Goal: Task Accomplishment & Management: Manage account settings

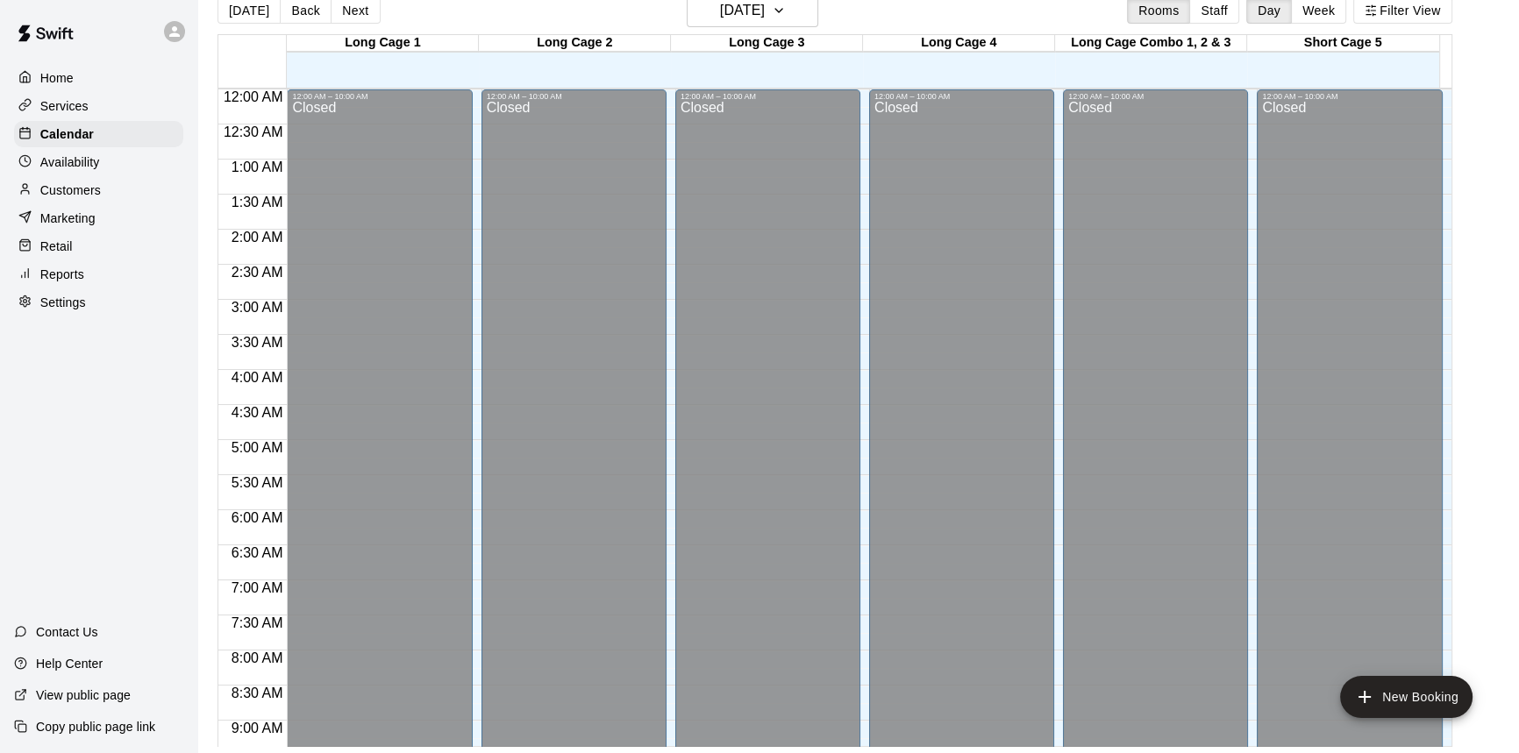
scroll to position [628, 0]
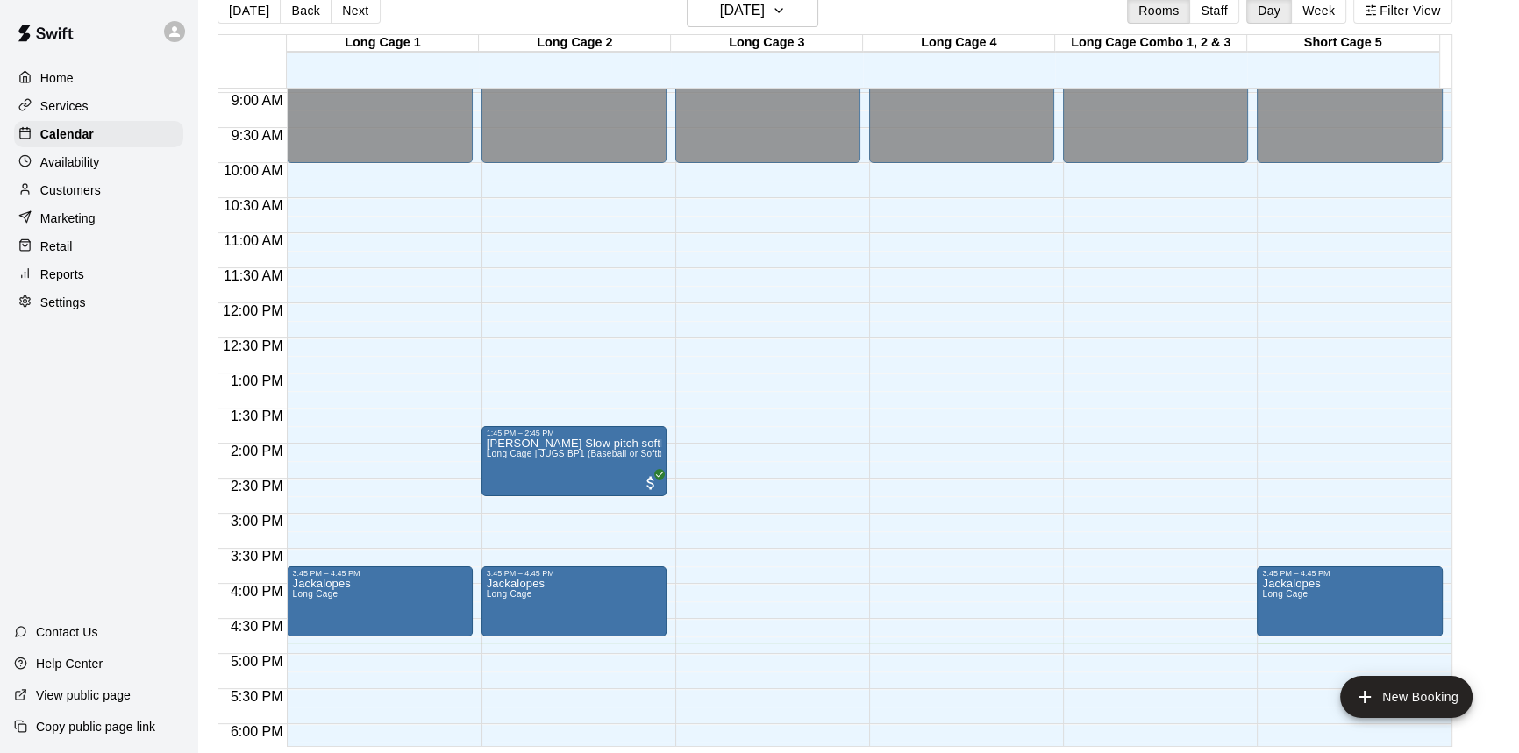
click at [575, 5] on div "[DATE] Back [DATE][DATE] Rooms Staff Day Week Filter View" at bounding box center [834, 14] width 1235 height 40
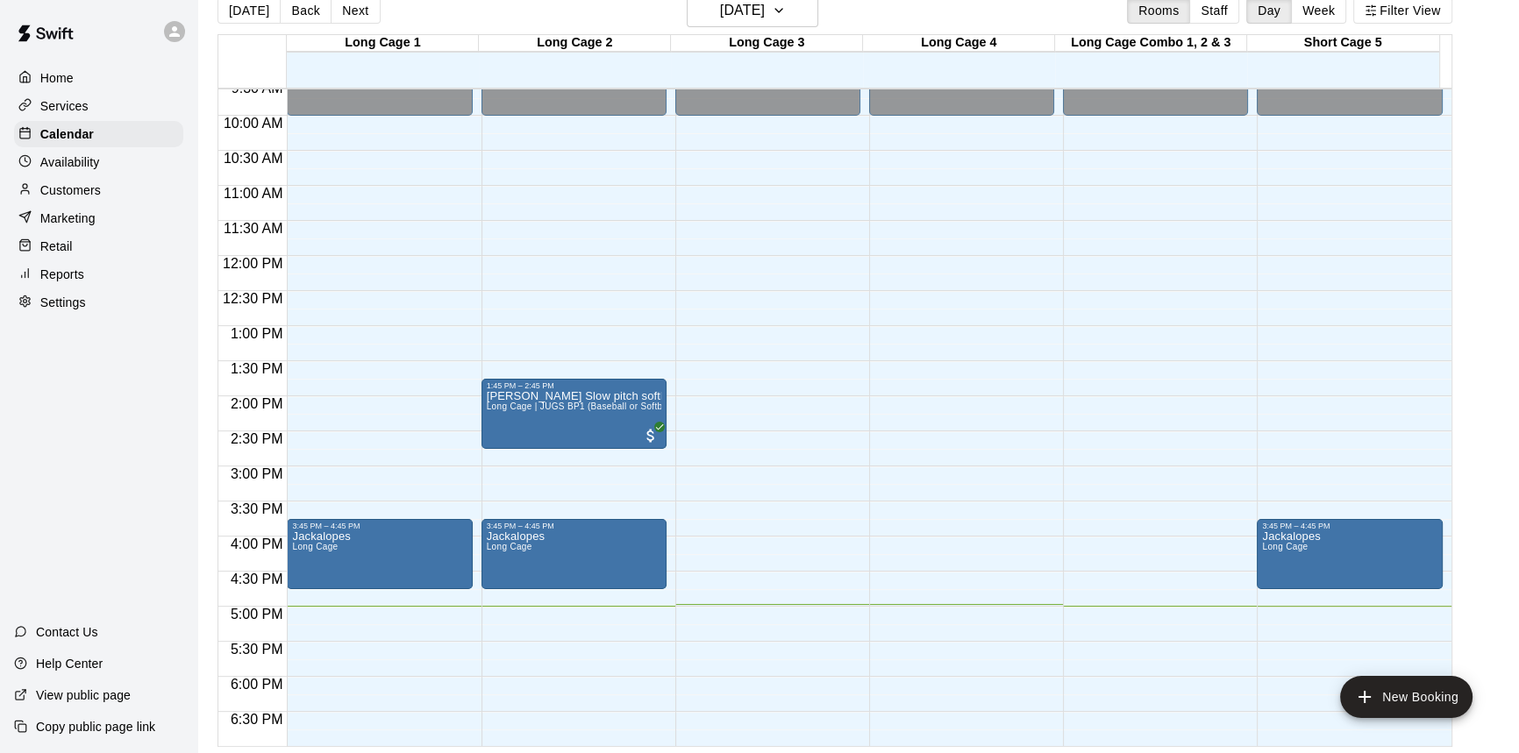
scroll to position [638, 0]
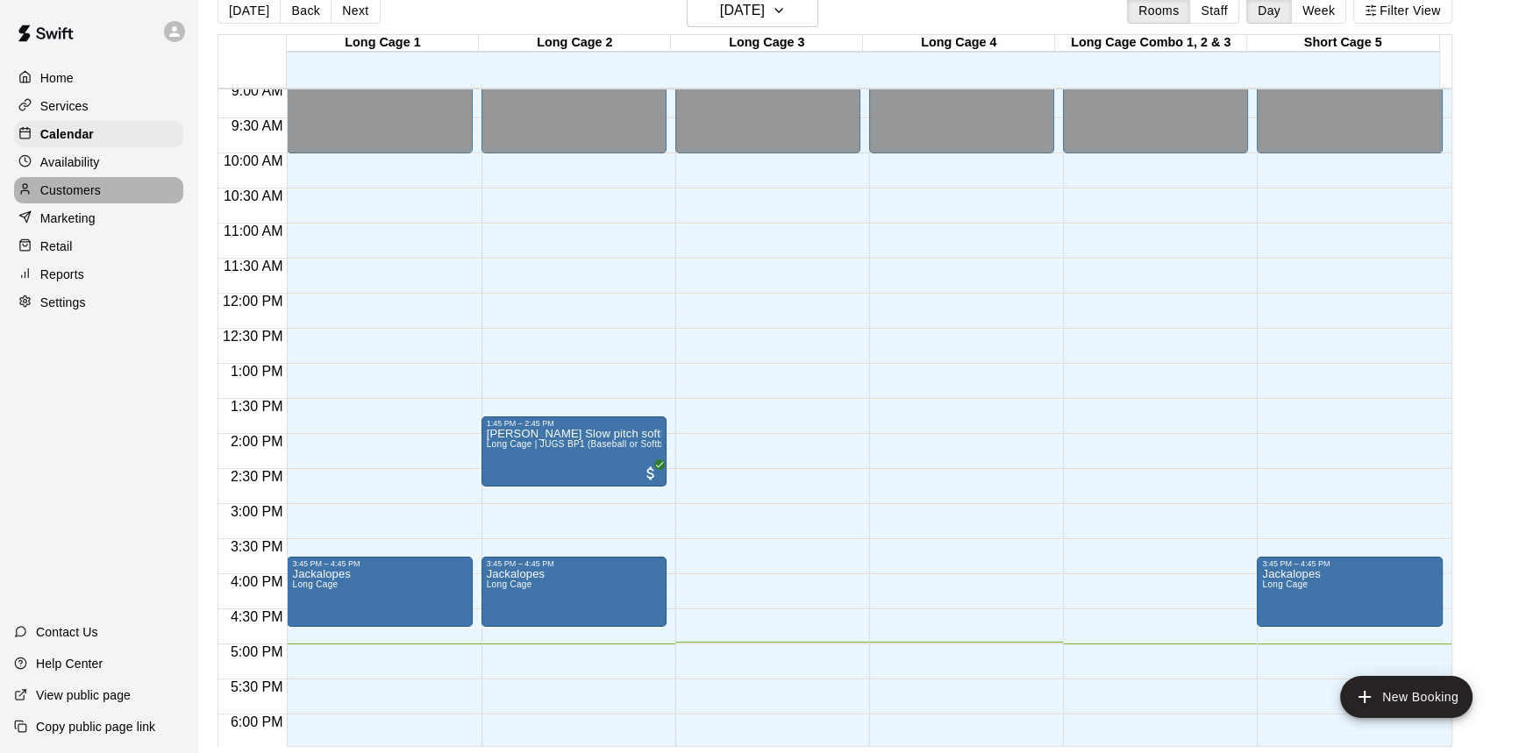
click at [83, 196] on p "Customers" at bounding box center [70, 191] width 61 height 18
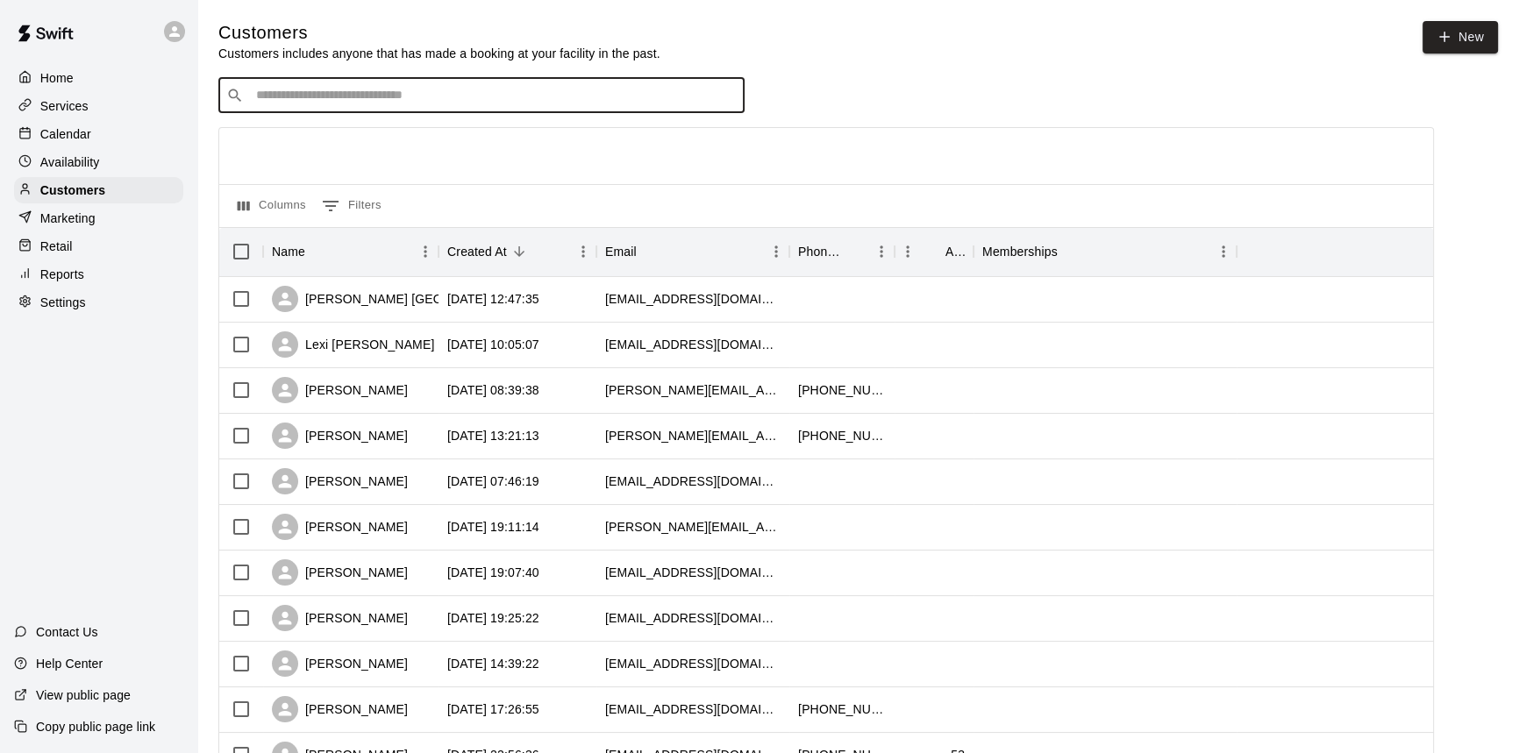
click at [440, 92] on input "Search customers by name or email" at bounding box center [494, 96] width 486 height 18
type input "****"
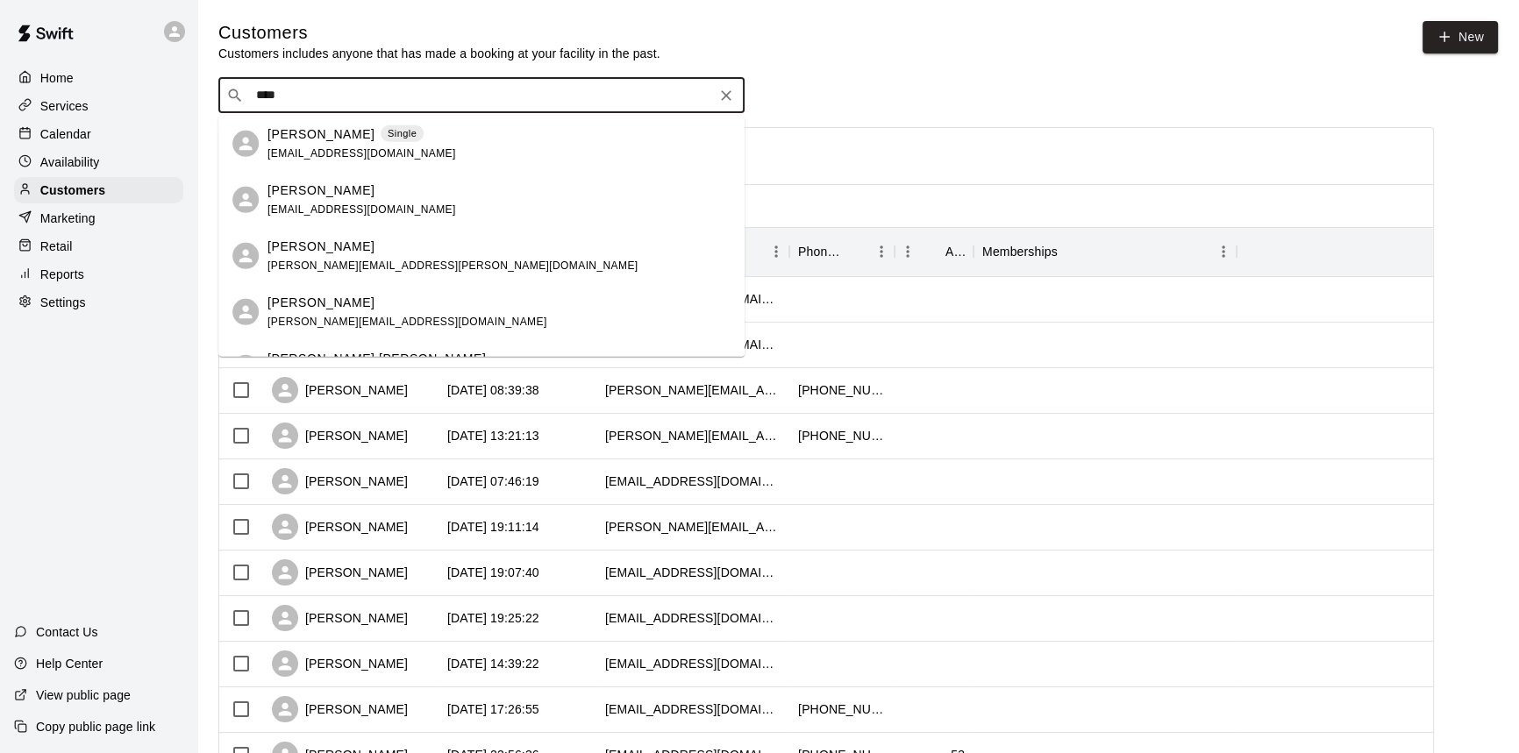
click at [342, 132] on p "[PERSON_NAME]" at bounding box center [320, 134] width 107 height 18
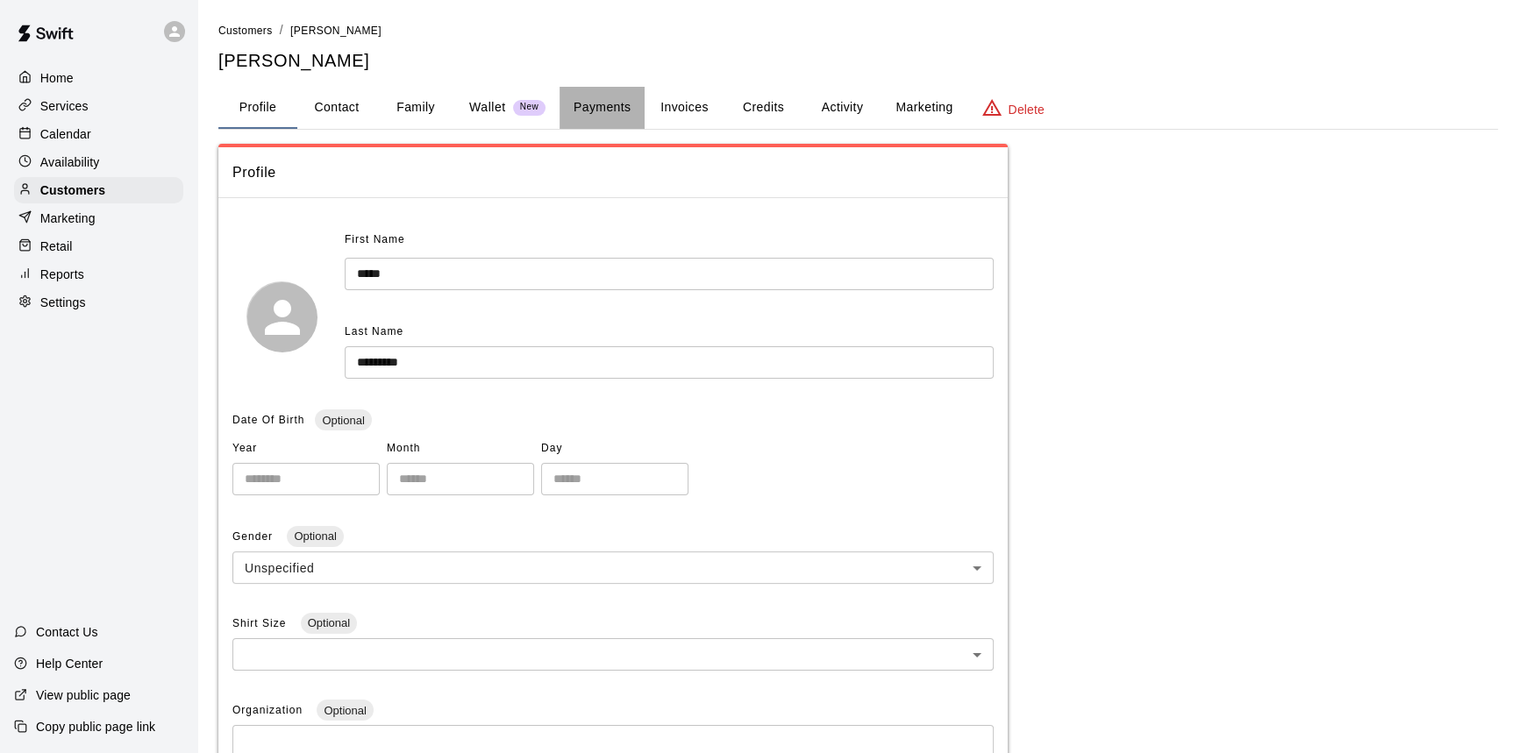
click at [609, 104] on button "Payments" at bounding box center [601, 108] width 85 height 42
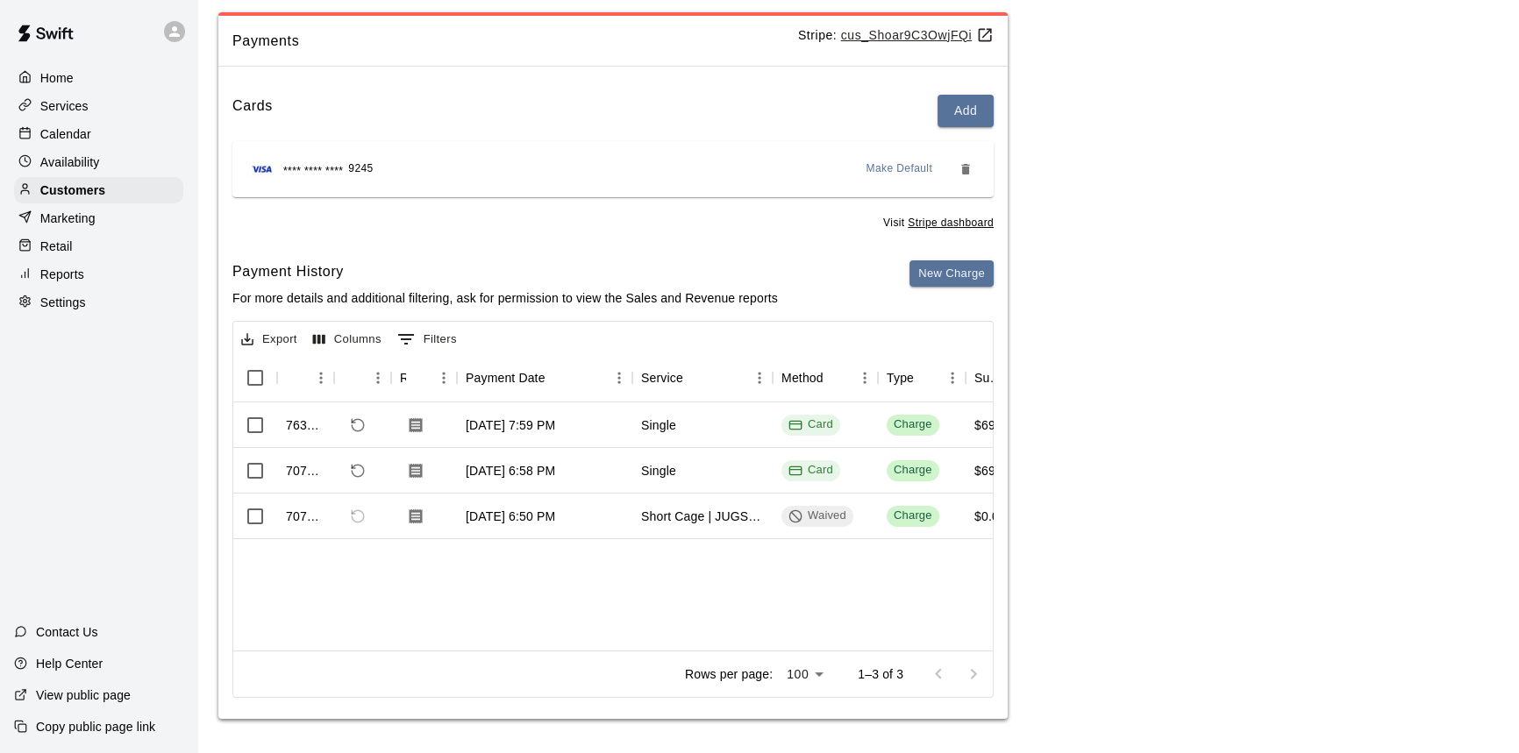
drag, startPoint x: 88, startPoint y: 135, endPoint x: 200, endPoint y: 143, distance: 112.5
click at [88, 135] on p "Calendar" at bounding box center [65, 134] width 51 height 18
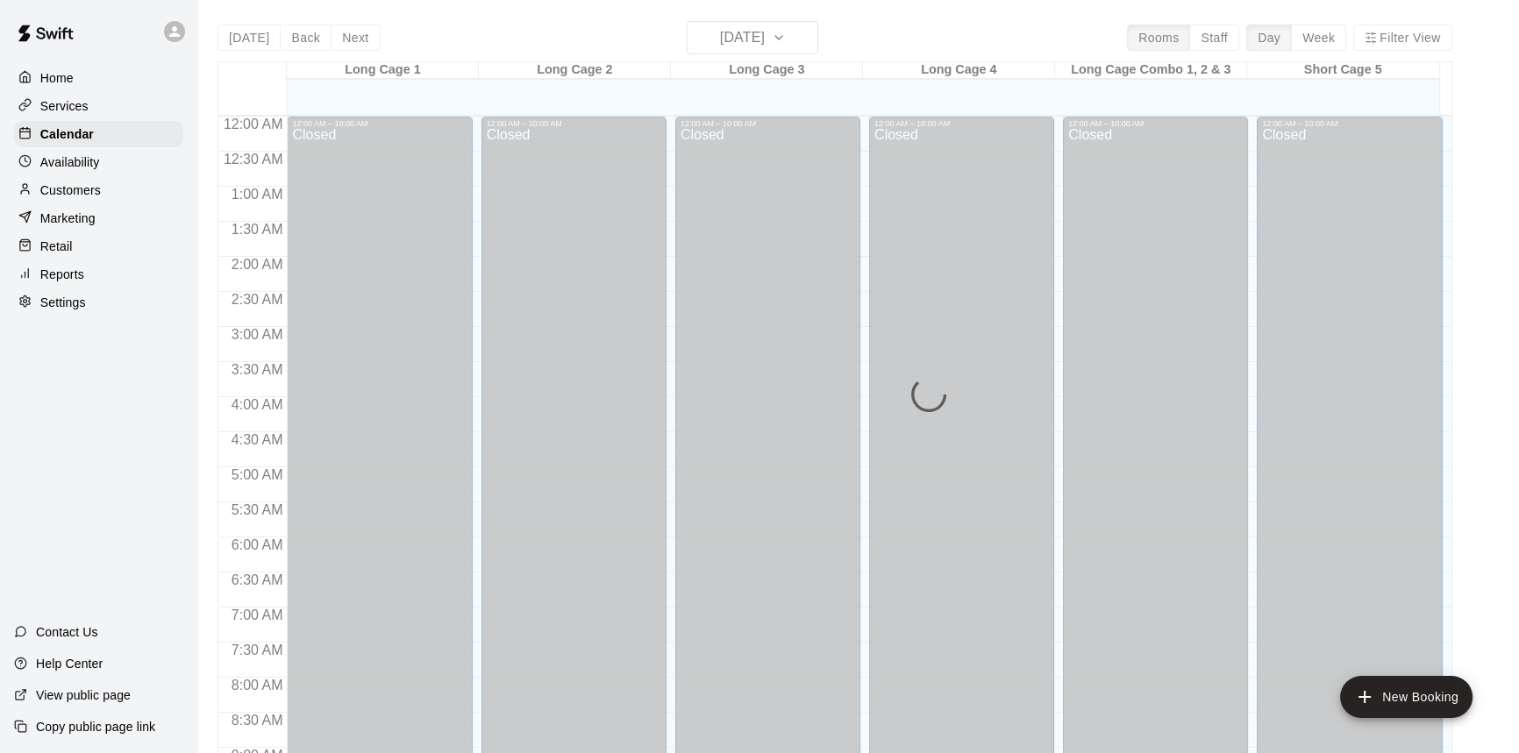
scroll to position [973, 0]
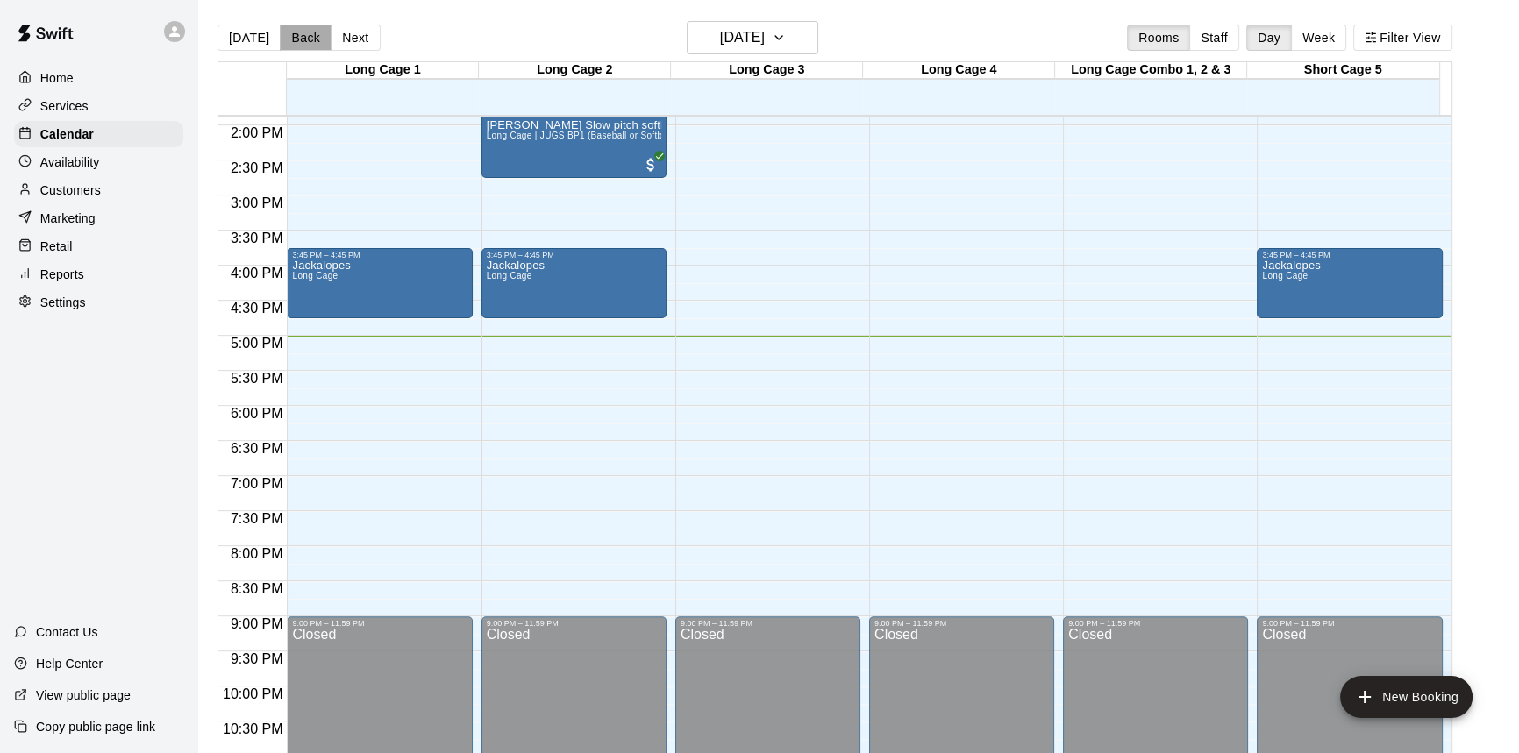
click at [296, 35] on button "Back" at bounding box center [306, 38] width 52 height 26
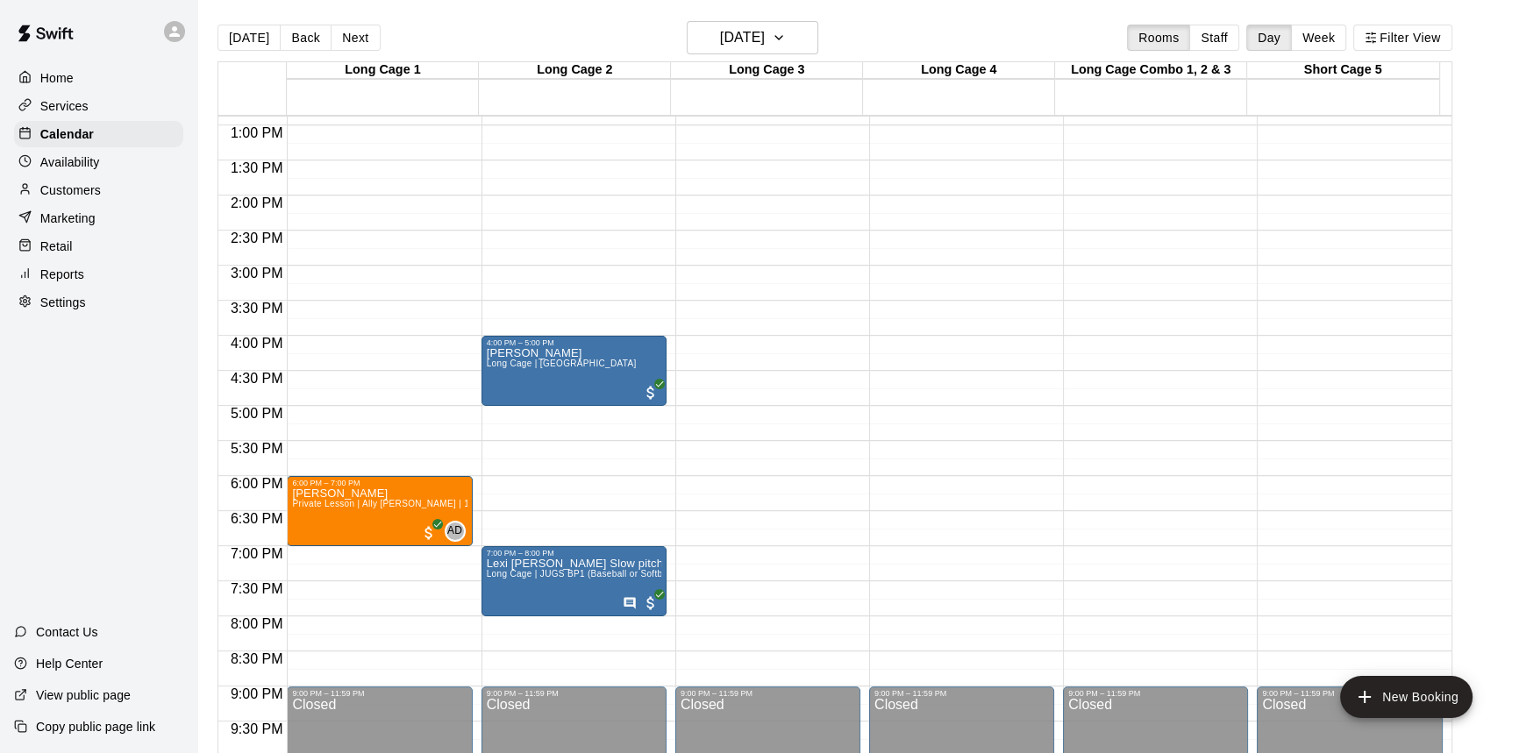
scroll to position [894, 0]
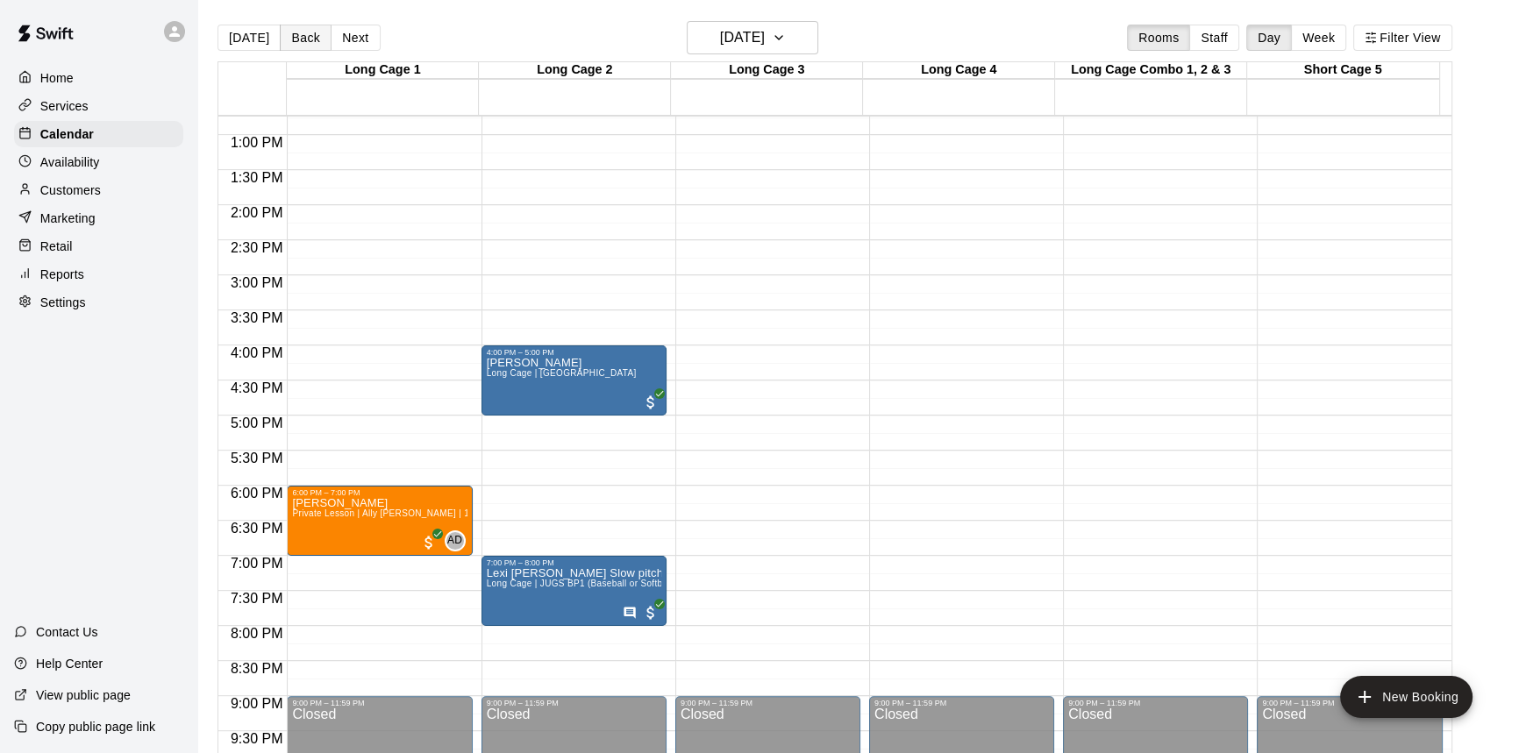
click at [298, 37] on button "Back" at bounding box center [306, 38] width 52 height 26
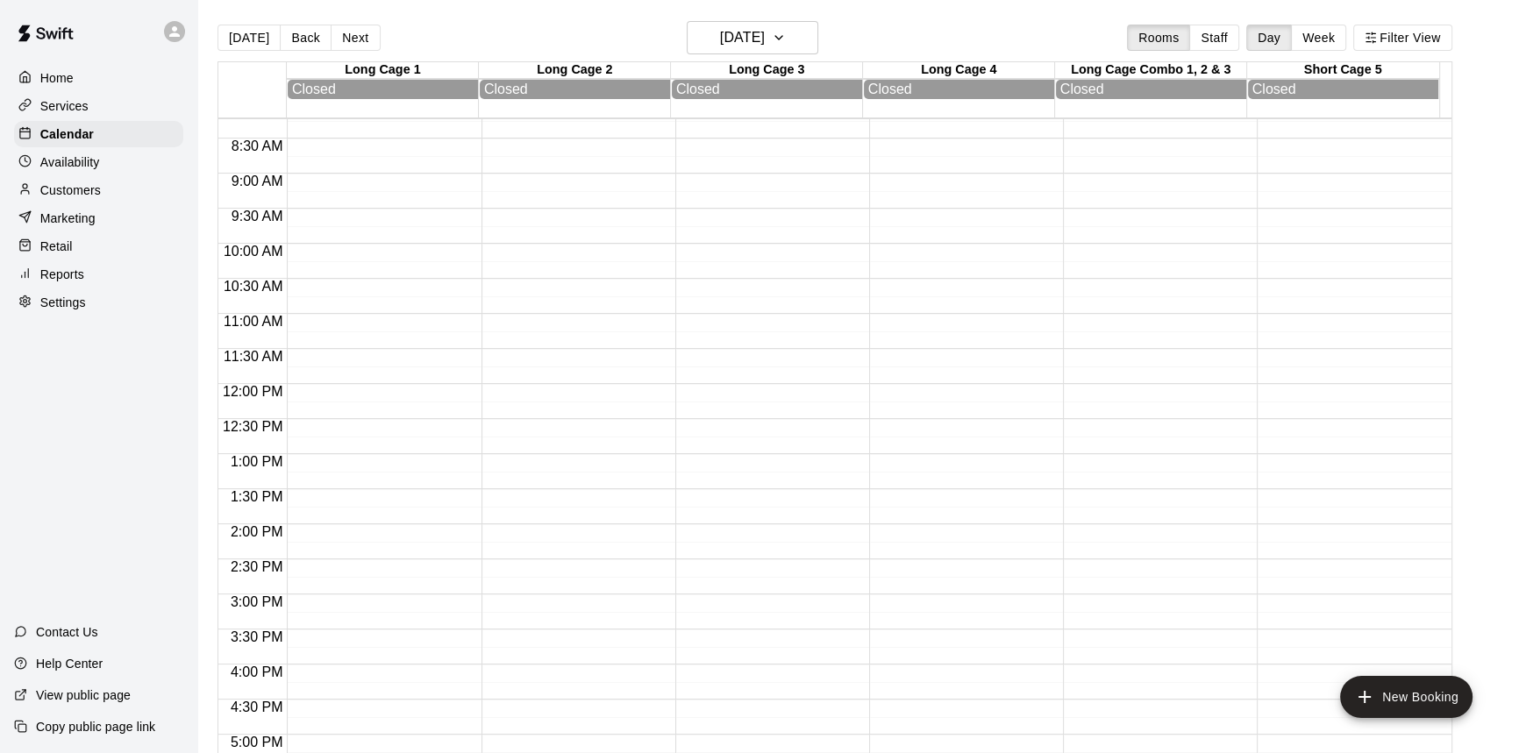
scroll to position [797, 0]
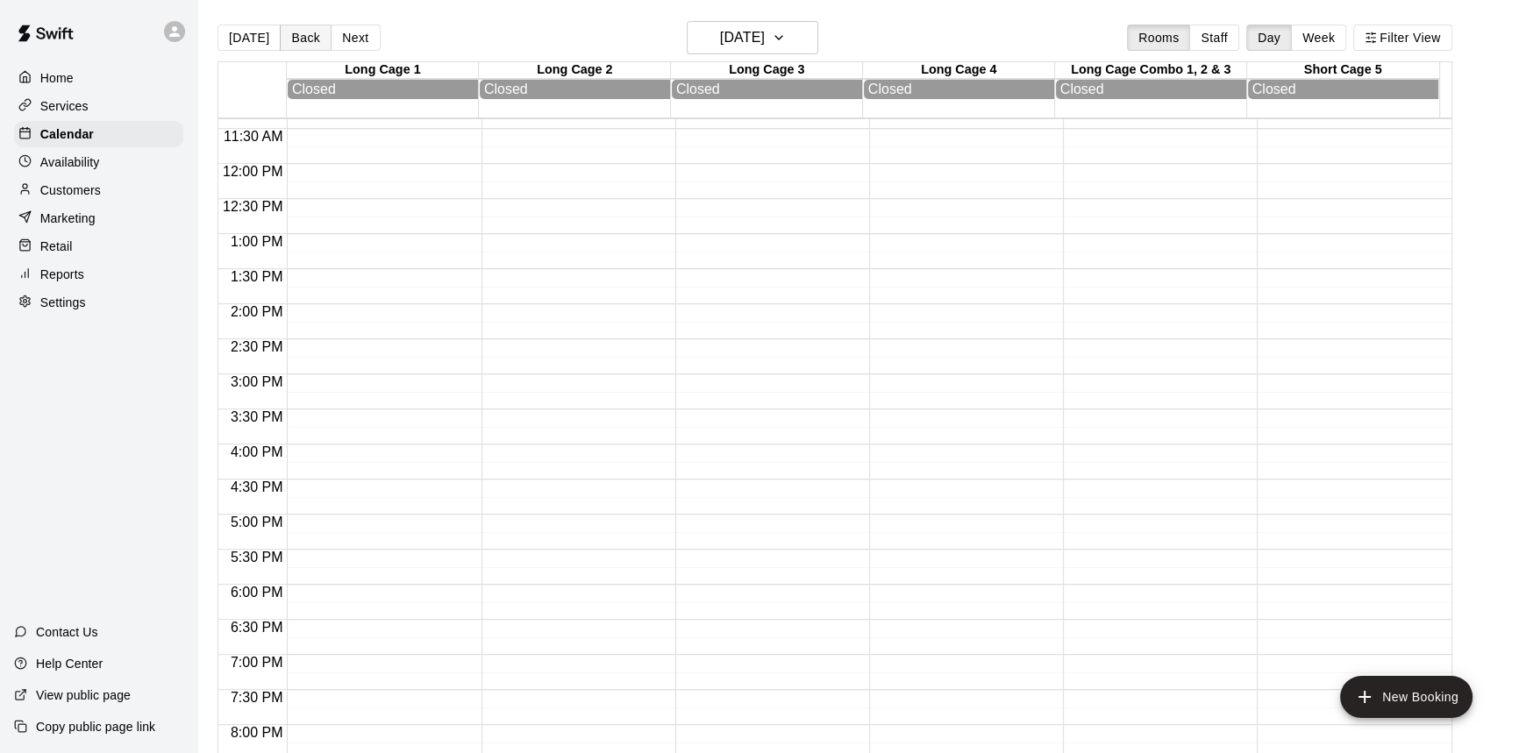
click at [300, 44] on button "Back" at bounding box center [306, 38] width 52 height 26
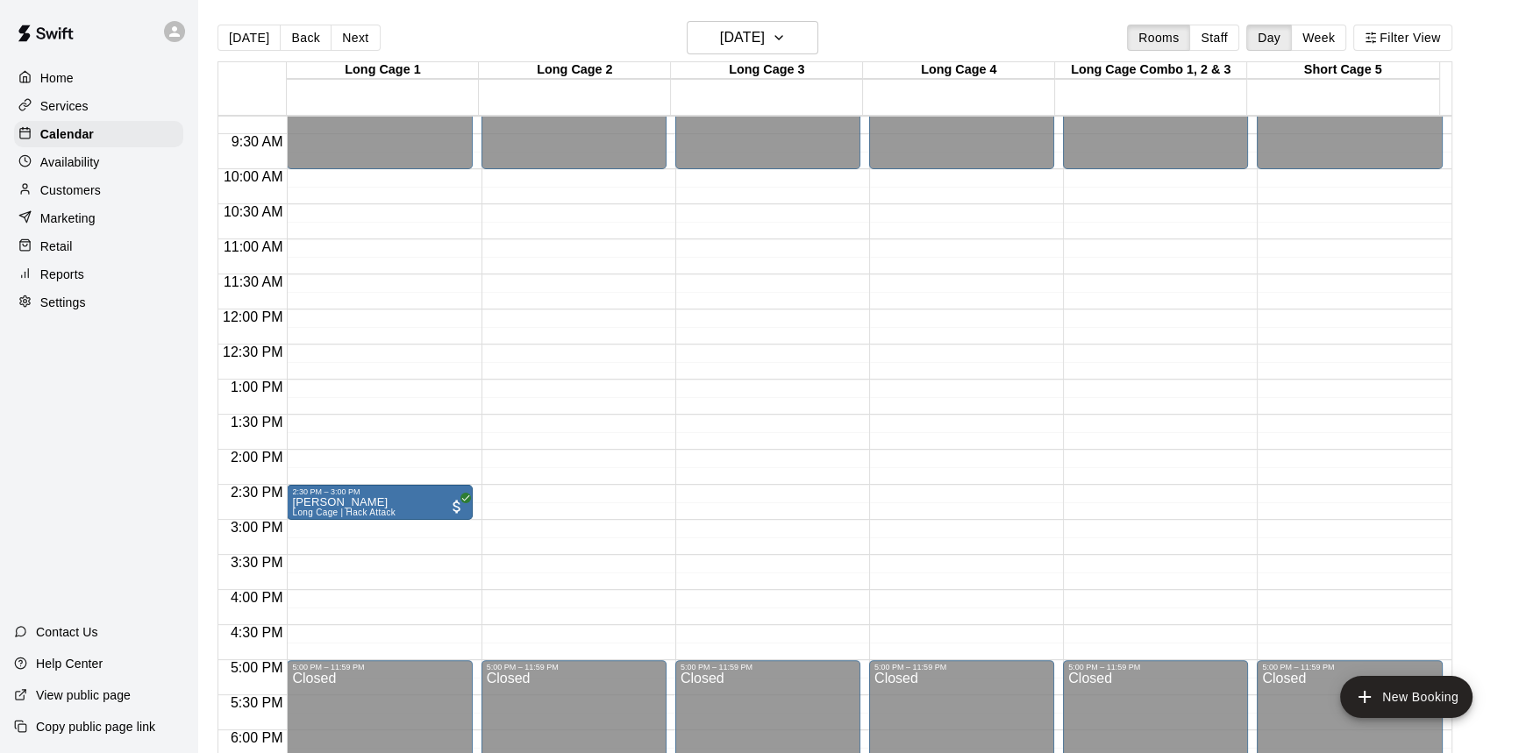
scroll to position [638, 0]
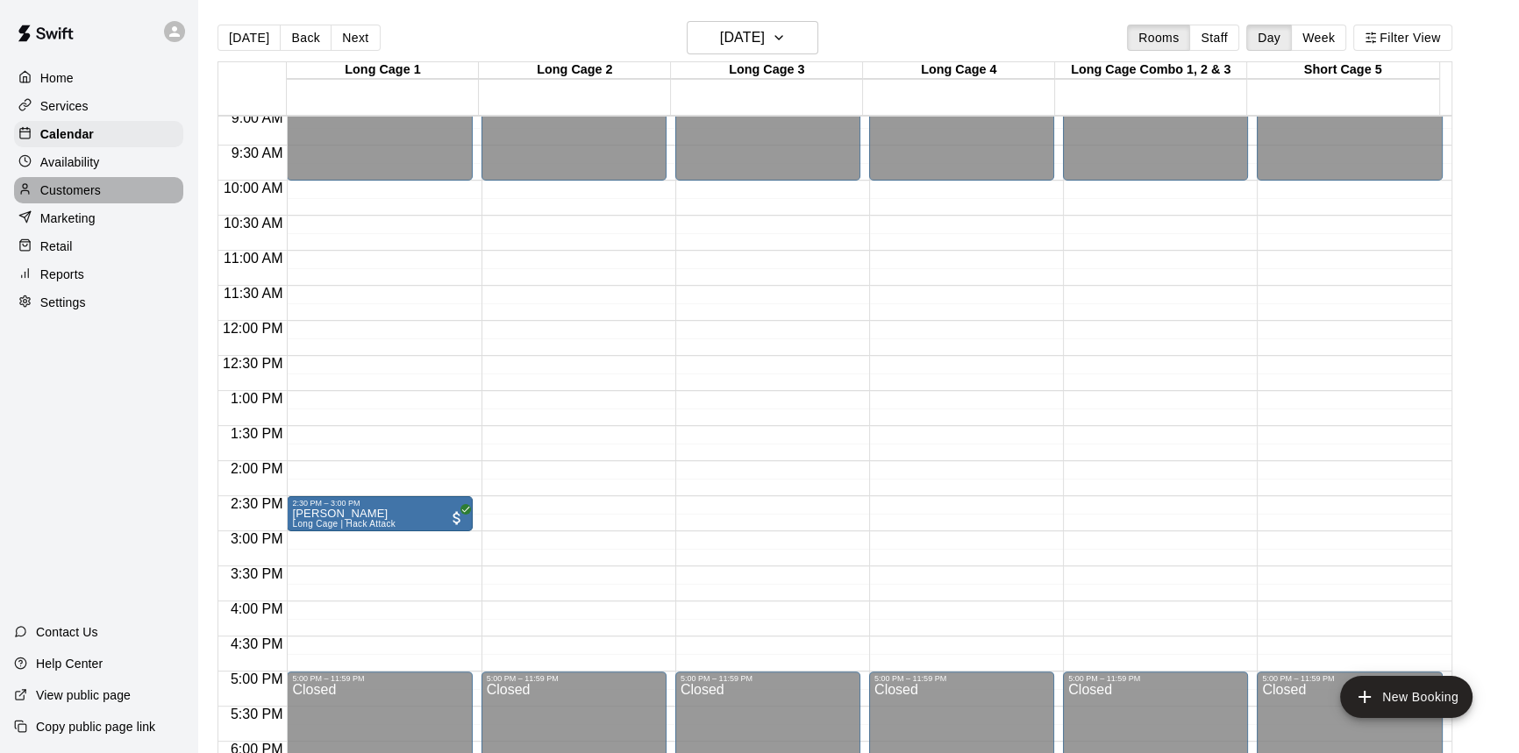
click at [111, 195] on div "Customers" at bounding box center [98, 190] width 169 height 26
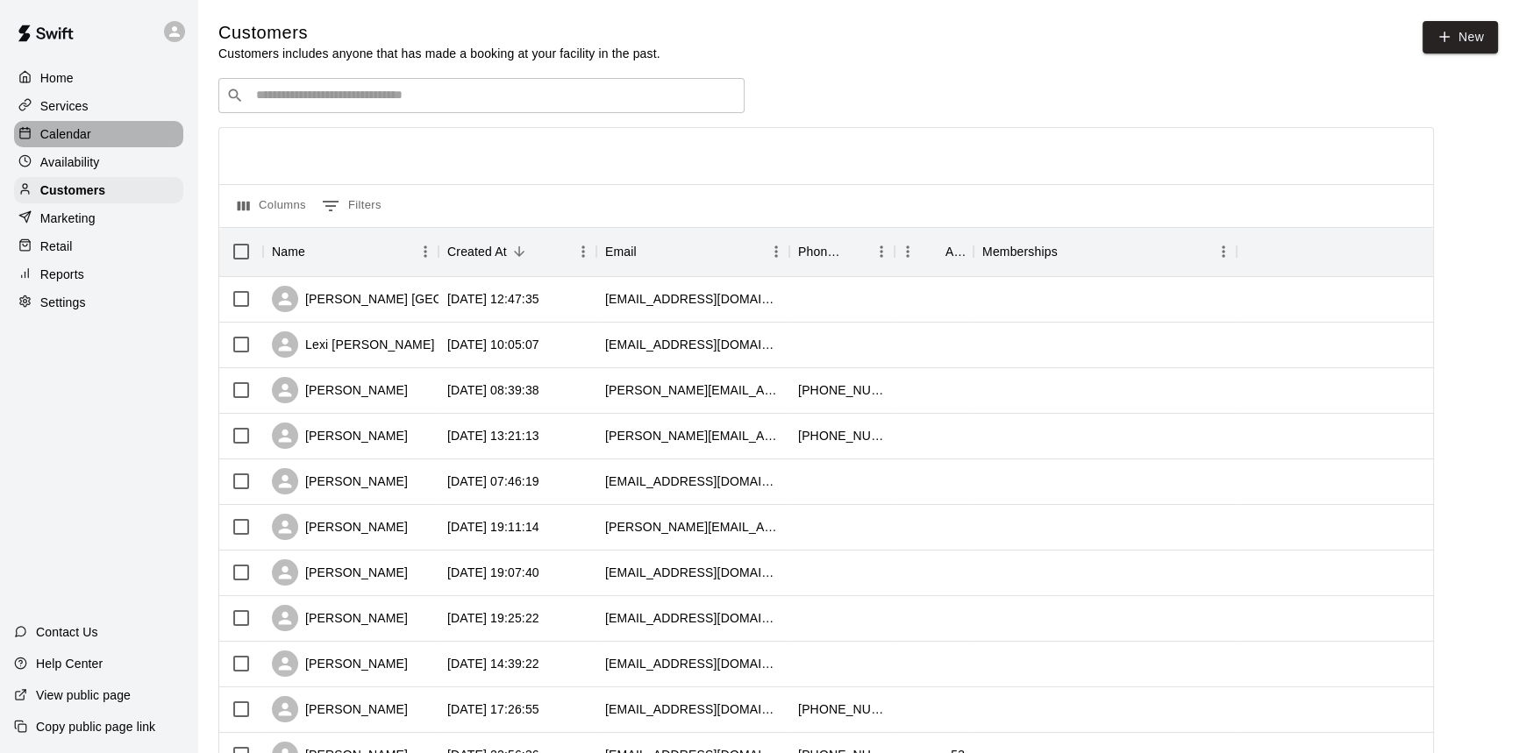
click at [79, 130] on p "Calendar" at bounding box center [65, 134] width 51 height 18
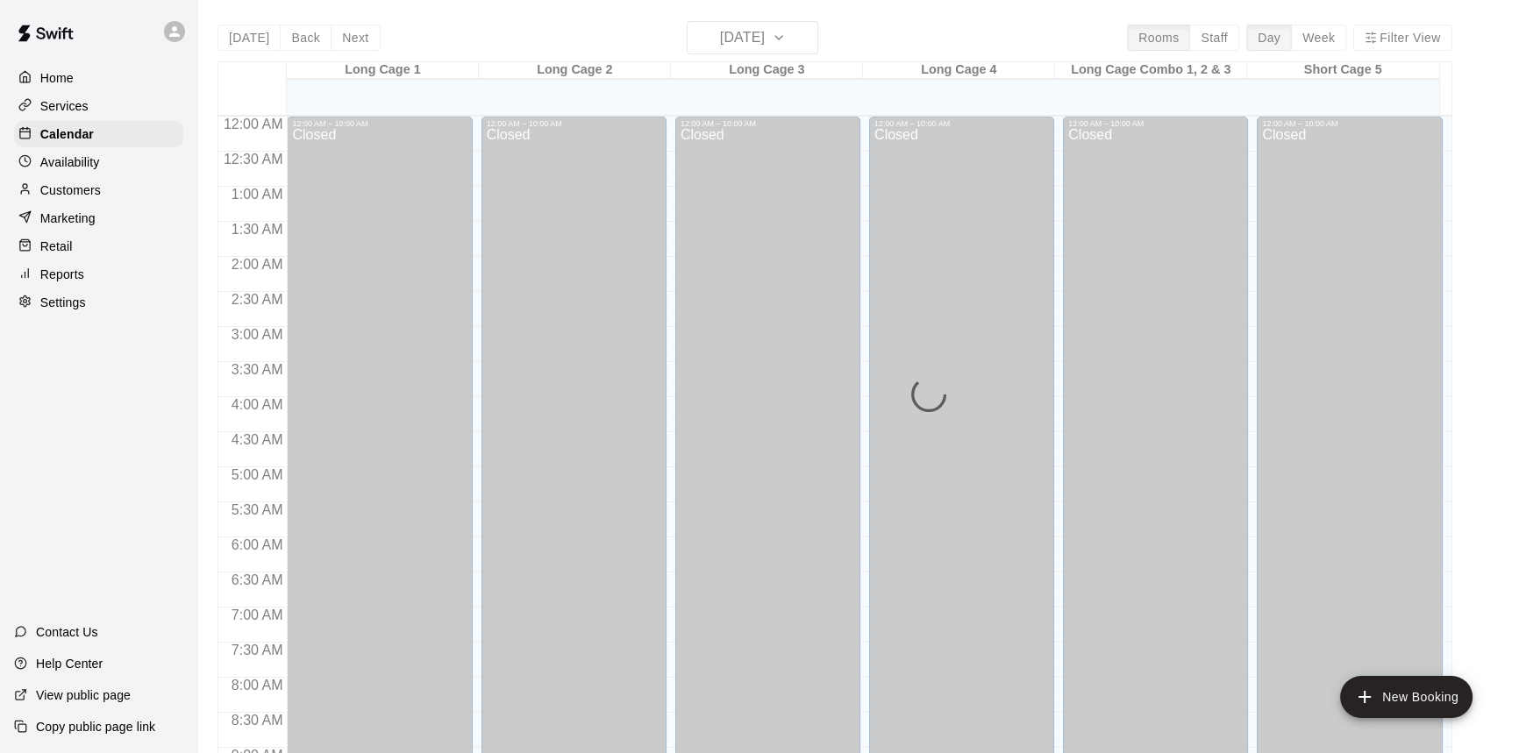
scroll to position [973, 0]
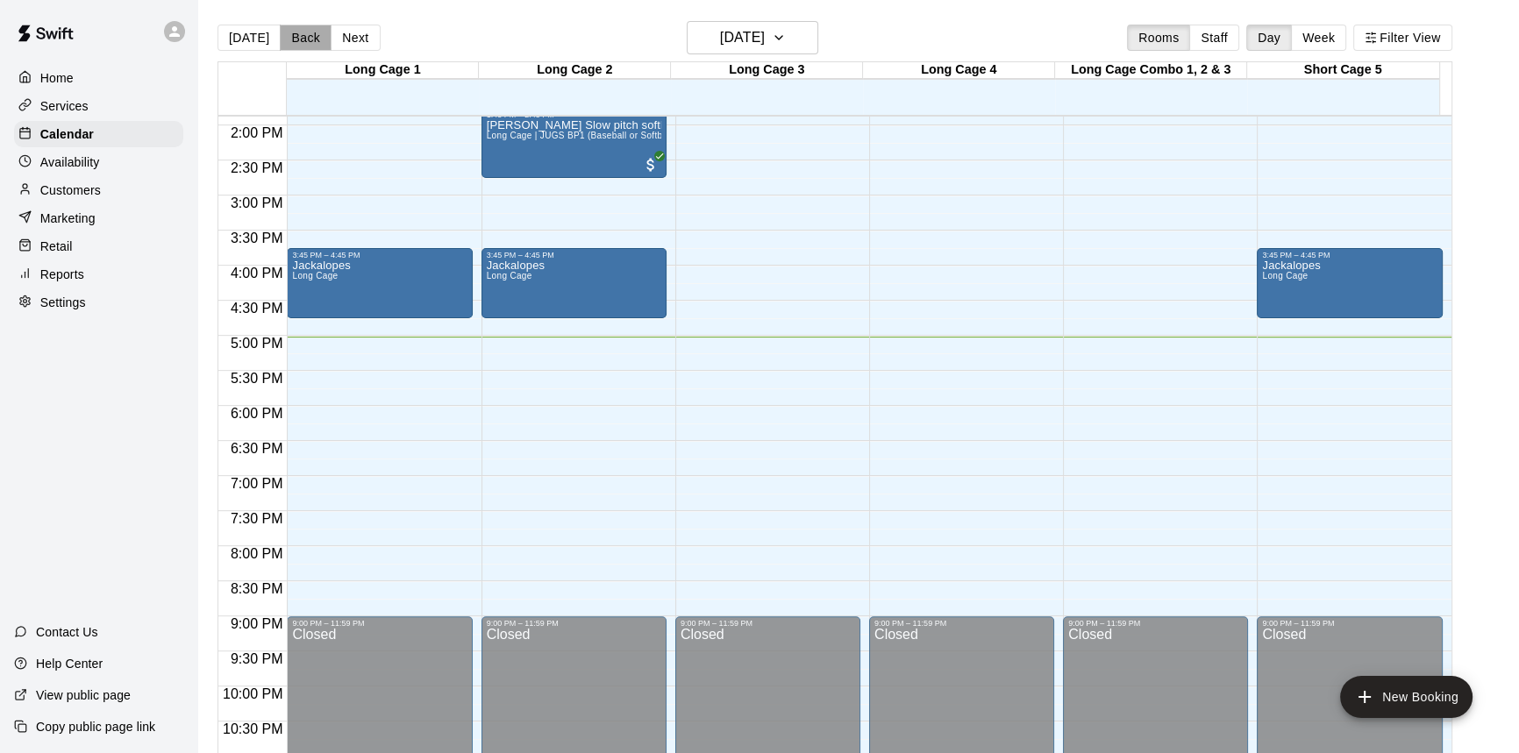
drag, startPoint x: 287, startPoint y: 42, endPoint x: 296, endPoint y: 54, distance: 15.1
click at [287, 43] on button "Back" at bounding box center [306, 38] width 52 height 26
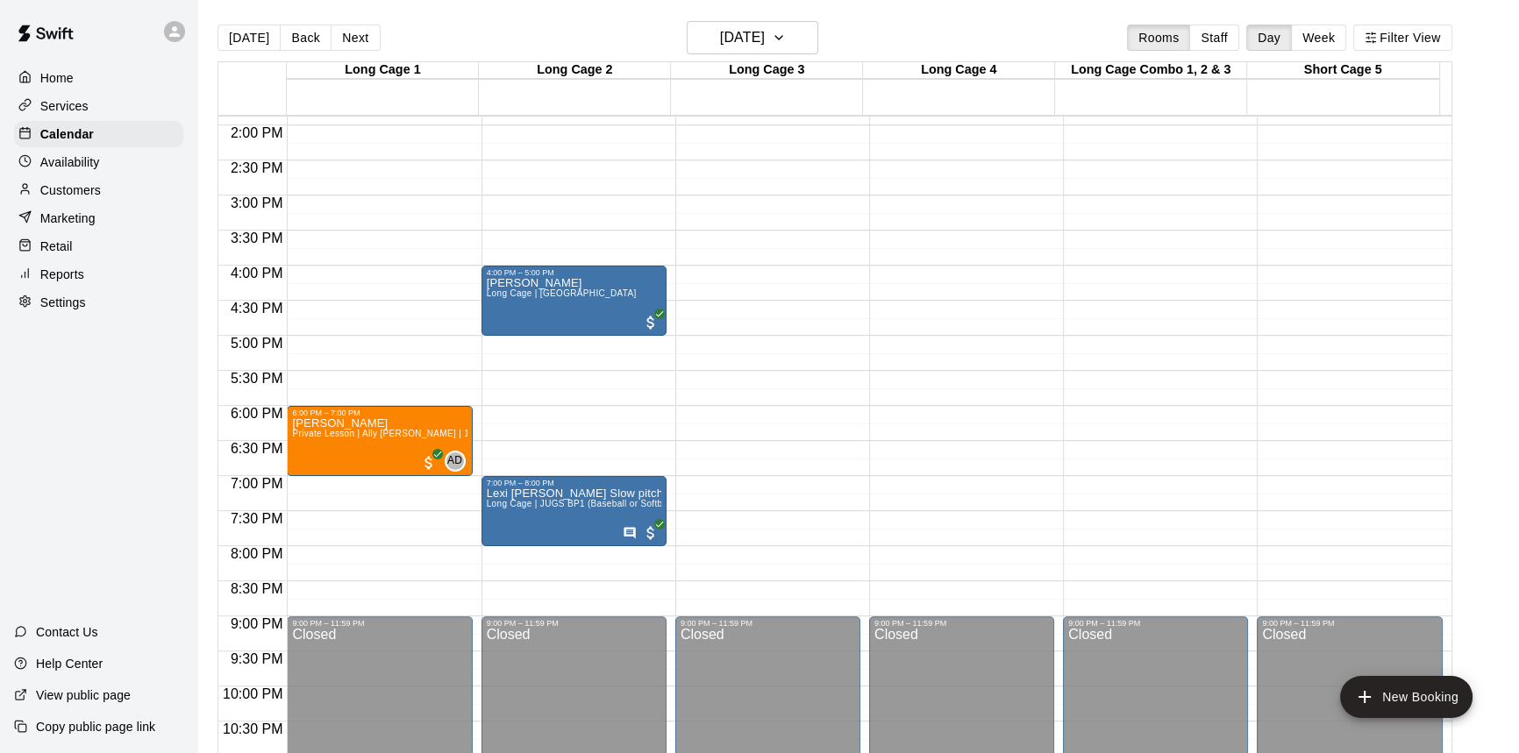
click at [293, 33] on button "Back" at bounding box center [306, 38] width 52 height 26
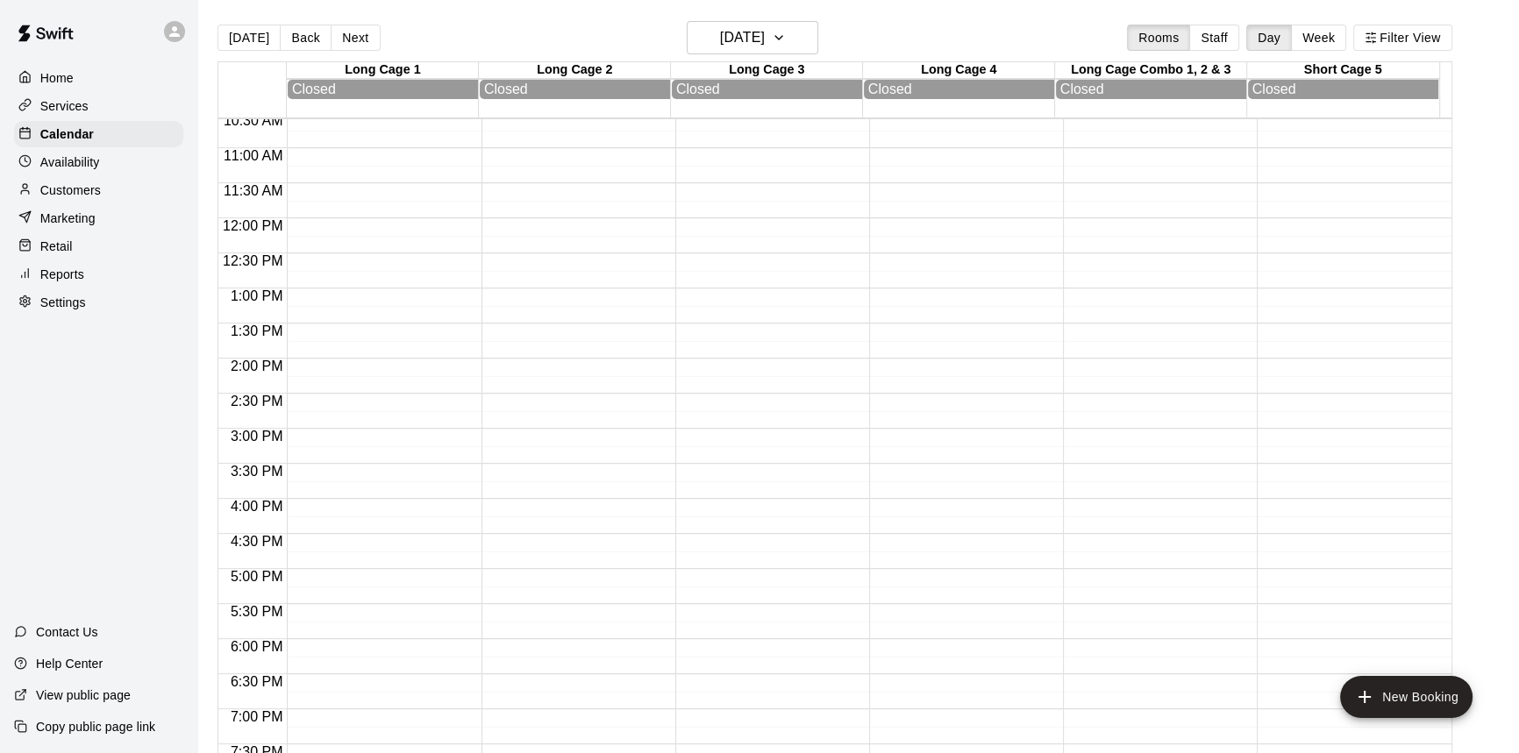
scroll to position [814, 0]
click at [347, 35] on button "Next" at bounding box center [355, 38] width 49 height 26
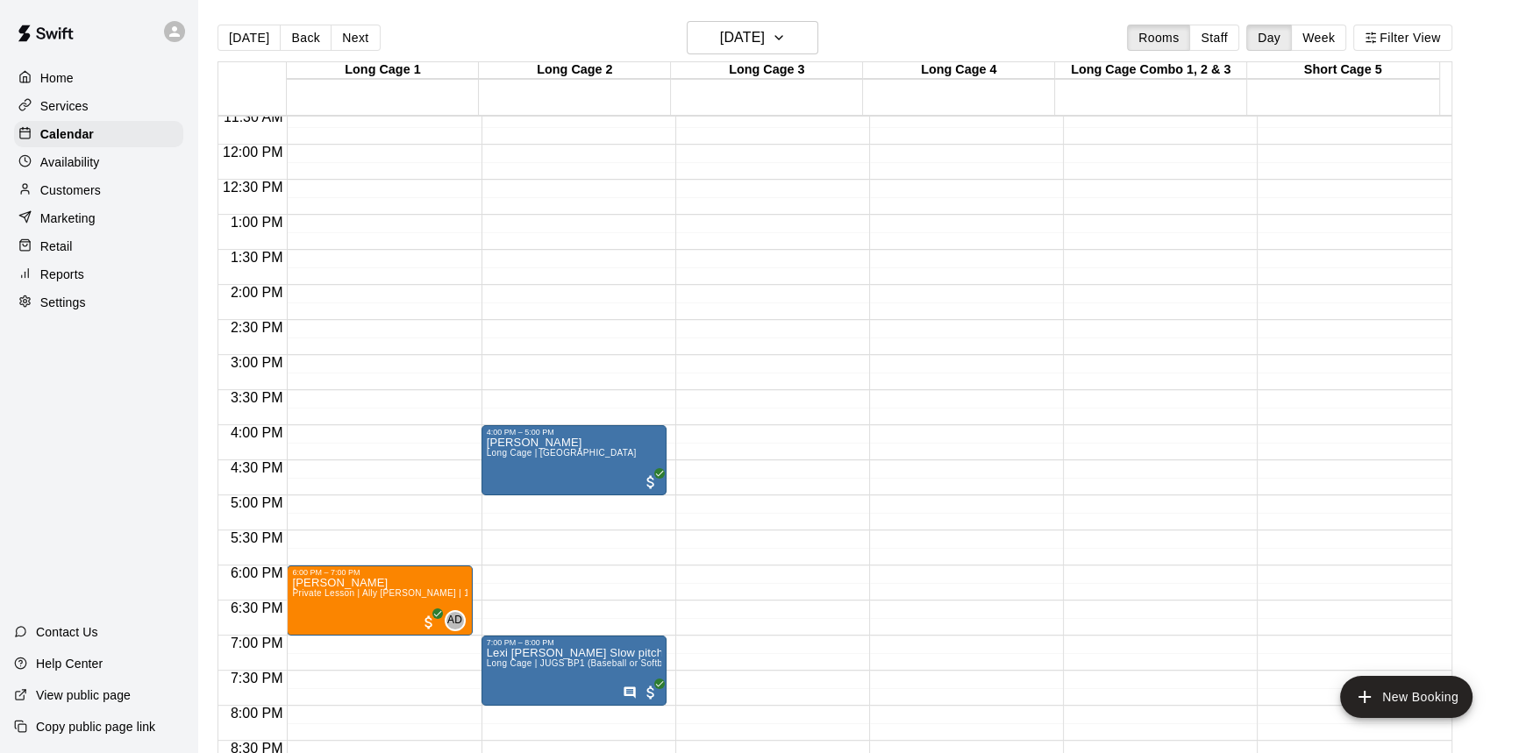
click at [85, 110] on p "Services" at bounding box center [64, 106] width 48 height 18
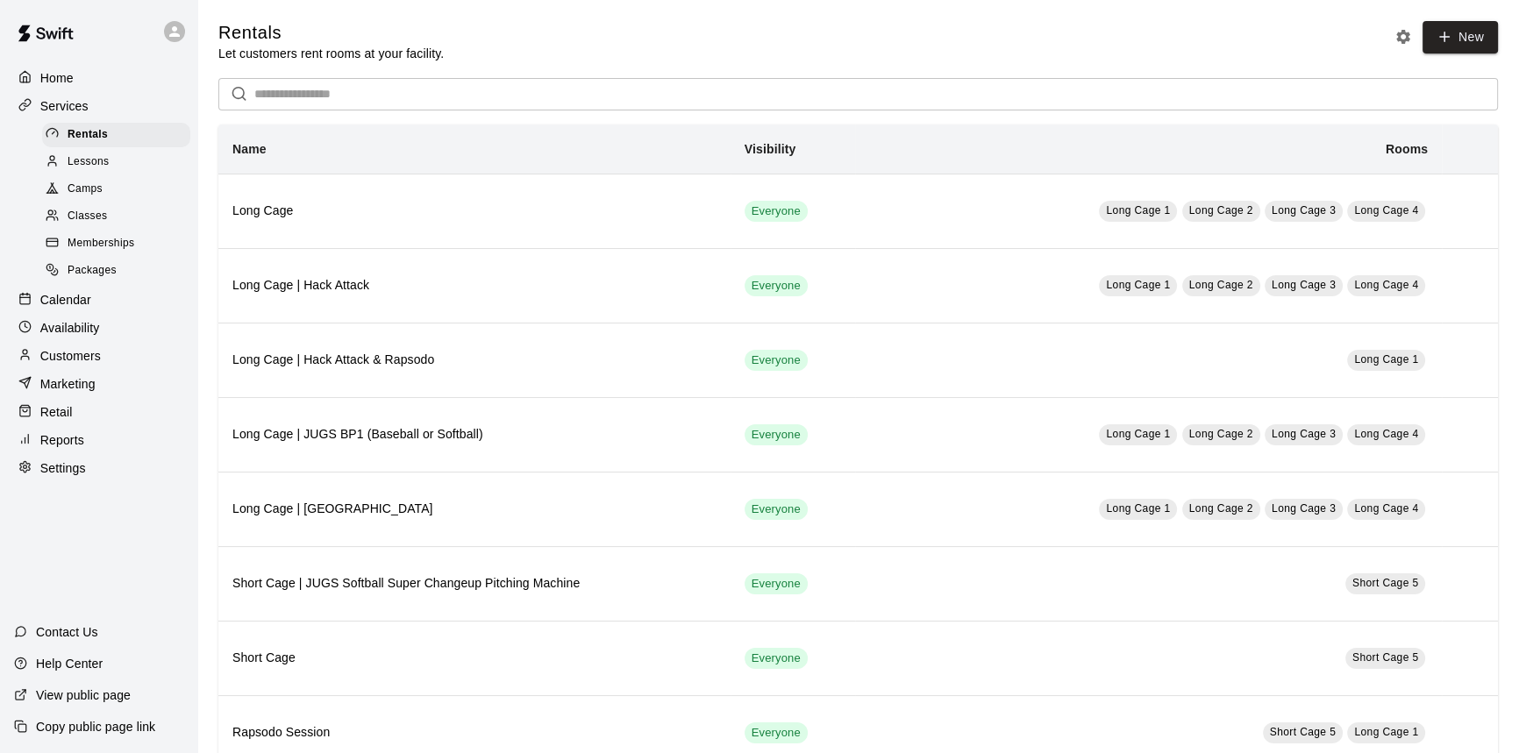
click at [132, 253] on span "Memberships" at bounding box center [101, 244] width 67 height 18
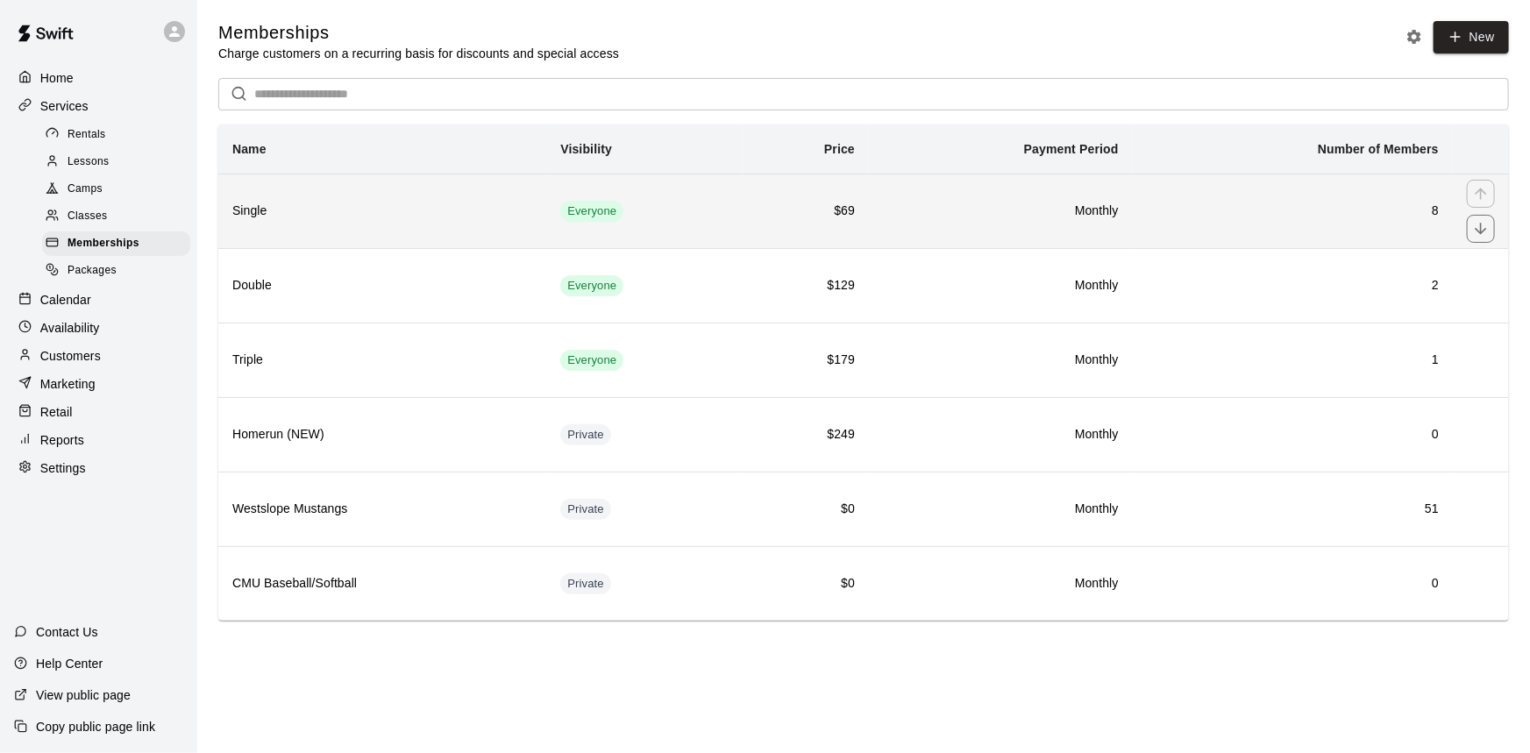
click at [456, 208] on h6 "Single" at bounding box center [382, 211] width 300 height 19
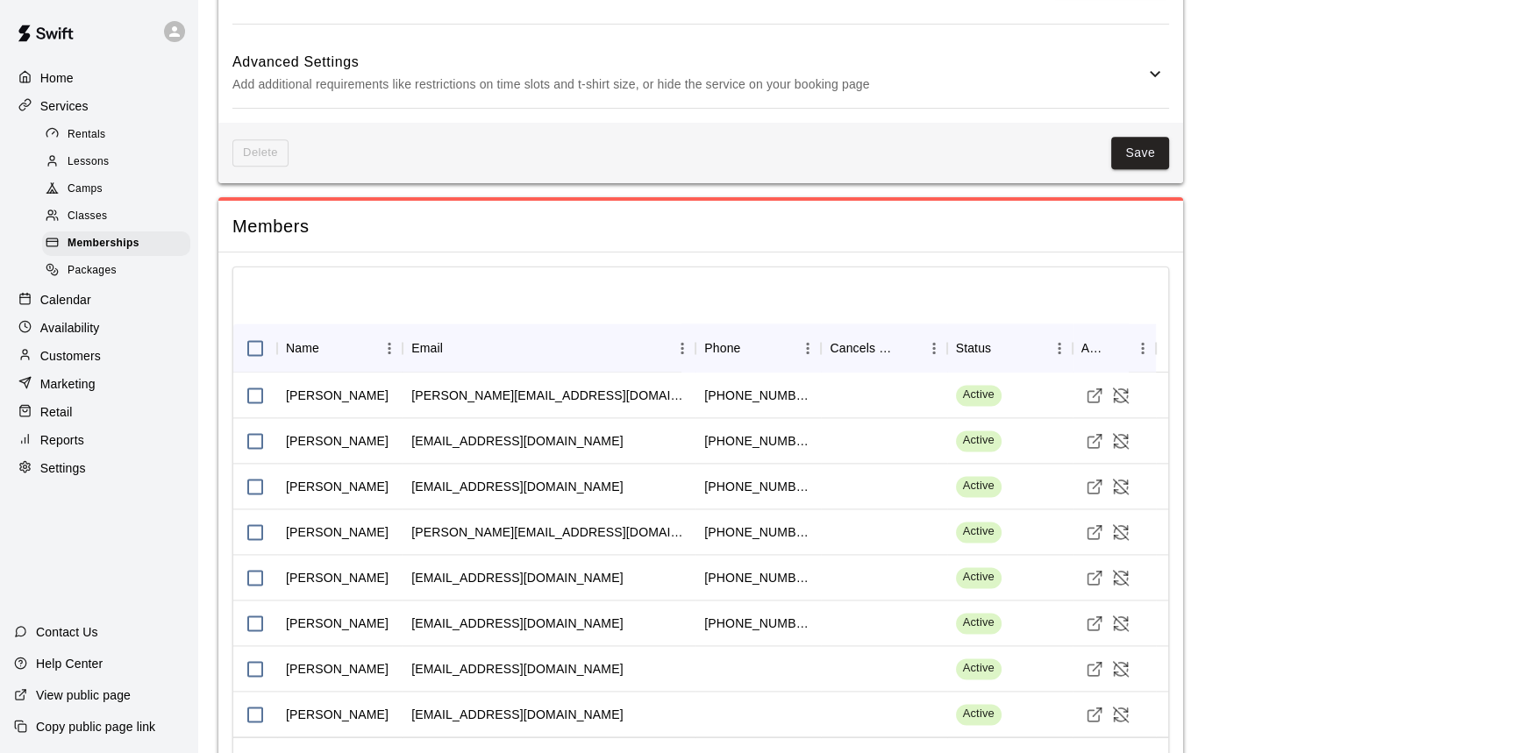
scroll to position [2900, 0]
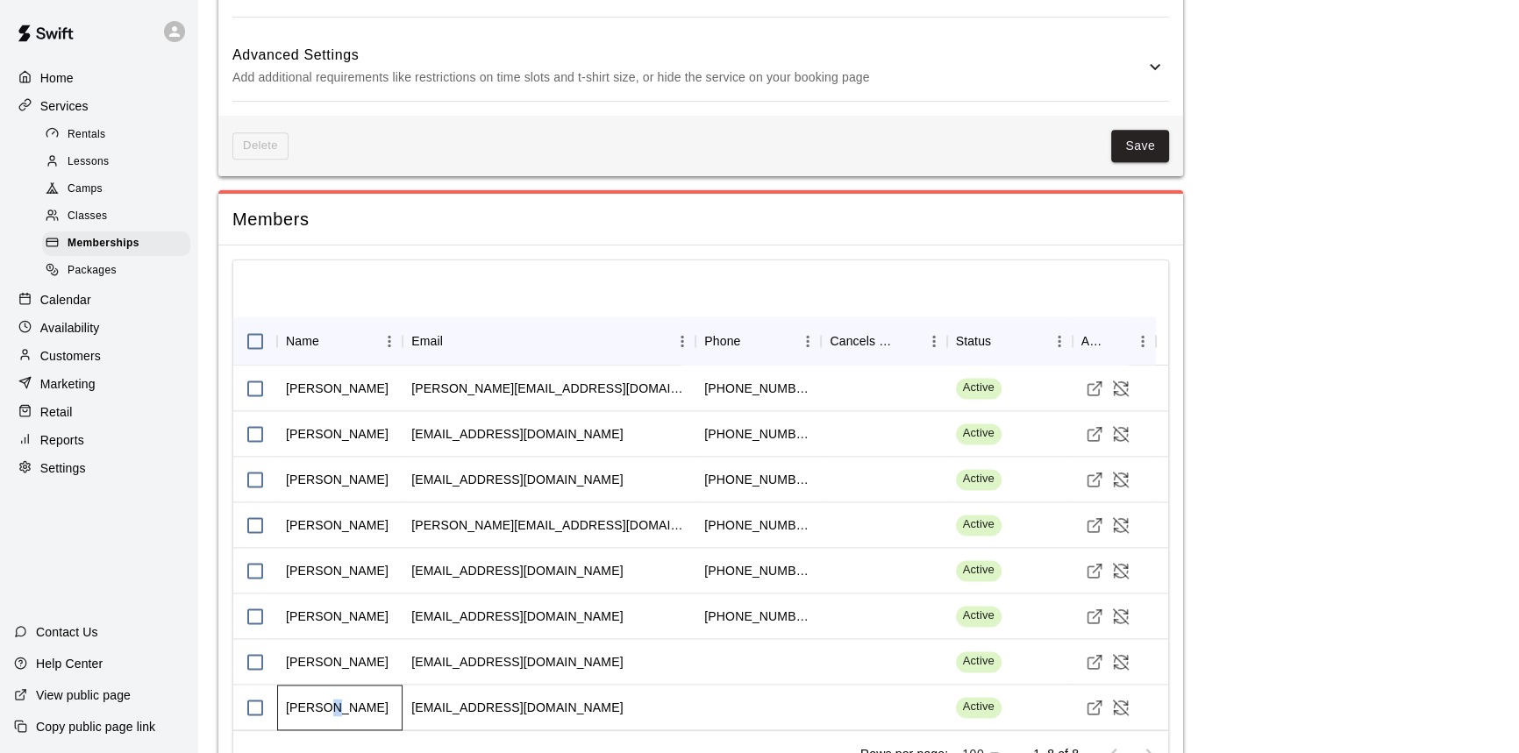
click at [325, 699] on div "[PERSON_NAME]" at bounding box center [337, 708] width 103 height 18
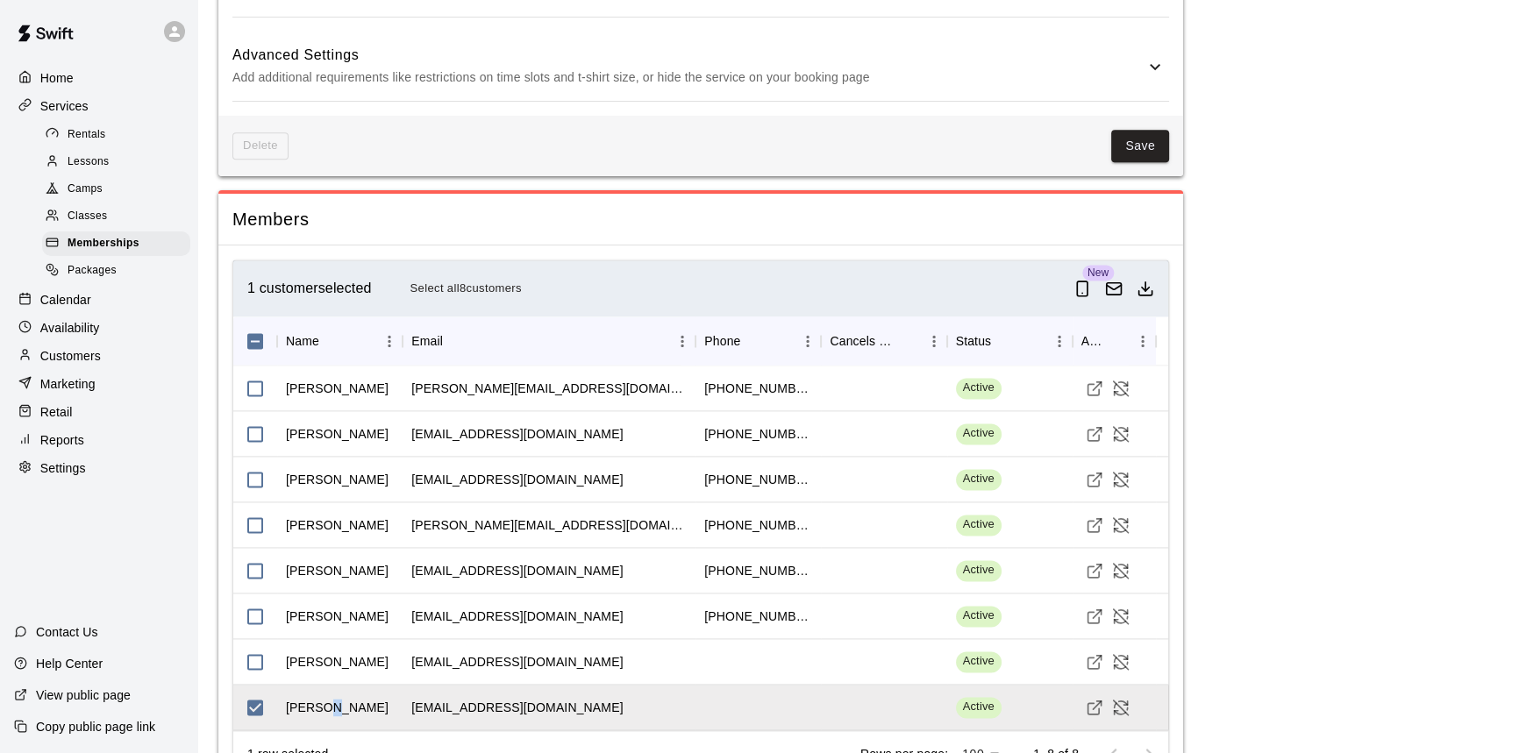
click at [87, 360] on p "Customers" at bounding box center [70, 356] width 61 height 18
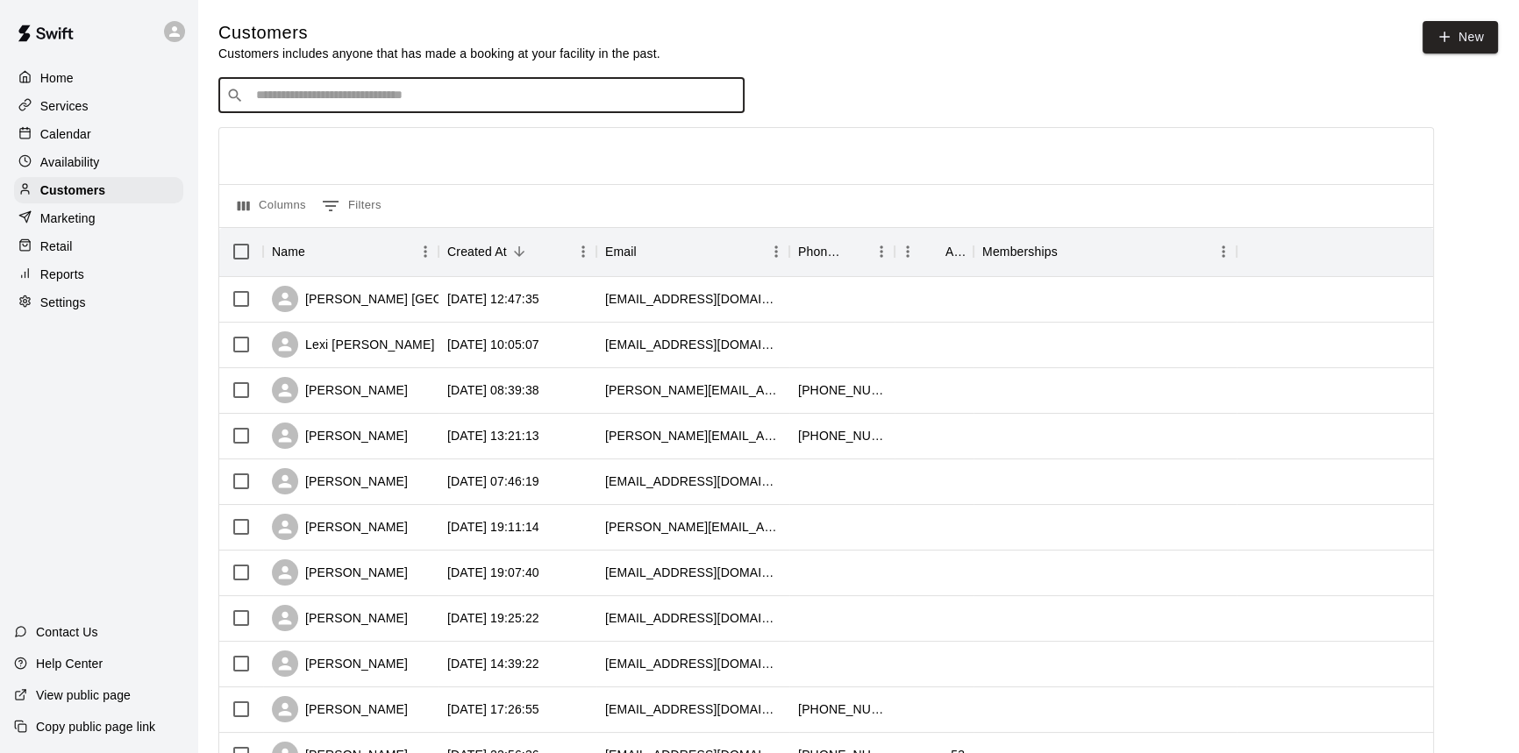
click at [356, 98] on input "Search customers by name or email" at bounding box center [494, 96] width 486 height 18
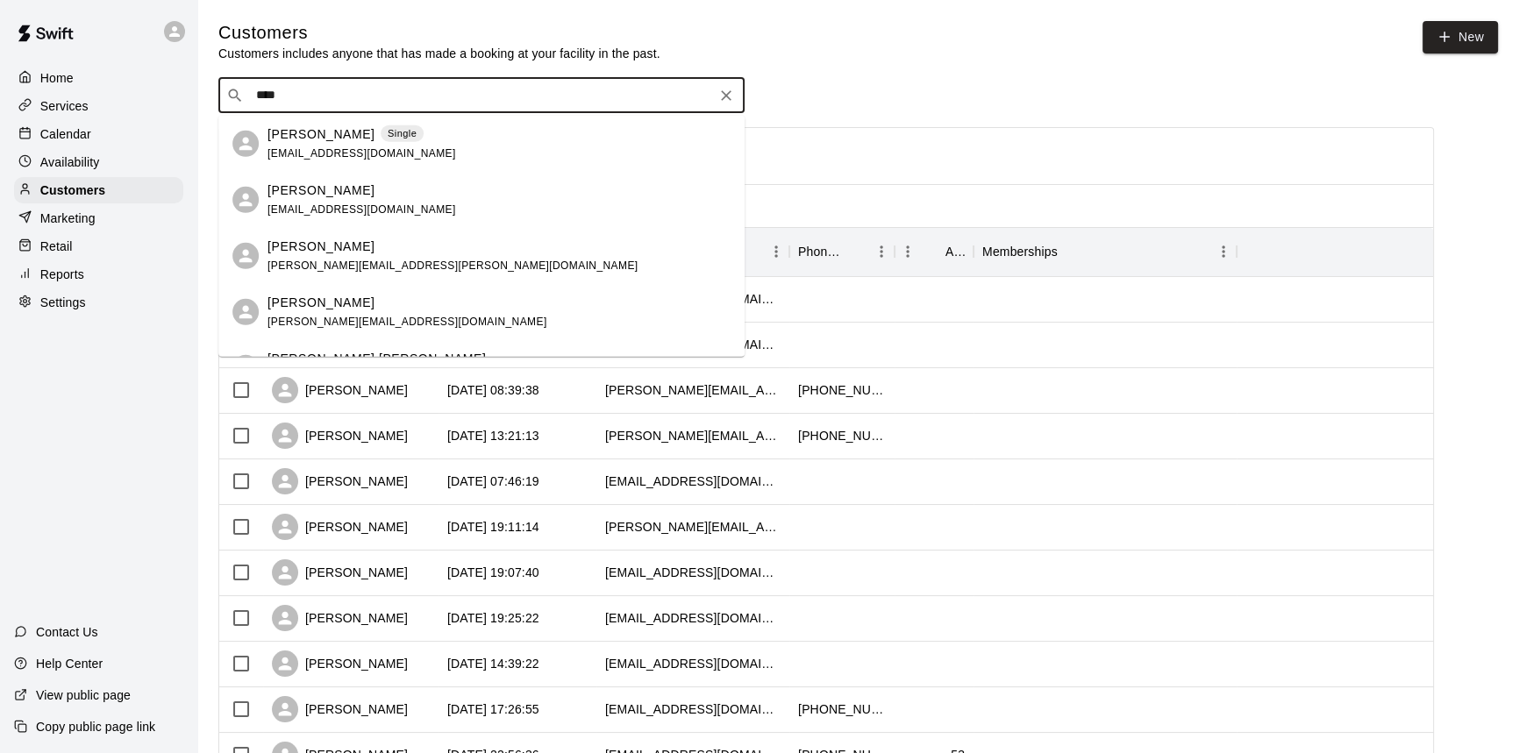
type input "*****"
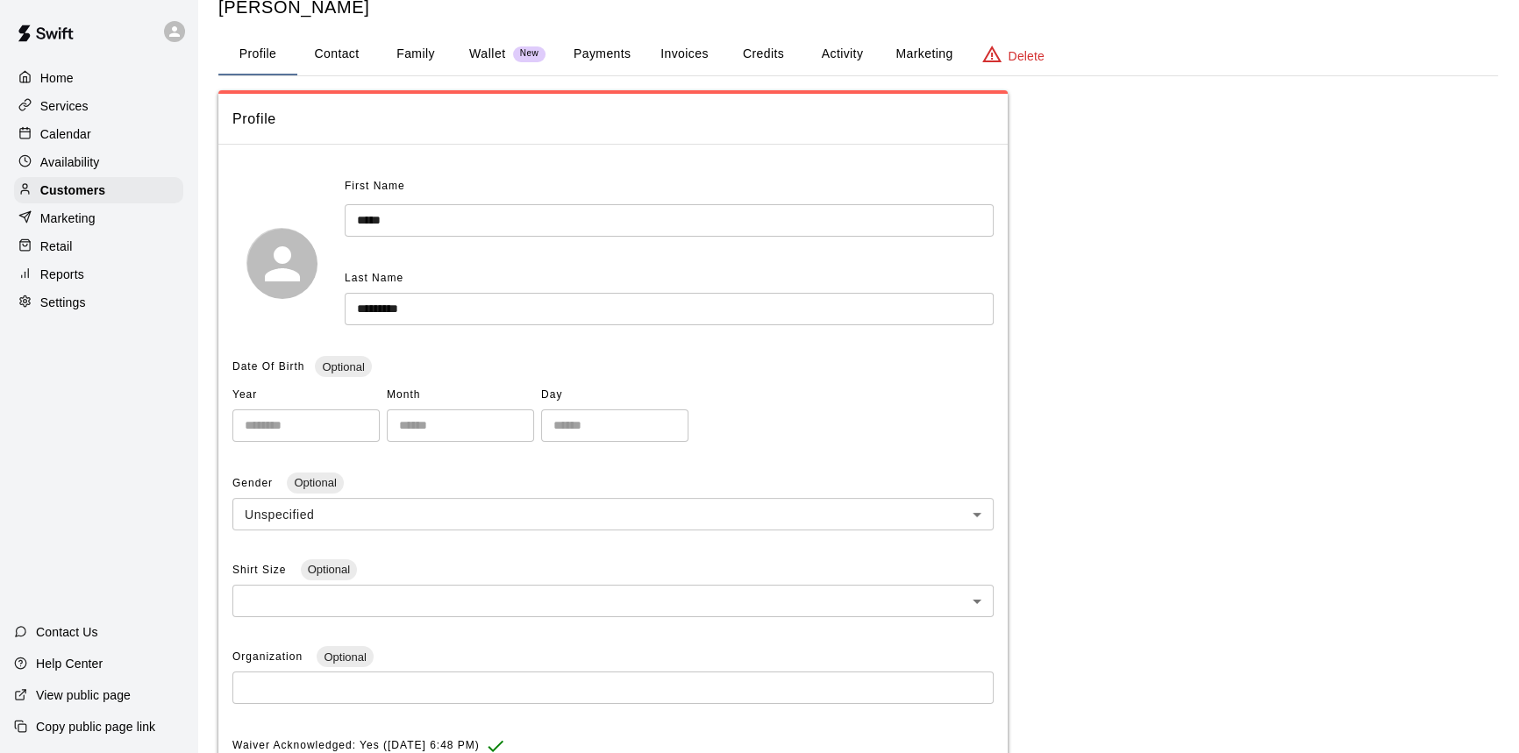
scroll to position [79, 0]
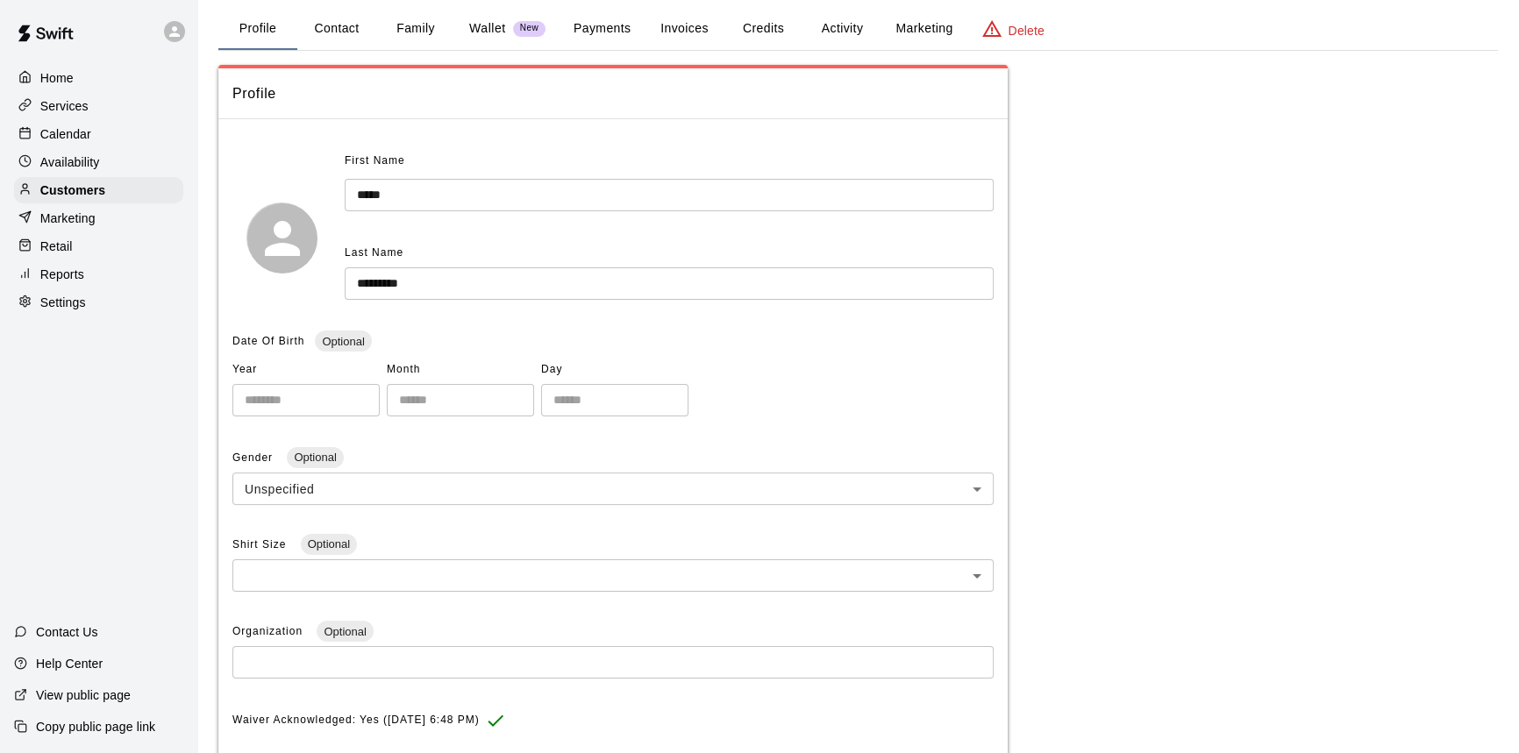
click at [410, 23] on button "Family" at bounding box center [415, 29] width 79 height 42
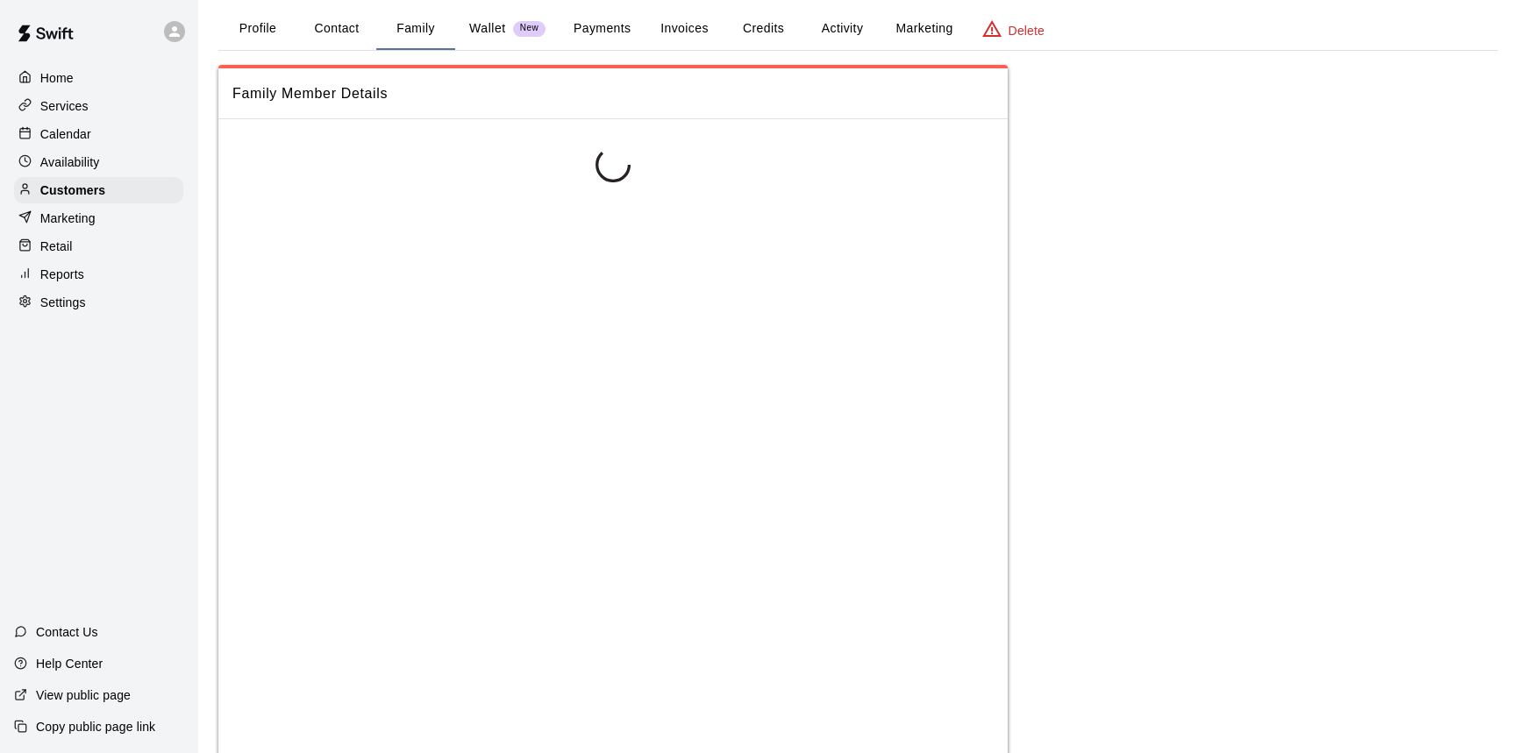
scroll to position [0, 0]
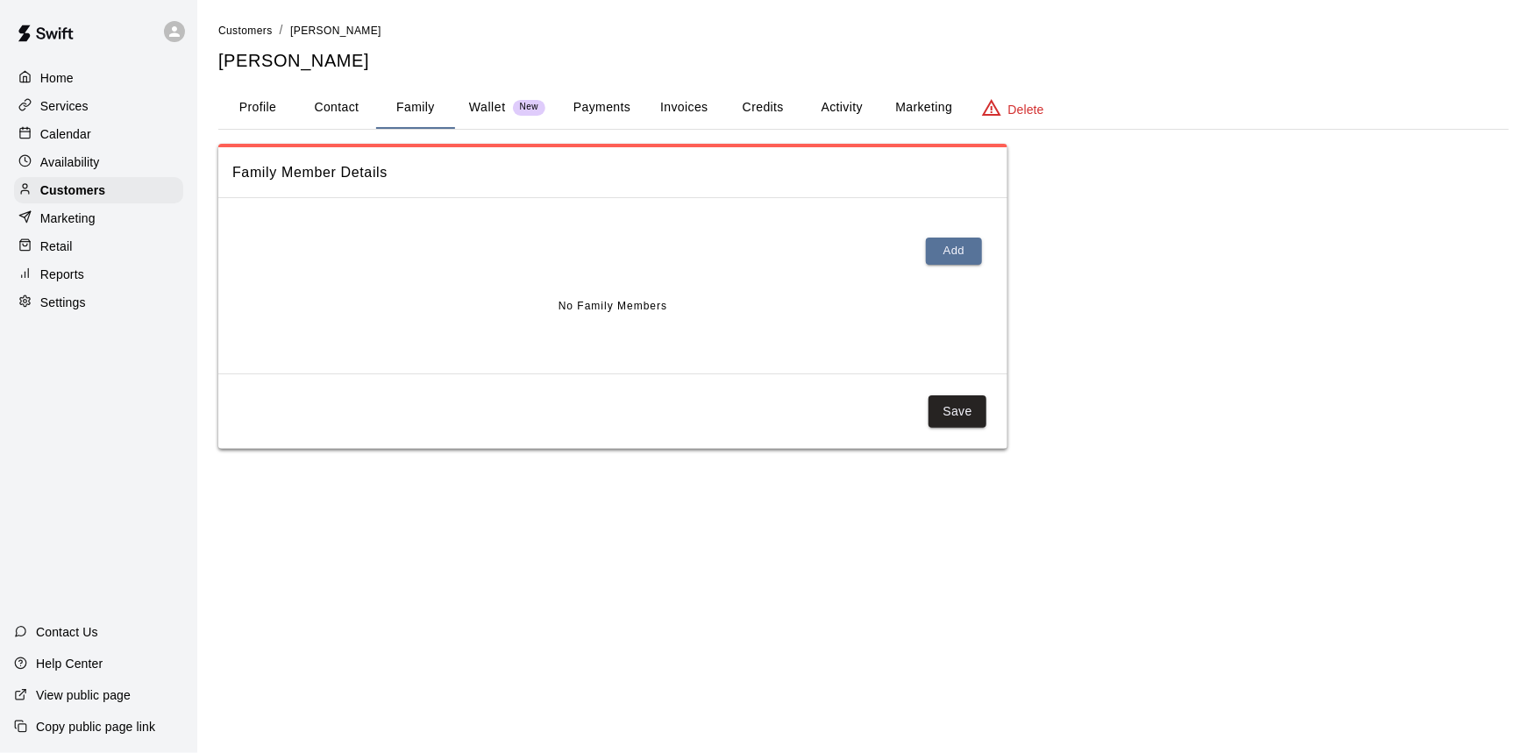
click at [252, 103] on button "Profile" at bounding box center [257, 108] width 79 height 42
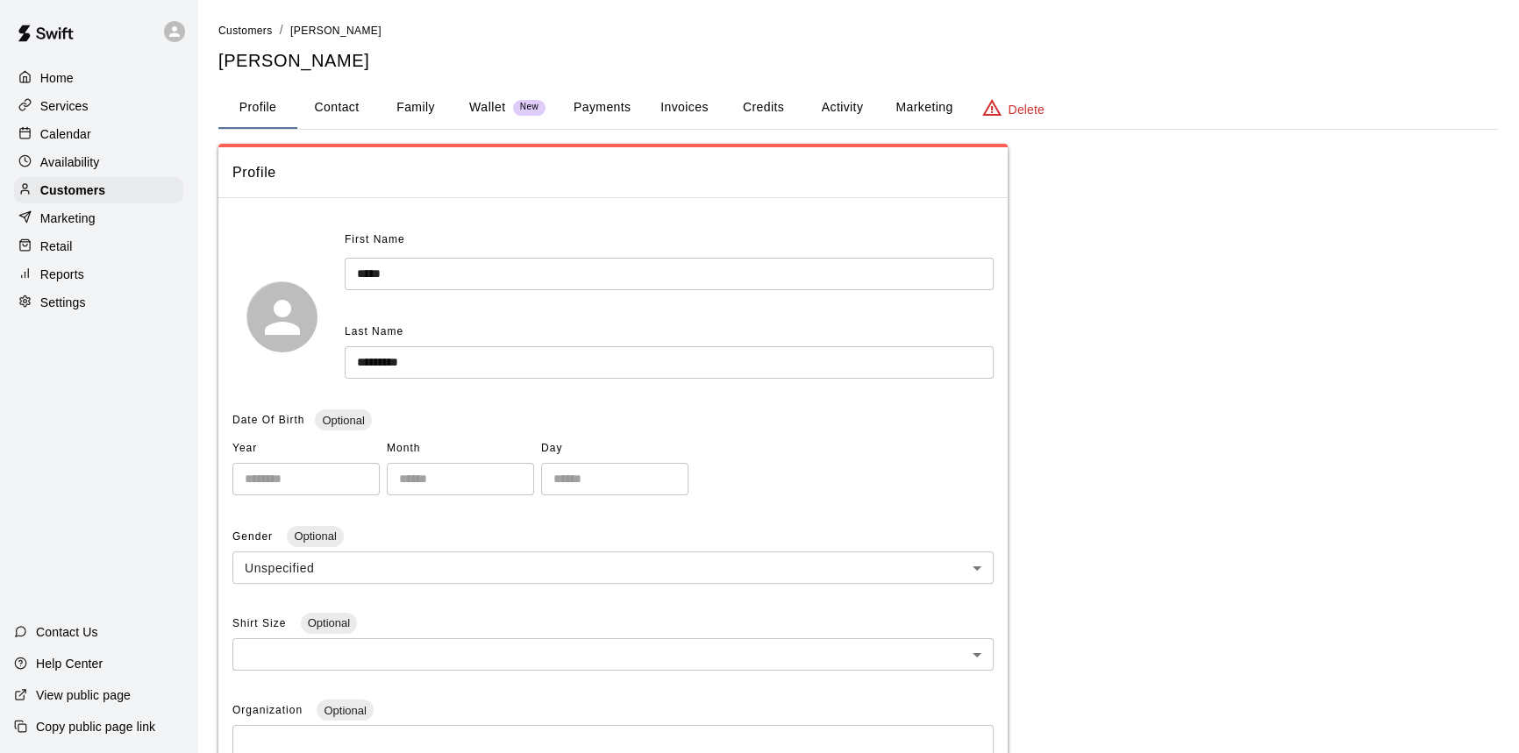
click at [845, 106] on button "Activity" at bounding box center [841, 108] width 79 height 42
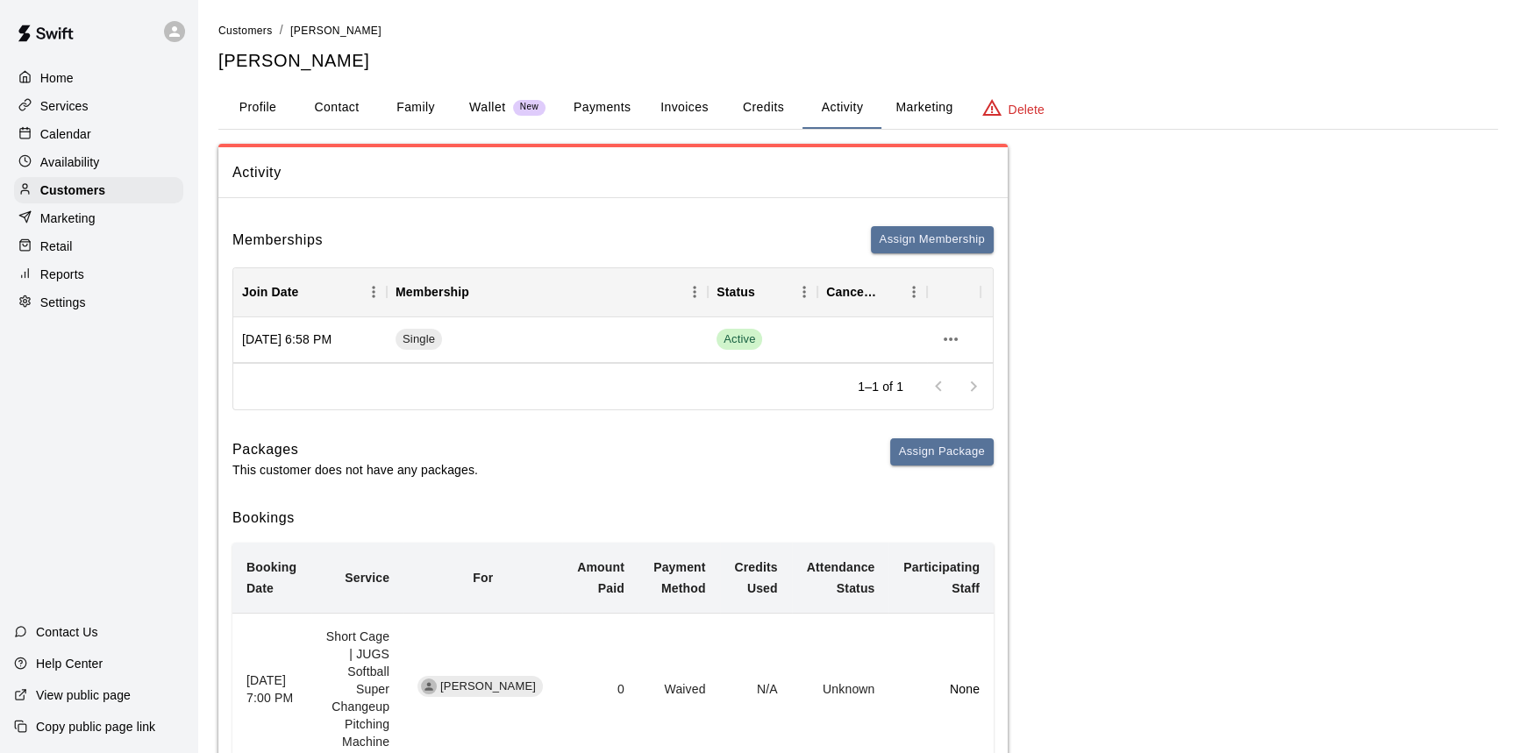
click at [845, 107] on button "Activity" at bounding box center [841, 108] width 79 height 42
click at [615, 109] on button "Payments" at bounding box center [601, 108] width 85 height 42
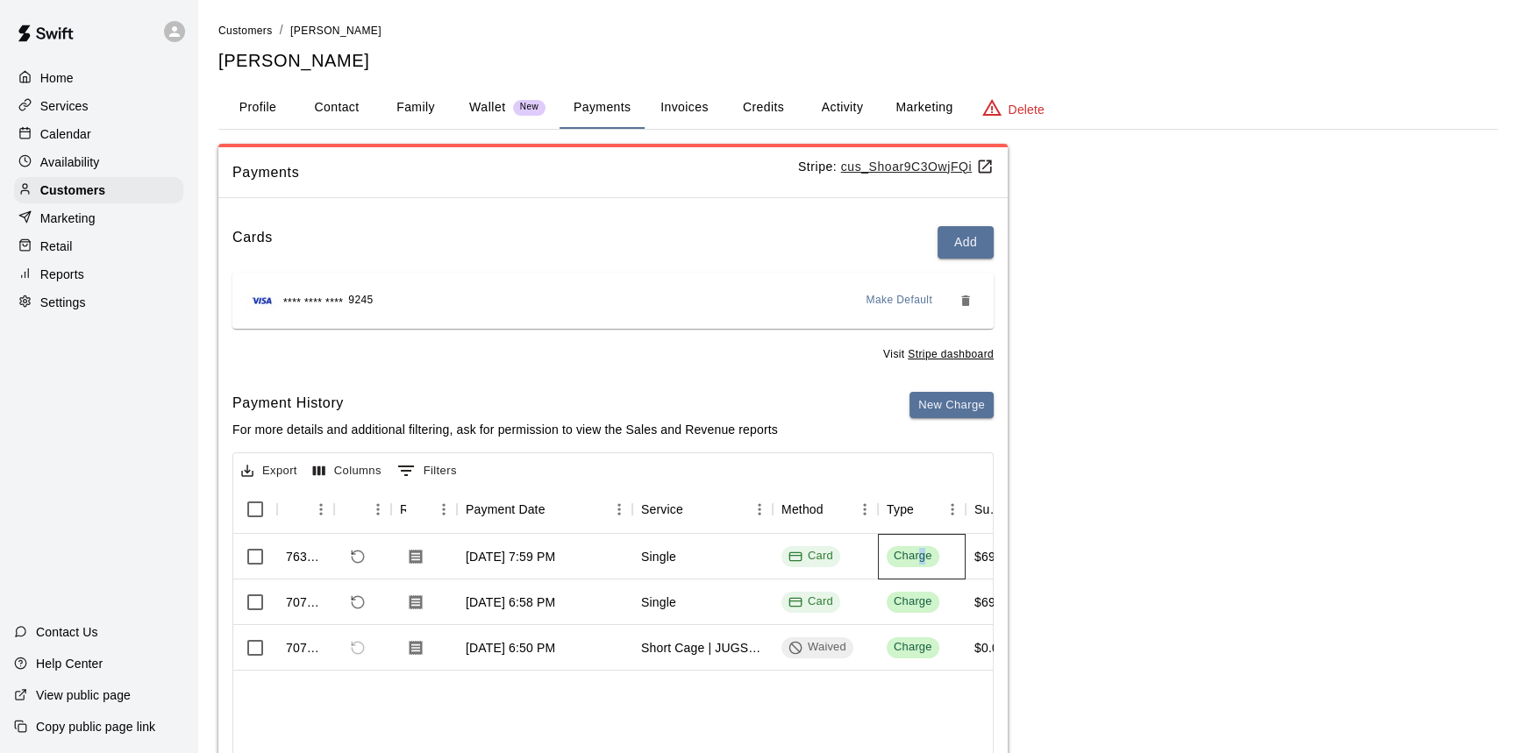
click at [921, 556] on div "Charge" at bounding box center [913, 556] width 39 height 17
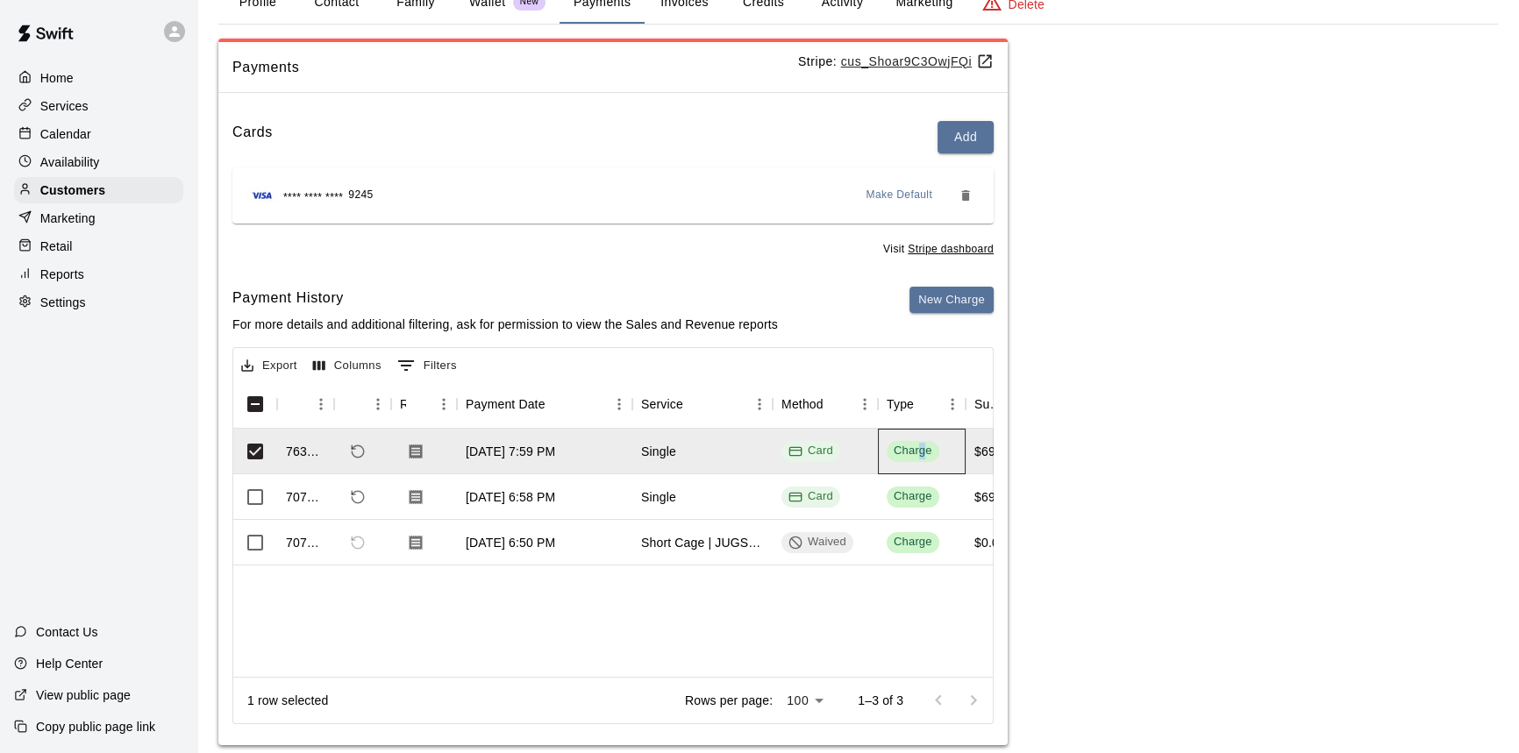
scroll to position [132, 0]
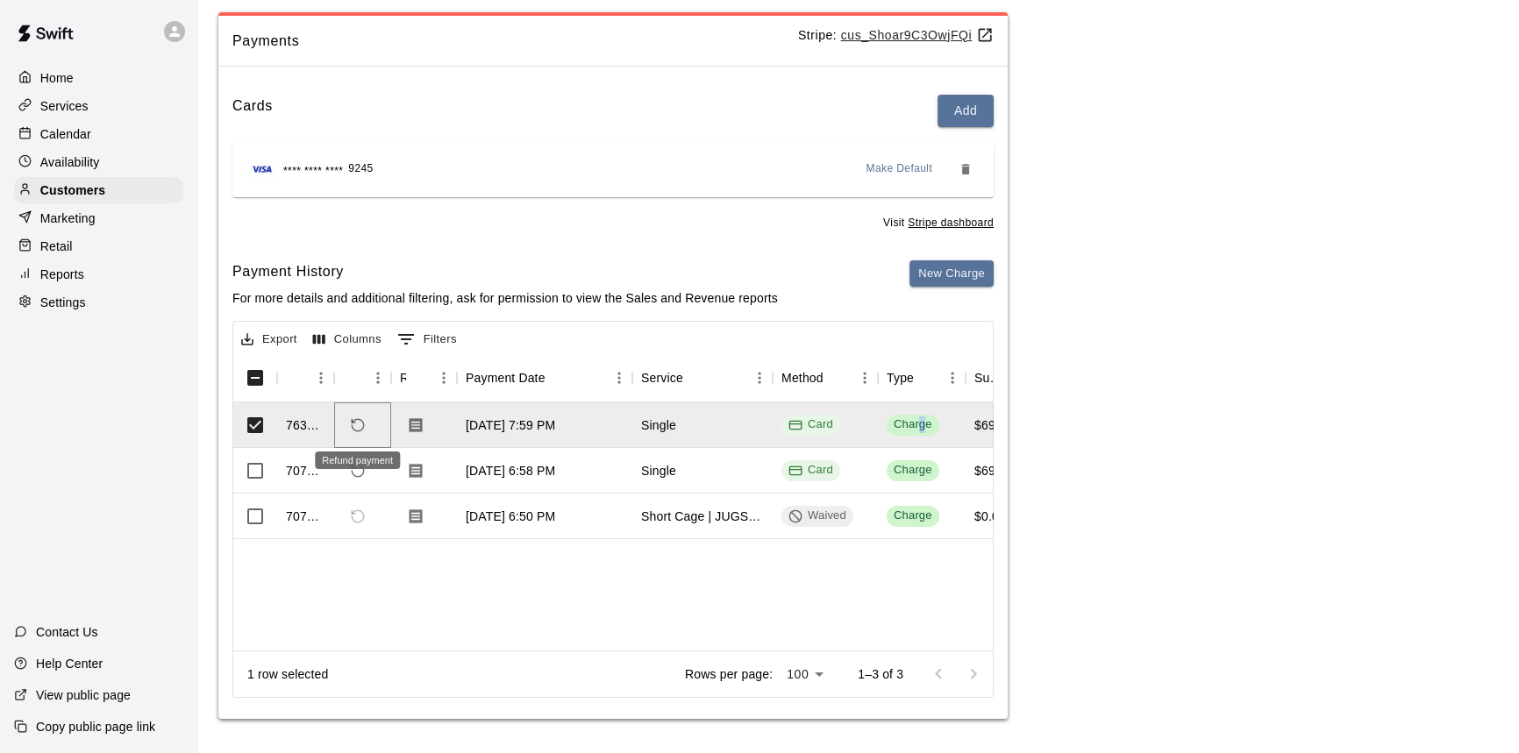
click at [363, 427] on icon "Refund payment" at bounding box center [358, 425] width 16 height 16
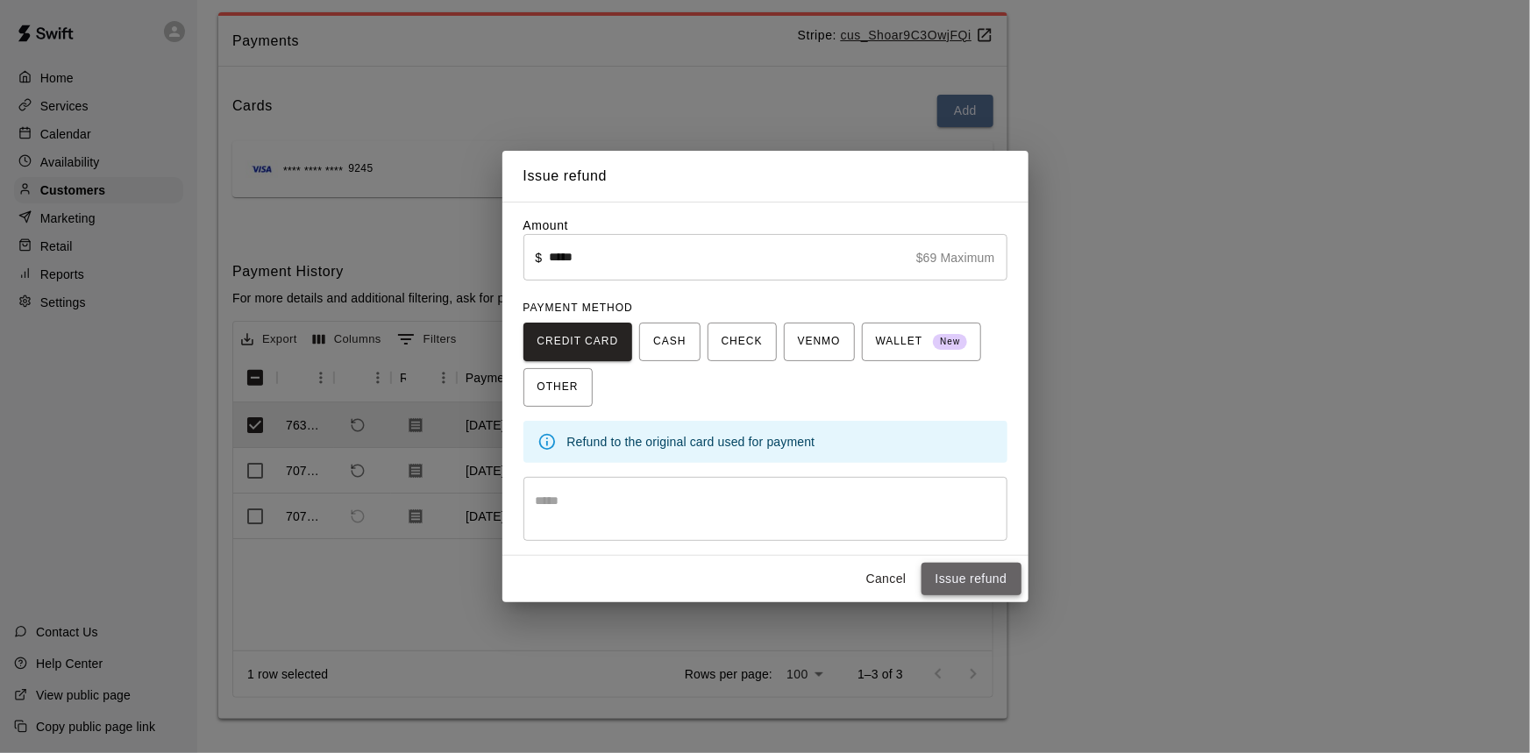
click at [959, 584] on button "Issue refund" at bounding box center [972, 579] width 100 height 32
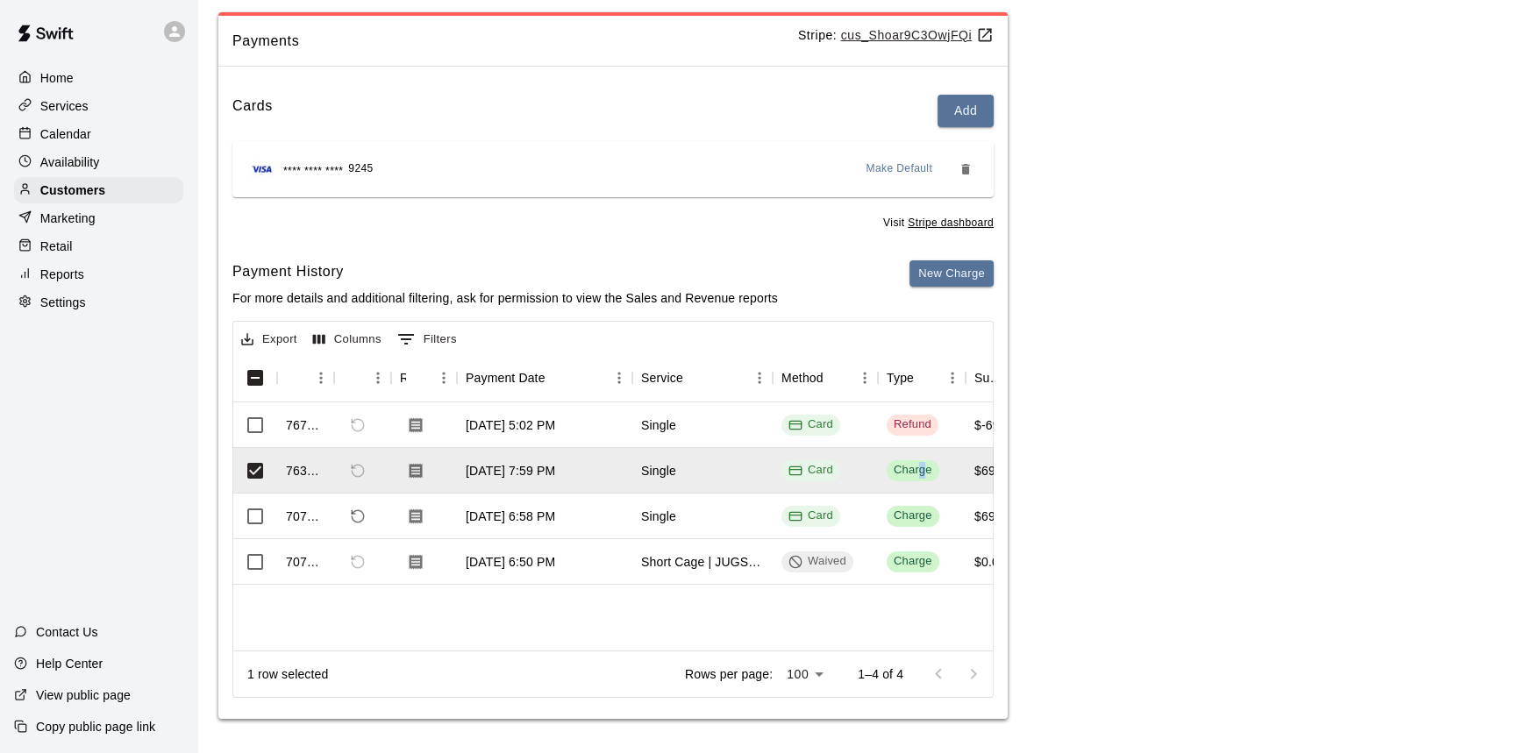
click at [90, 104] on div "Services" at bounding box center [98, 106] width 169 height 26
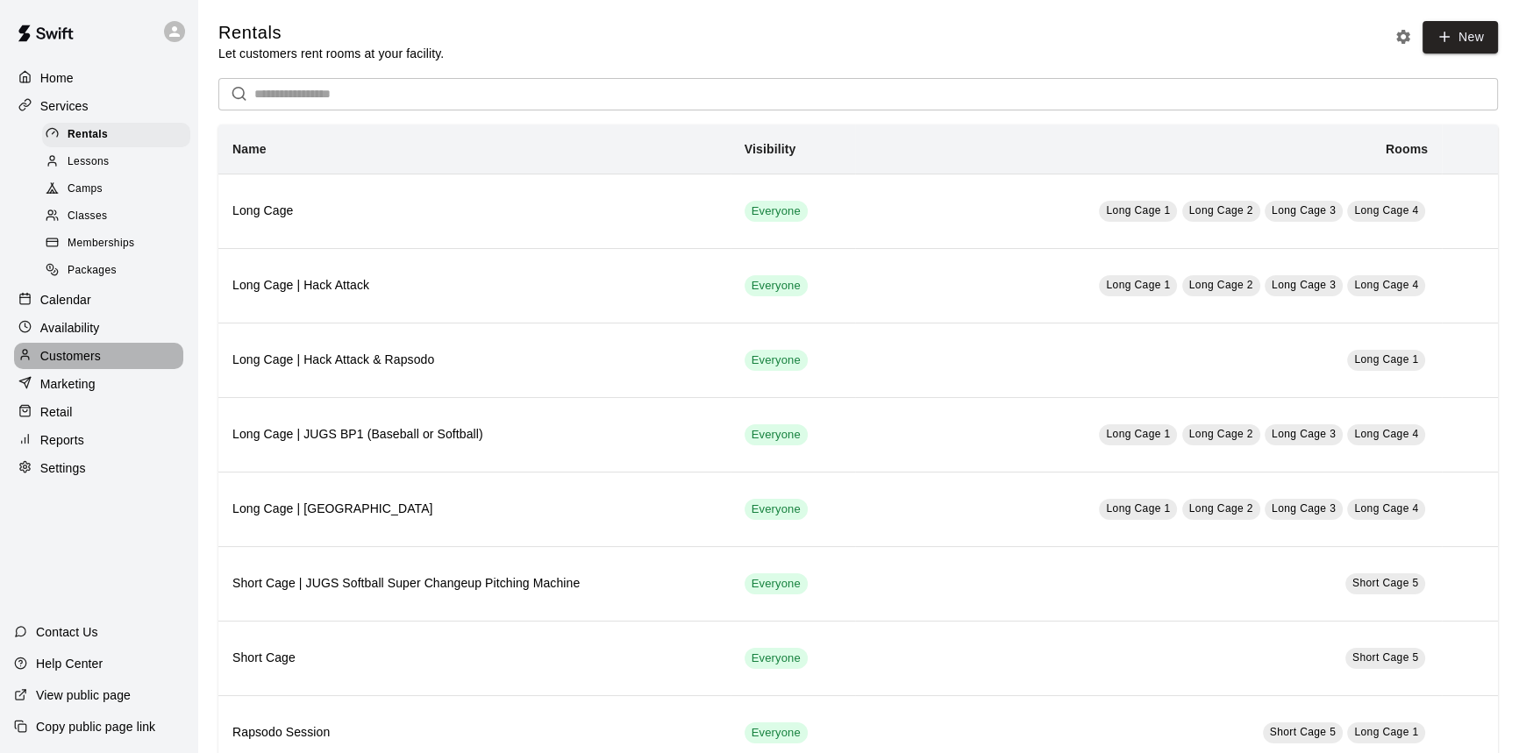
click at [87, 362] on p "Customers" at bounding box center [70, 356] width 61 height 18
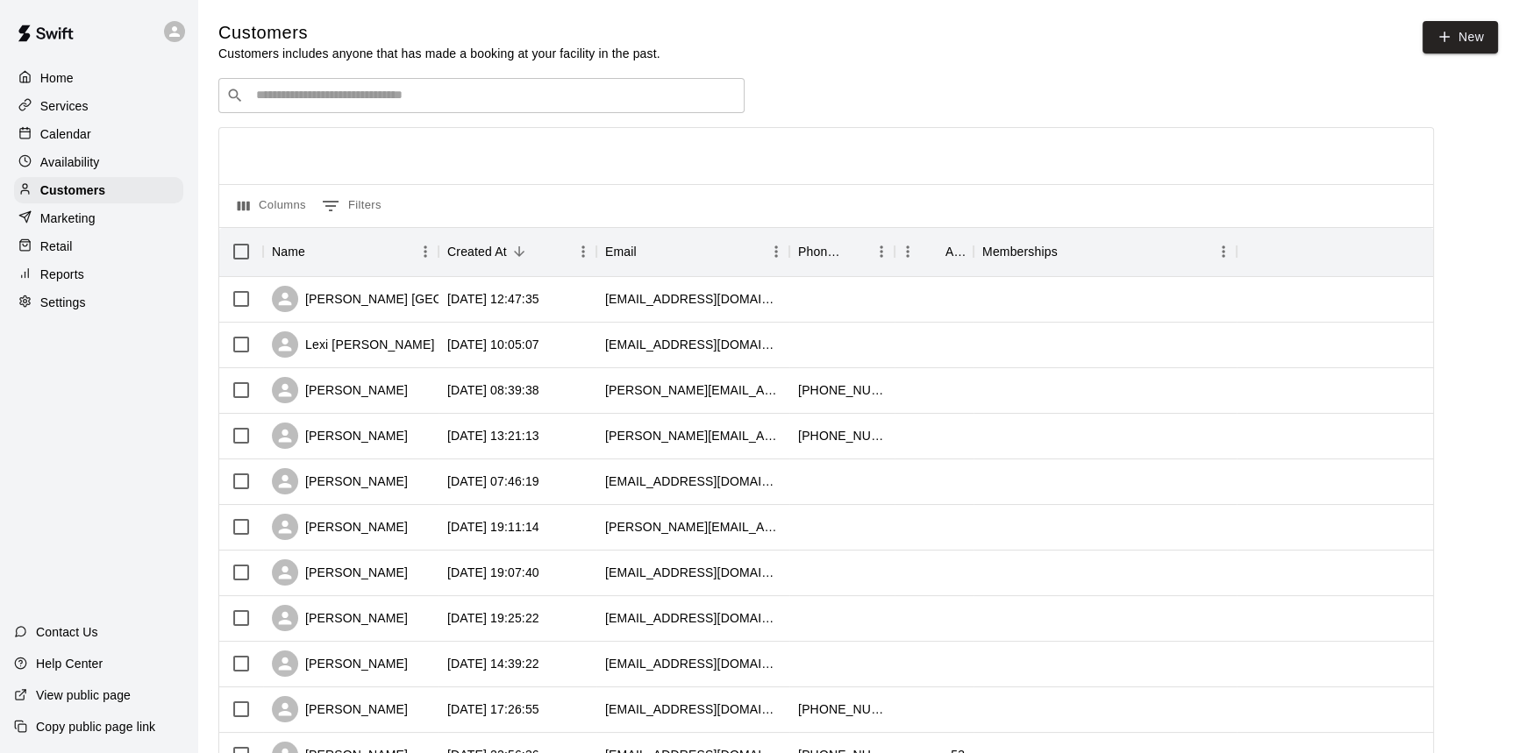
click at [352, 101] on input "Search customers by name or email" at bounding box center [494, 96] width 486 height 18
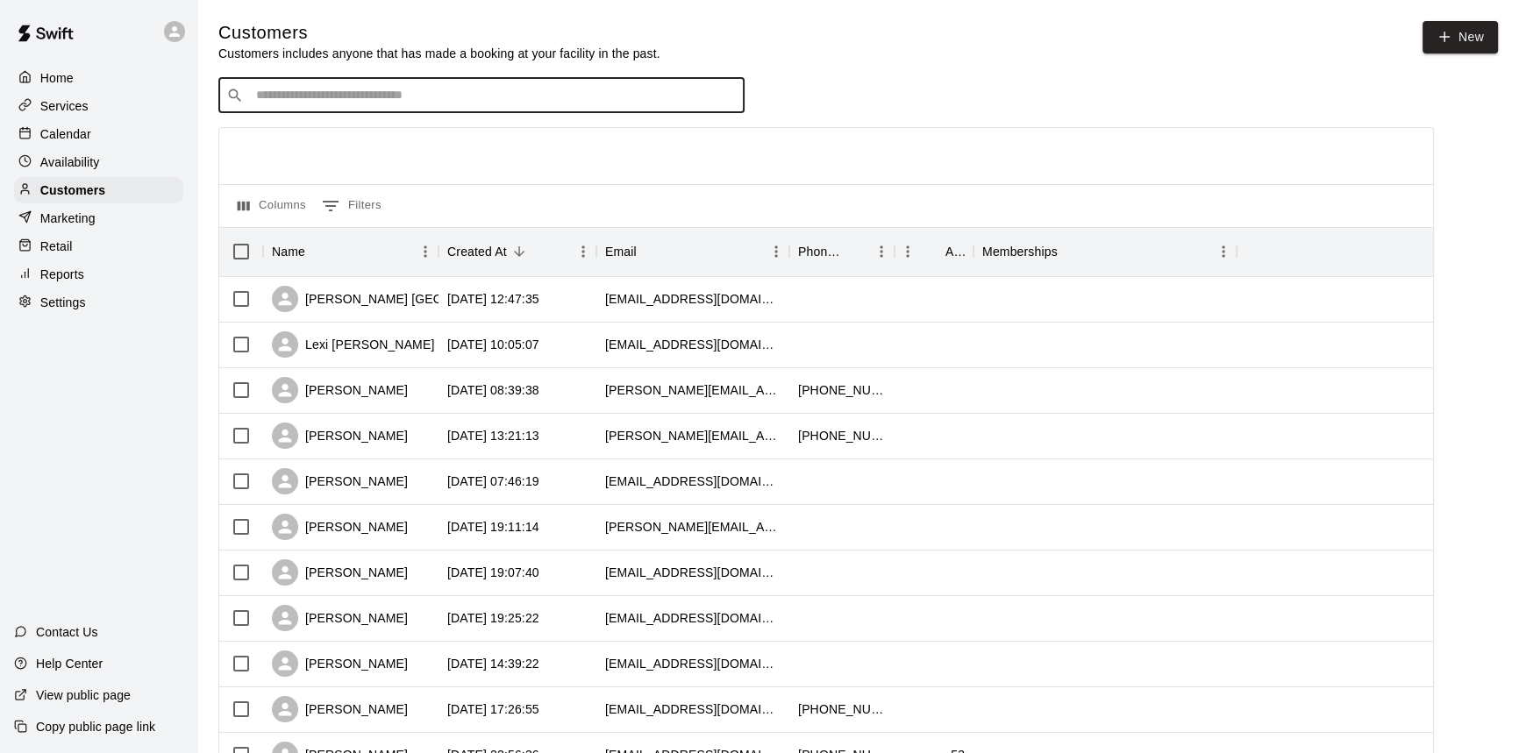
type input "*"
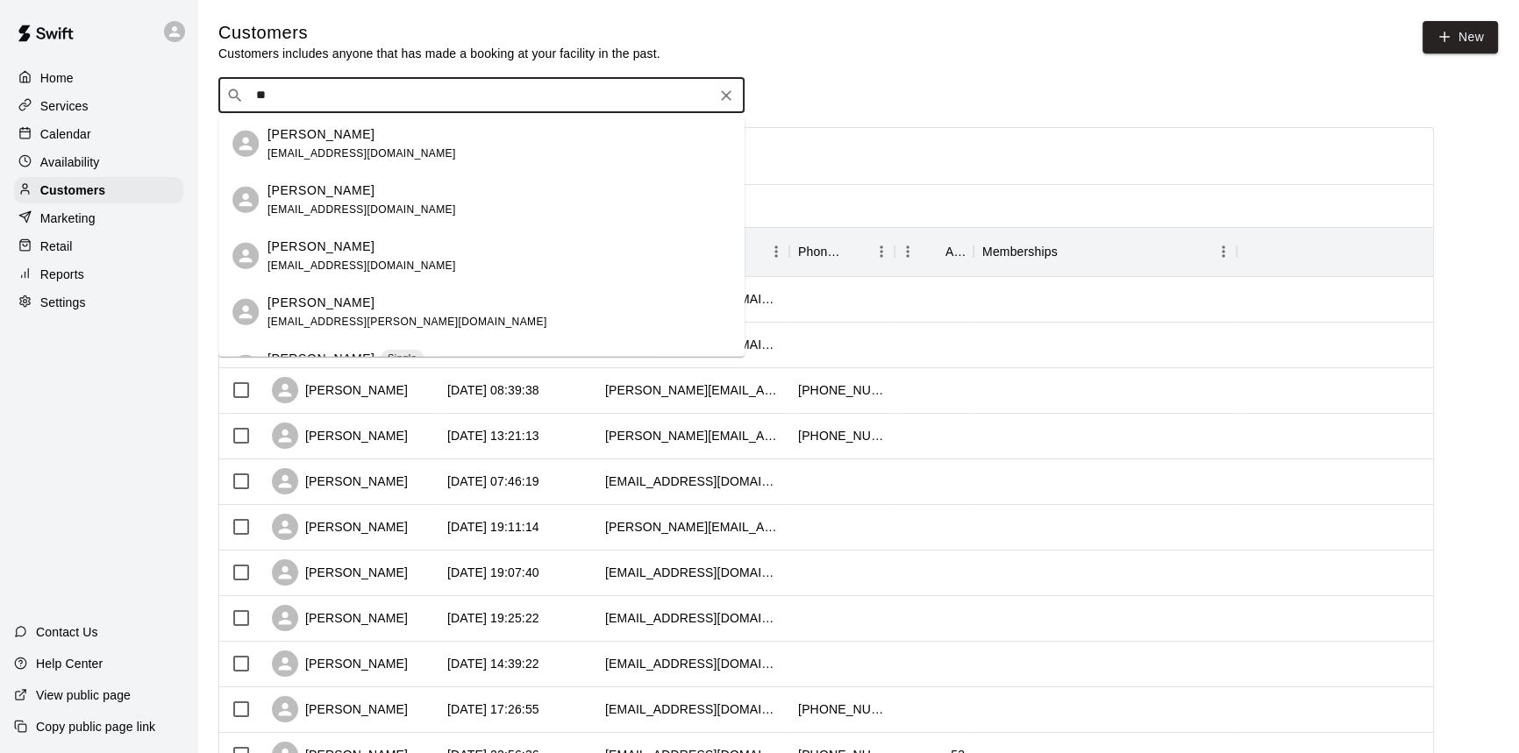
type input "***"
click at [347, 185] on p "[PERSON_NAME]" at bounding box center [320, 190] width 107 height 18
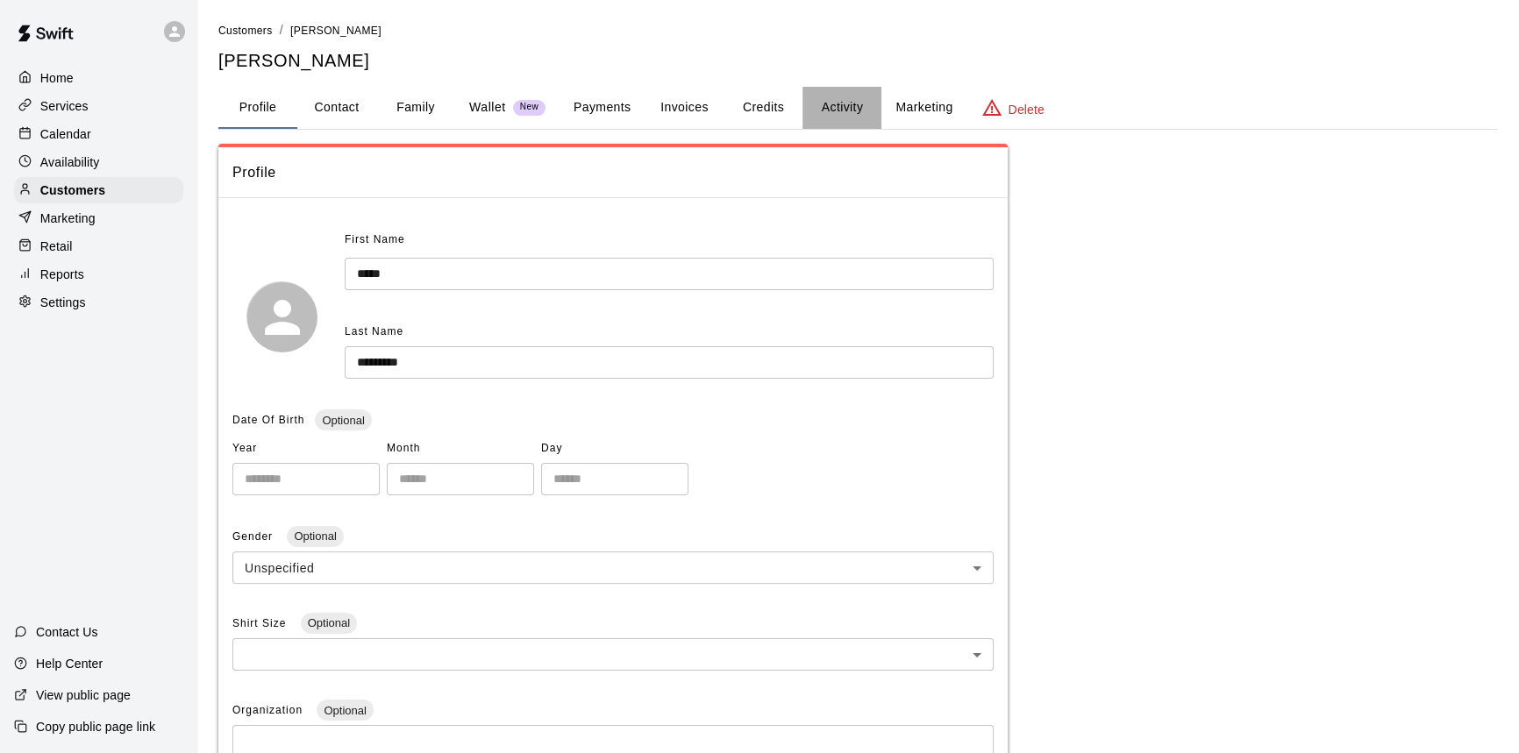
click at [827, 104] on button "Activity" at bounding box center [841, 108] width 79 height 42
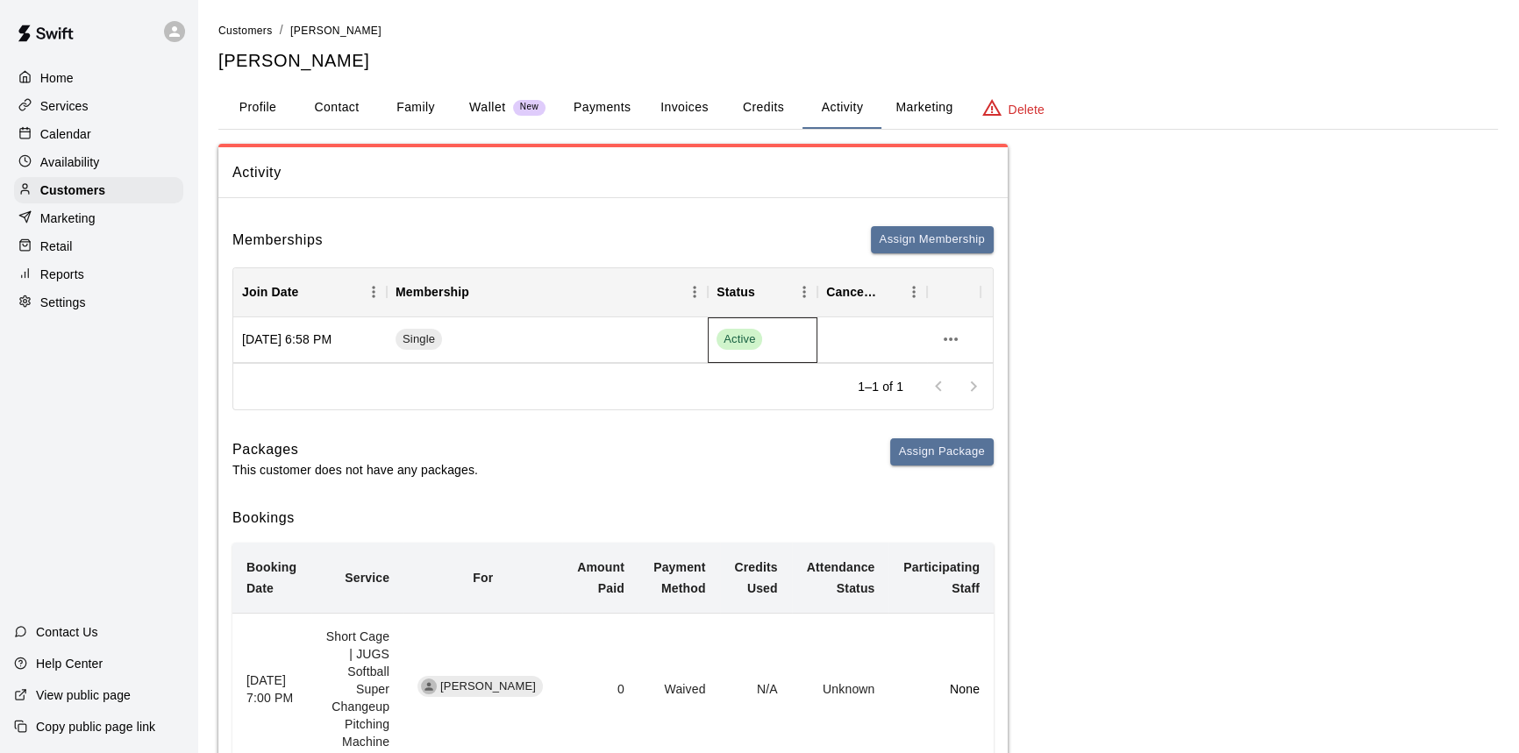
click at [762, 345] on span "Active" at bounding box center [739, 339] width 46 height 17
click at [523, 323] on div "Single" at bounding box center [547, 340] width 321 height 46
click at [523, 229] on div "Memberships Assign Membership" at bounding box center [612, 239] width 761 height 27
click at [765, 107] on button "Credits" at bounding box center [762, 108] width 79 height 42
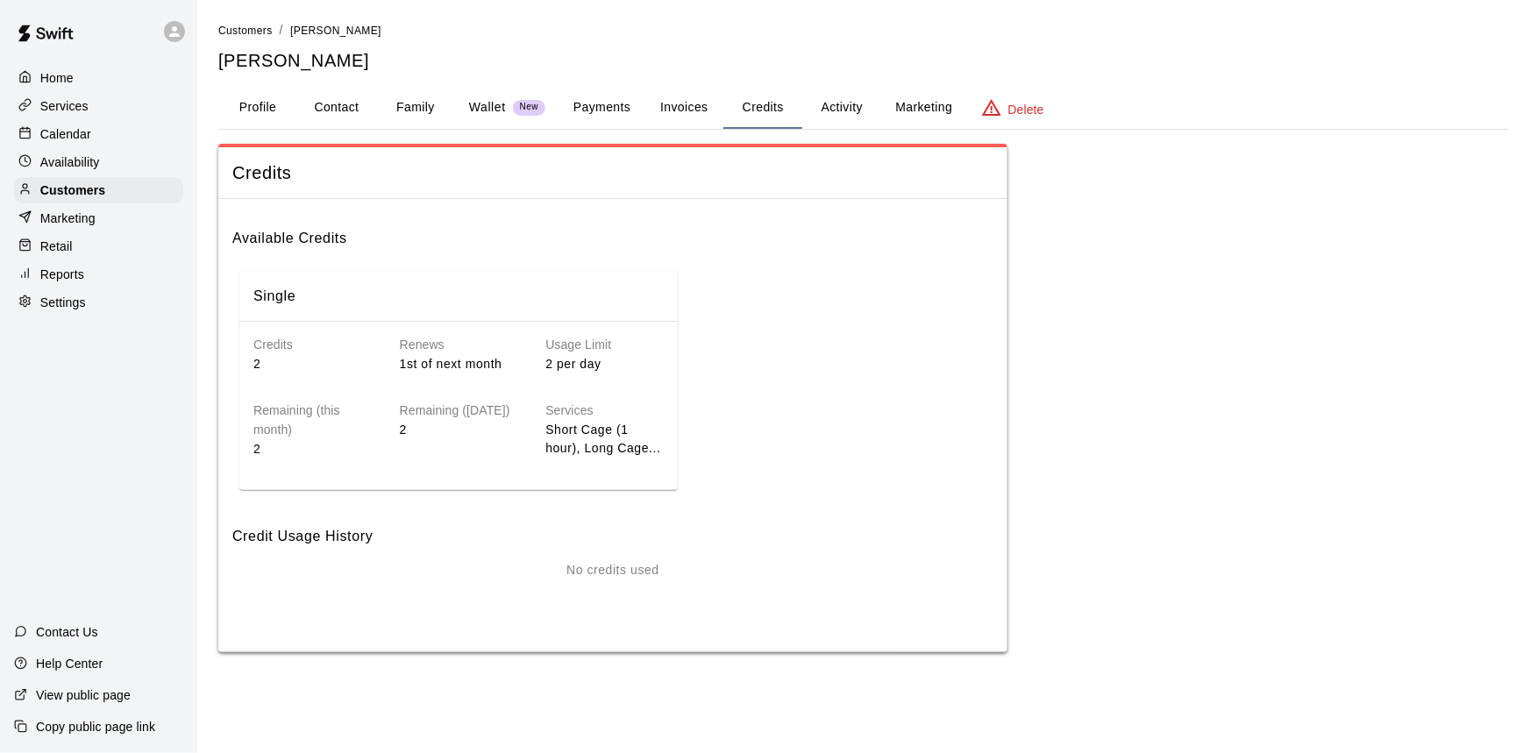
click at [842, 108] on button "Activity" at bounding box center [841, 108] width 79 height 42
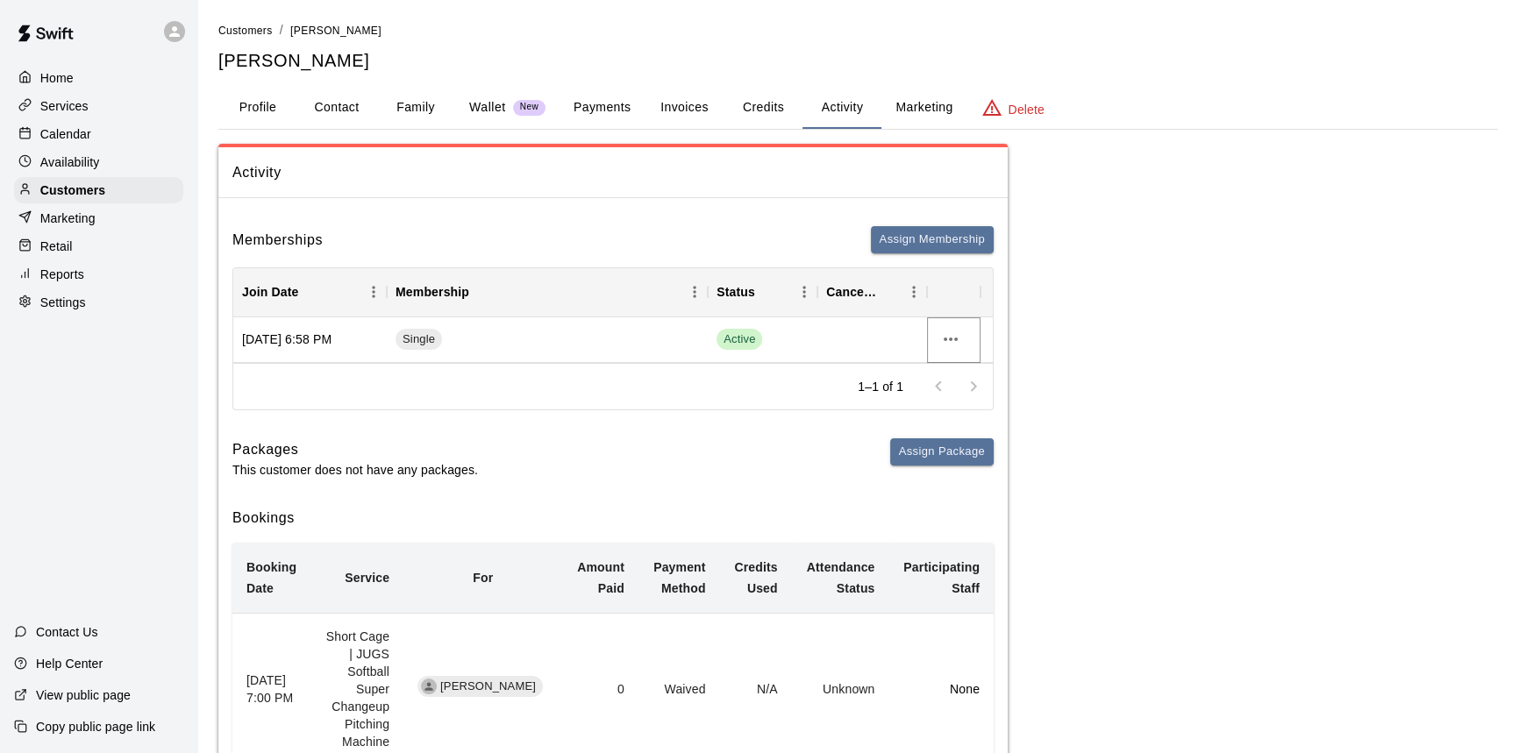
click at [947, 330] on icon "more actions" at bounding box center [950, 339] width 21 height 21
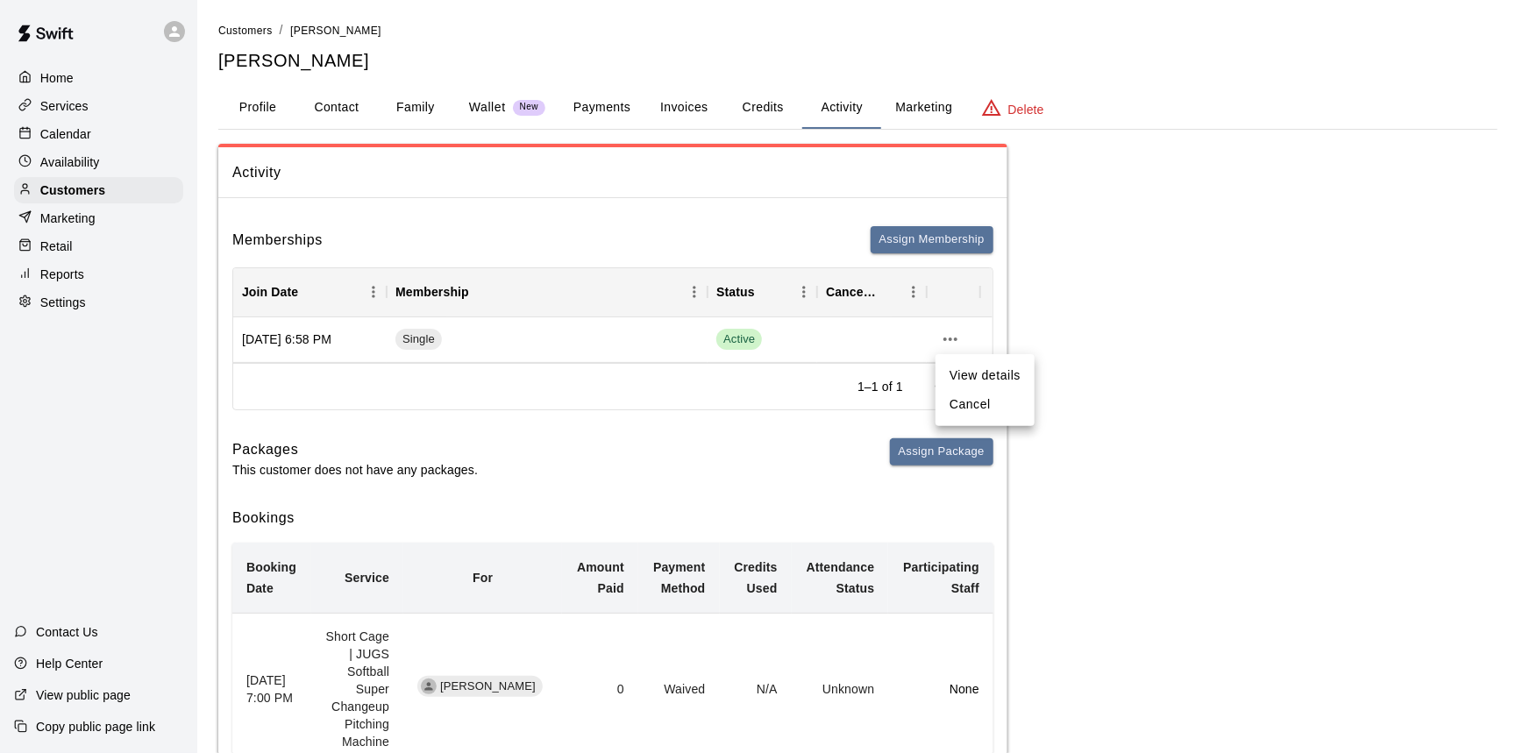
click at [976, 404] on li "Cancel" at bounding box center [985, 404] width 99 height 29
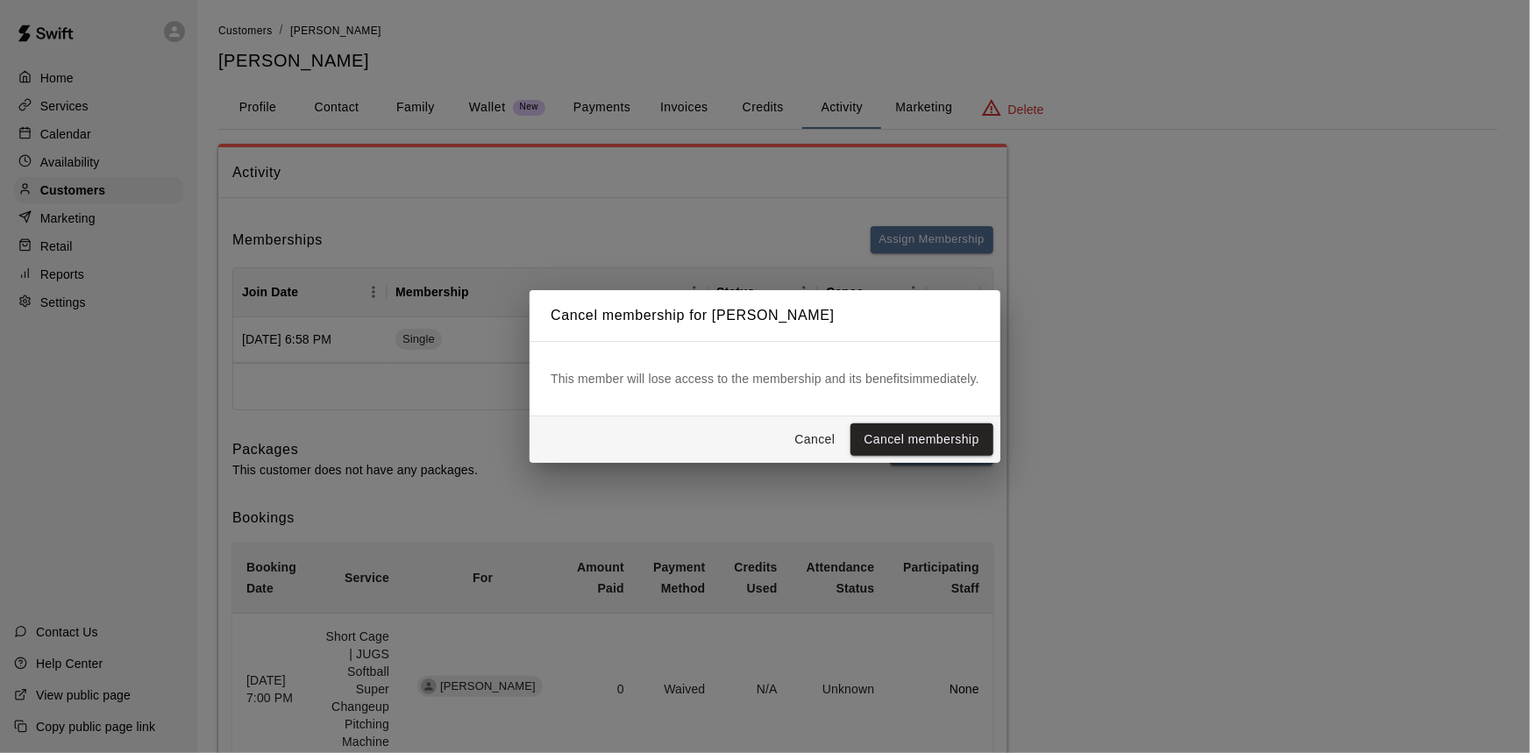
click at [921, 443] on button "Cancel membership" at bounding box center [922, 440] width 143 height 32
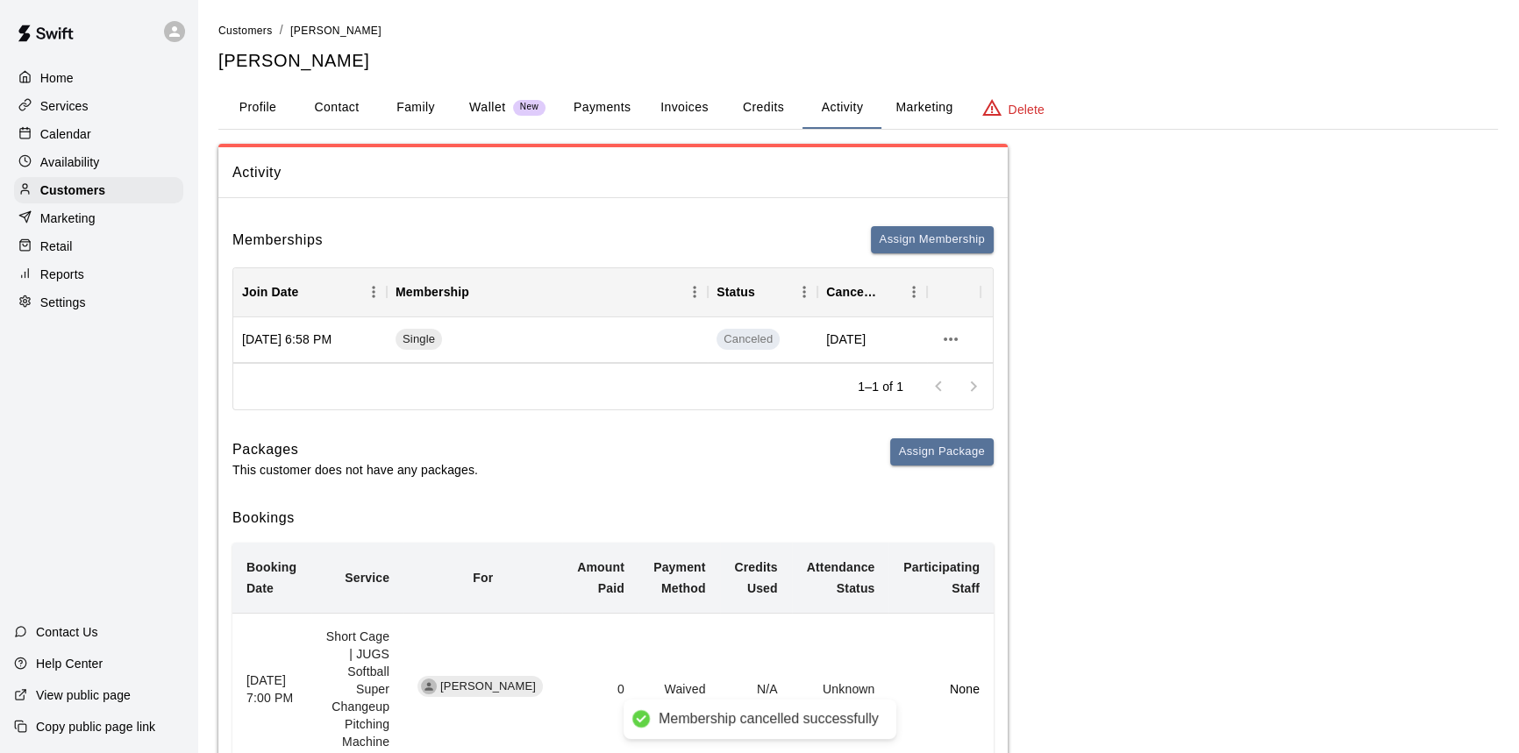
click at [107, 129] on div "Calendar" at bounding box center [98, 134] width 169 height 26
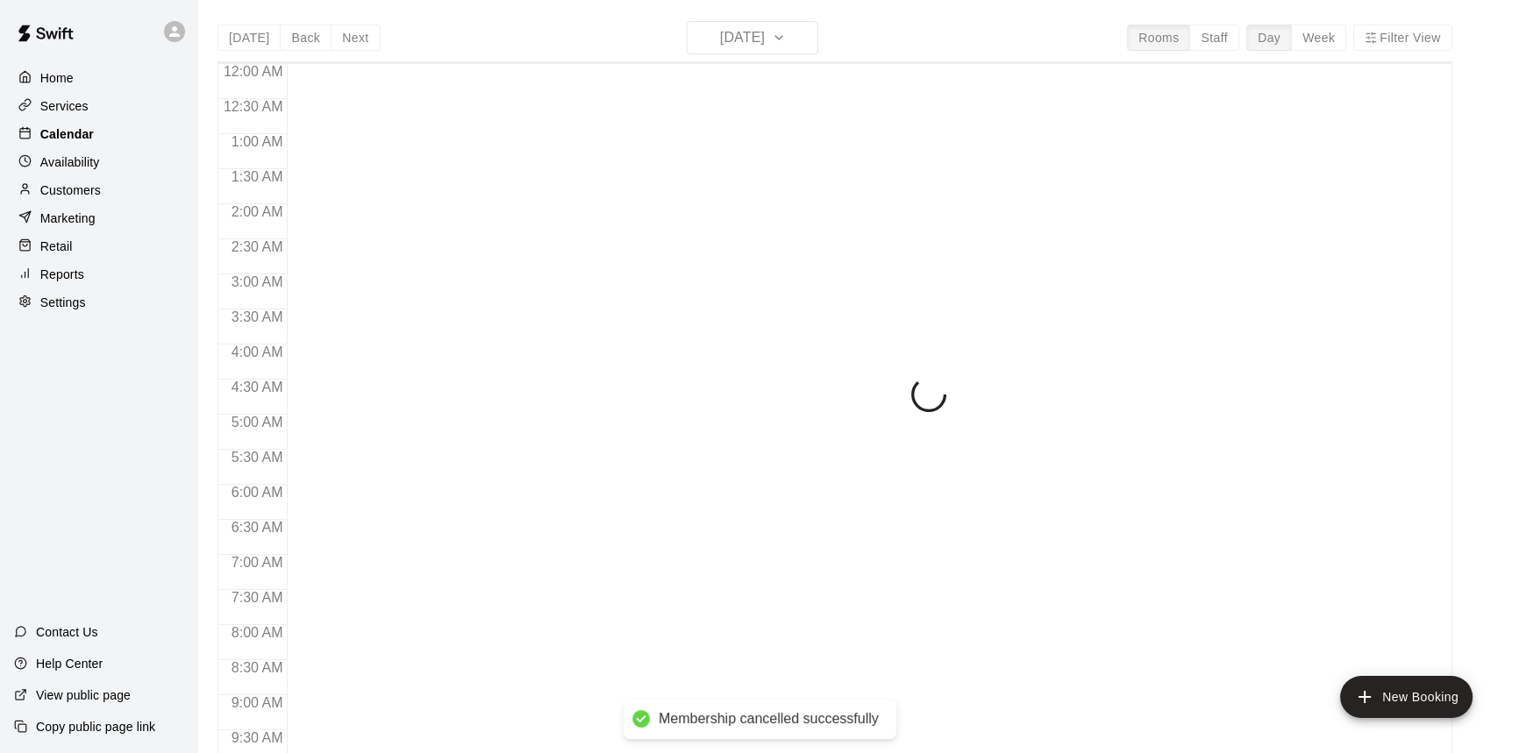
scroll to position [973, 0]
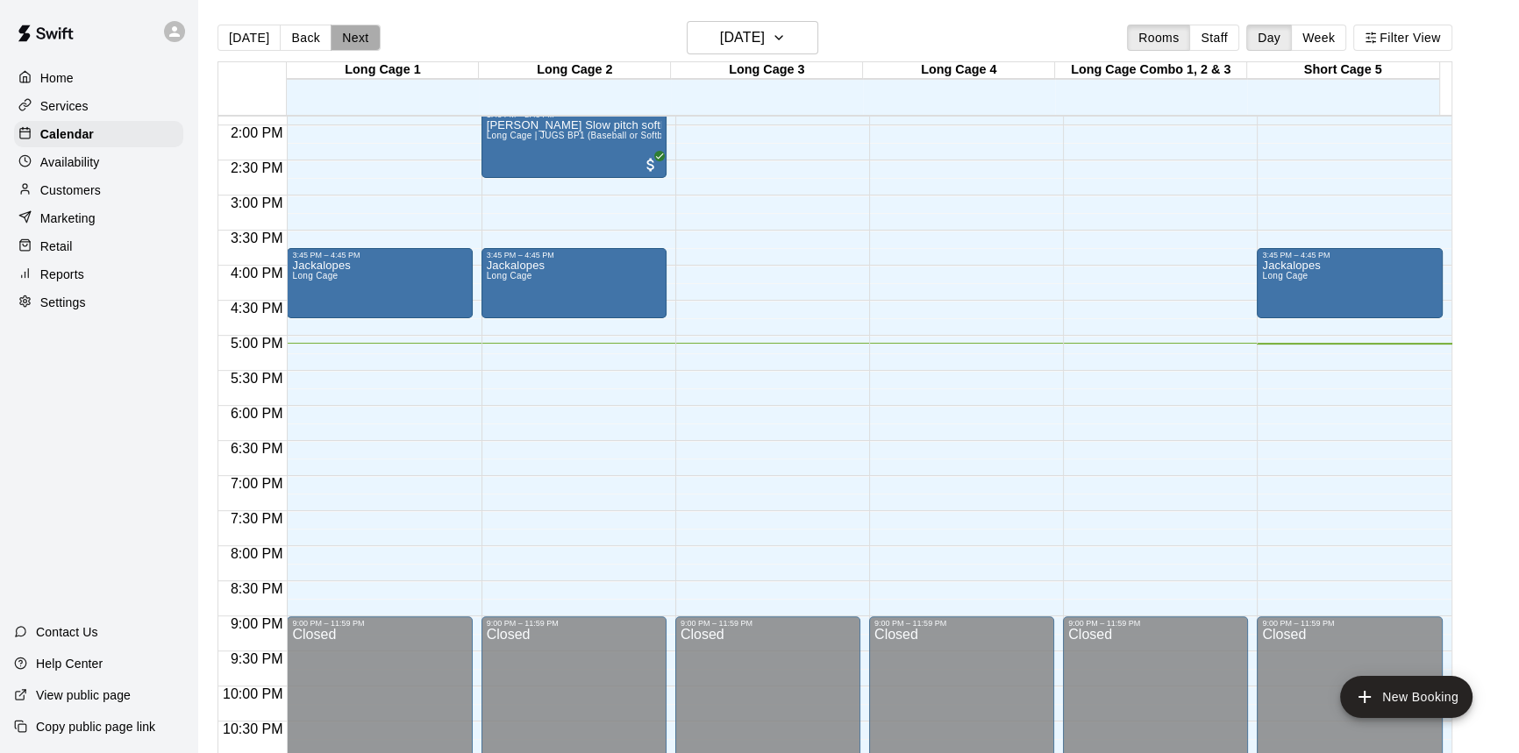
click at [360, 41] on button "Next" at bounding box center [355, 38] width 49 height 26
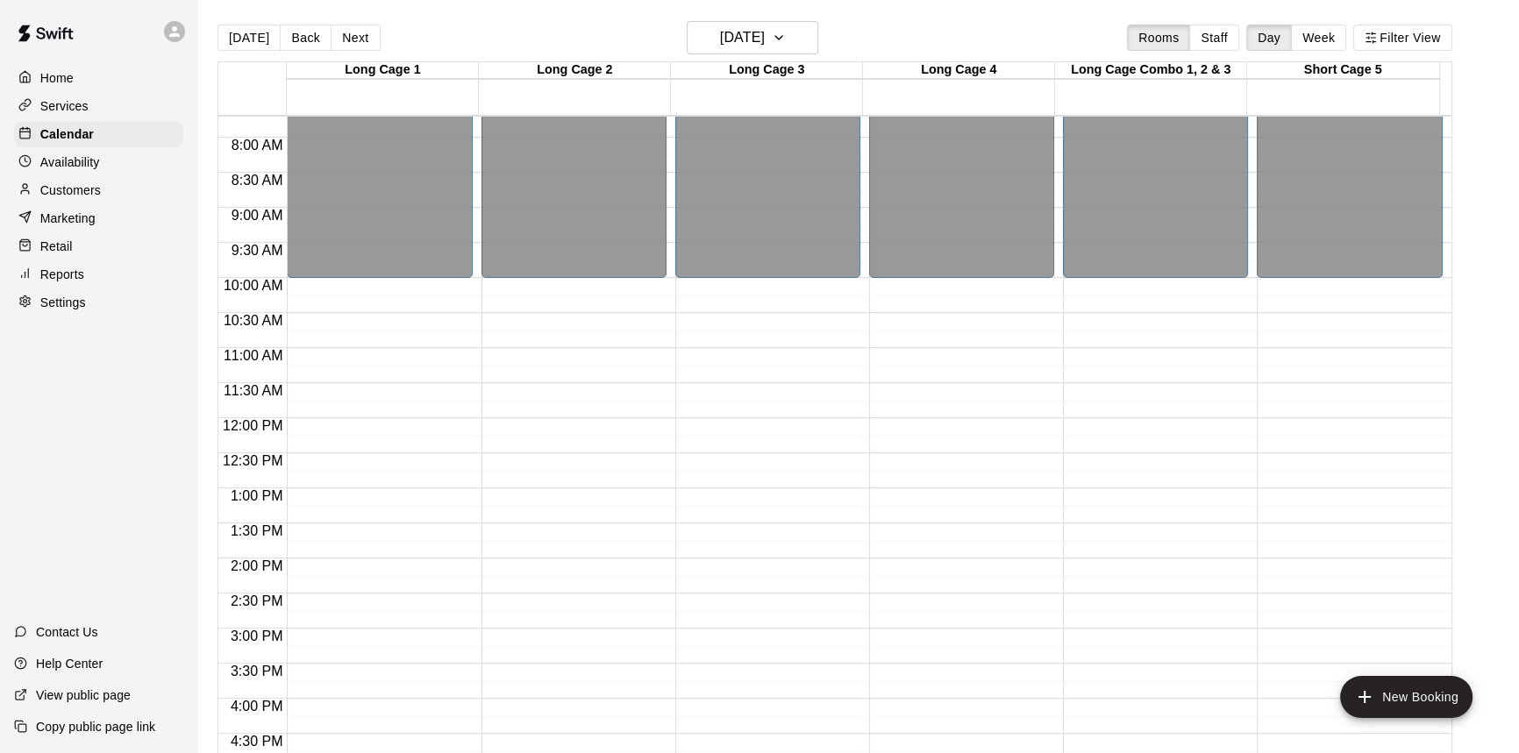
scroll to position [388, 0]
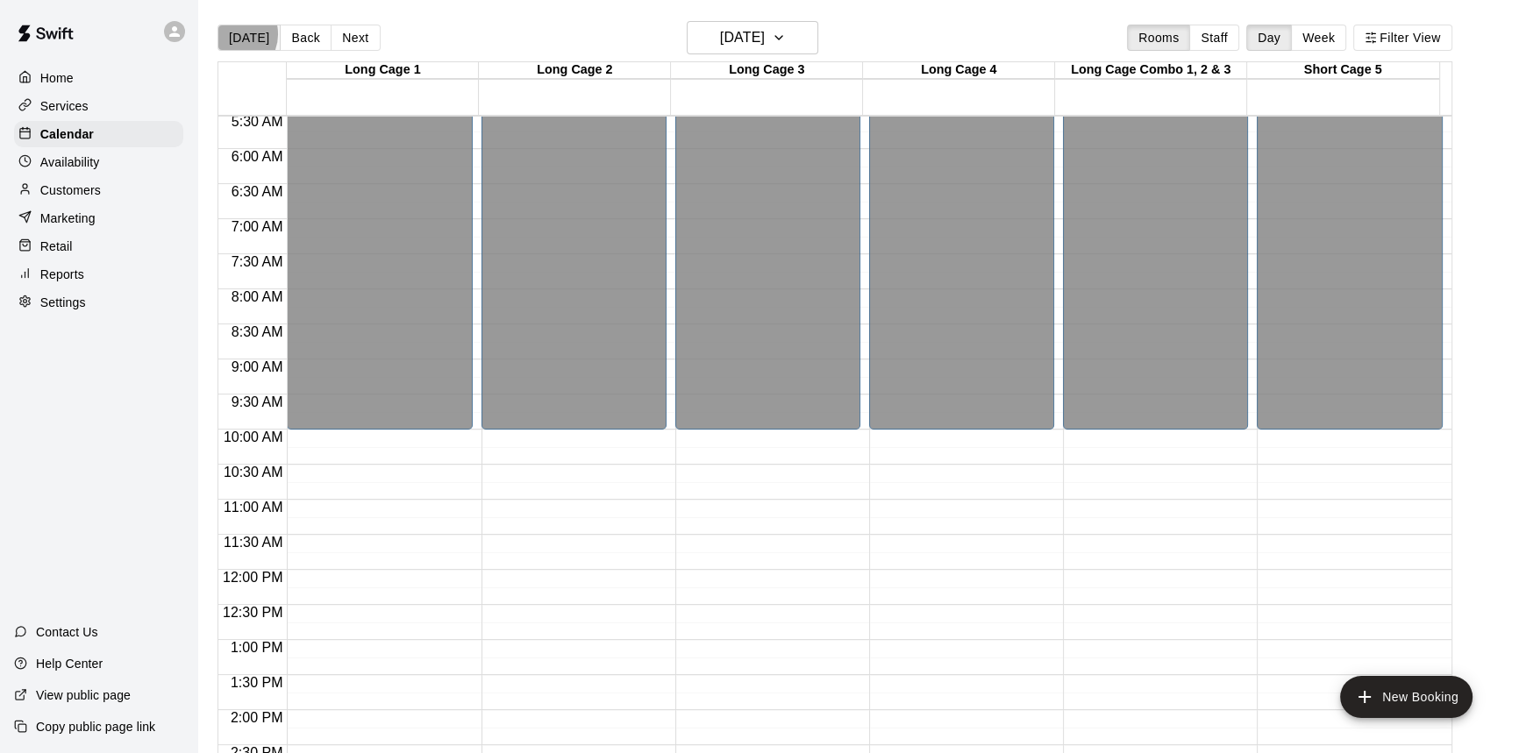
click at [232, 34] on button "[DATE]" at bounding box center [248, 38] width 63 height 26
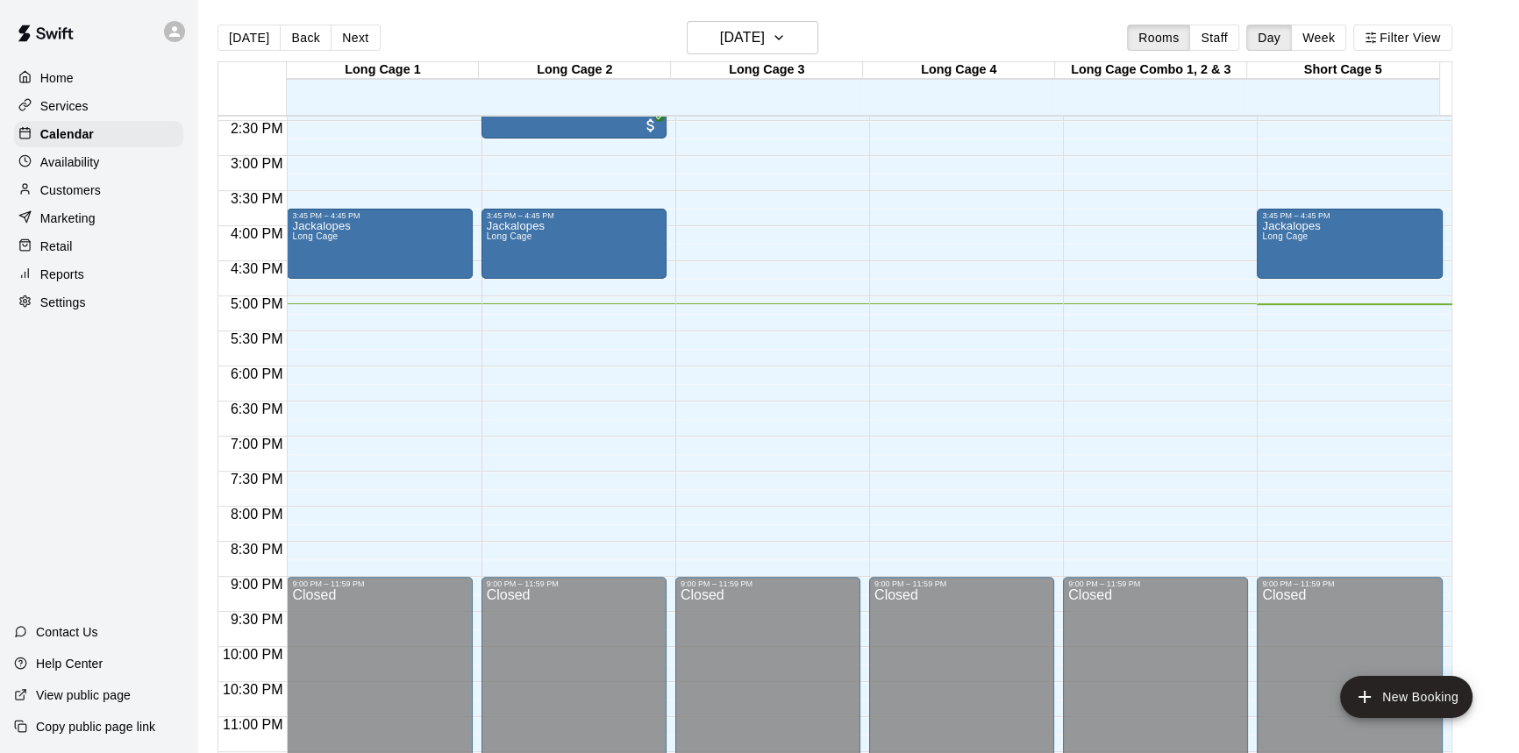
scroll to position [1026, 0]
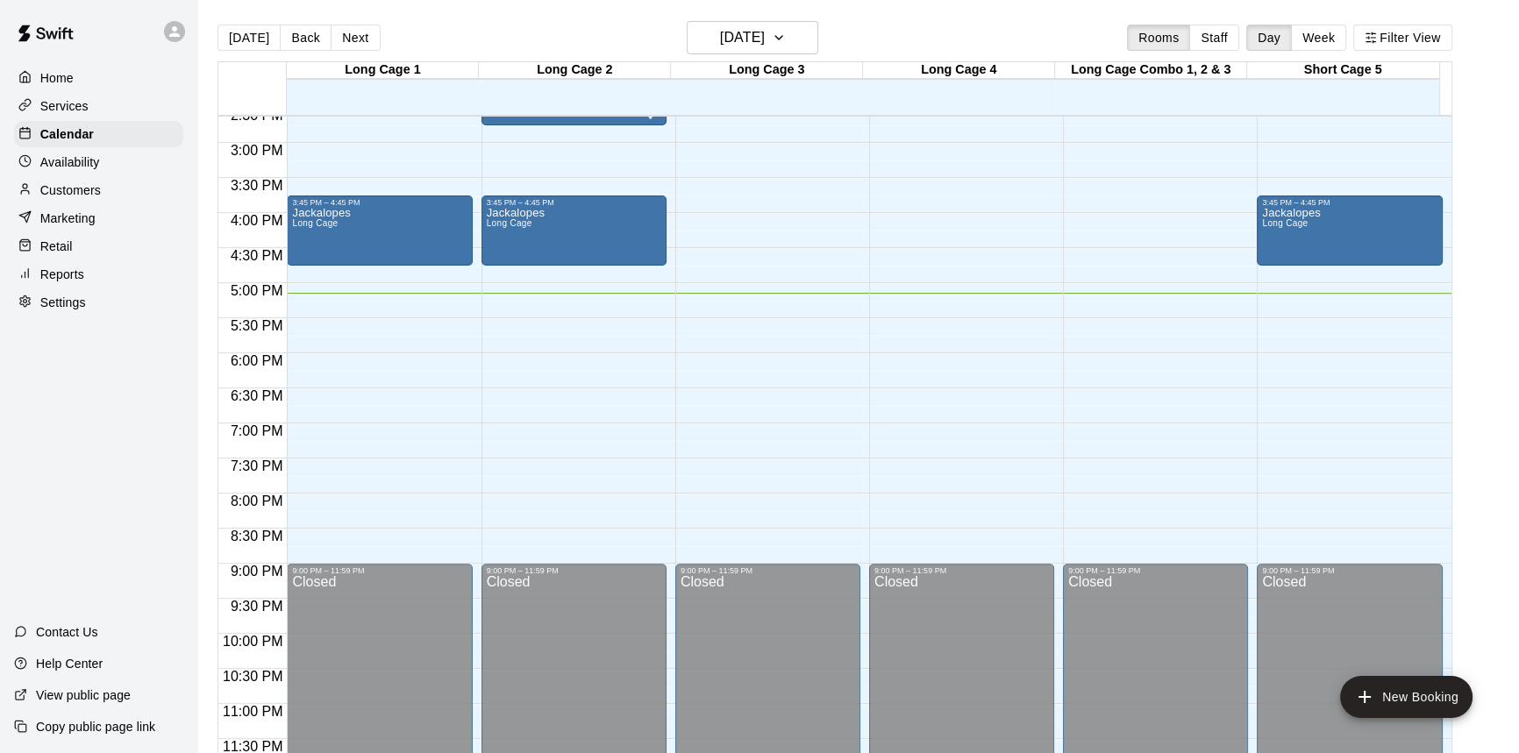
click at [344, 43] on button "Next" at bounding box center [355, 38] width 49 height 26
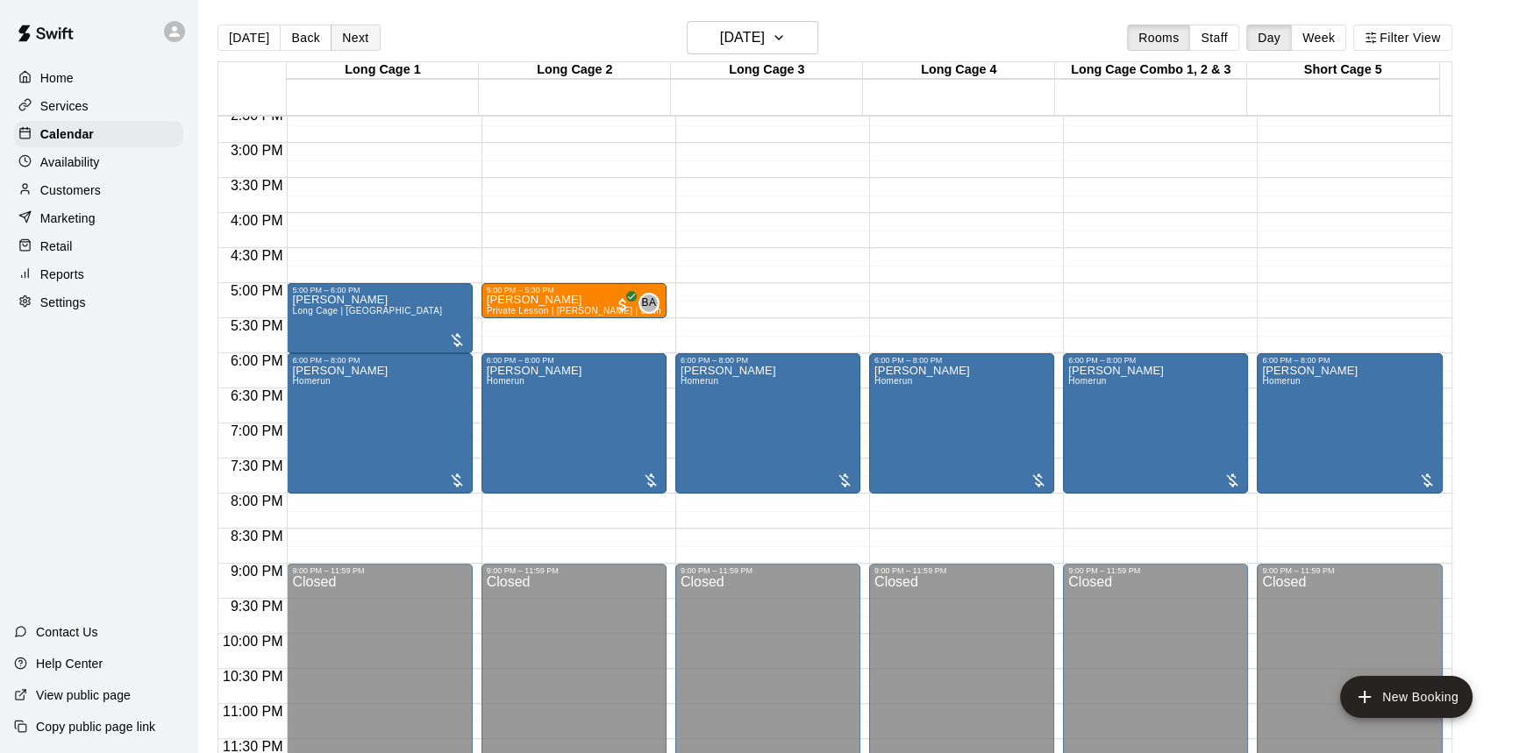
click at [346, 31] on button "Next" at bounding box center [355, 38] width 49 height 26
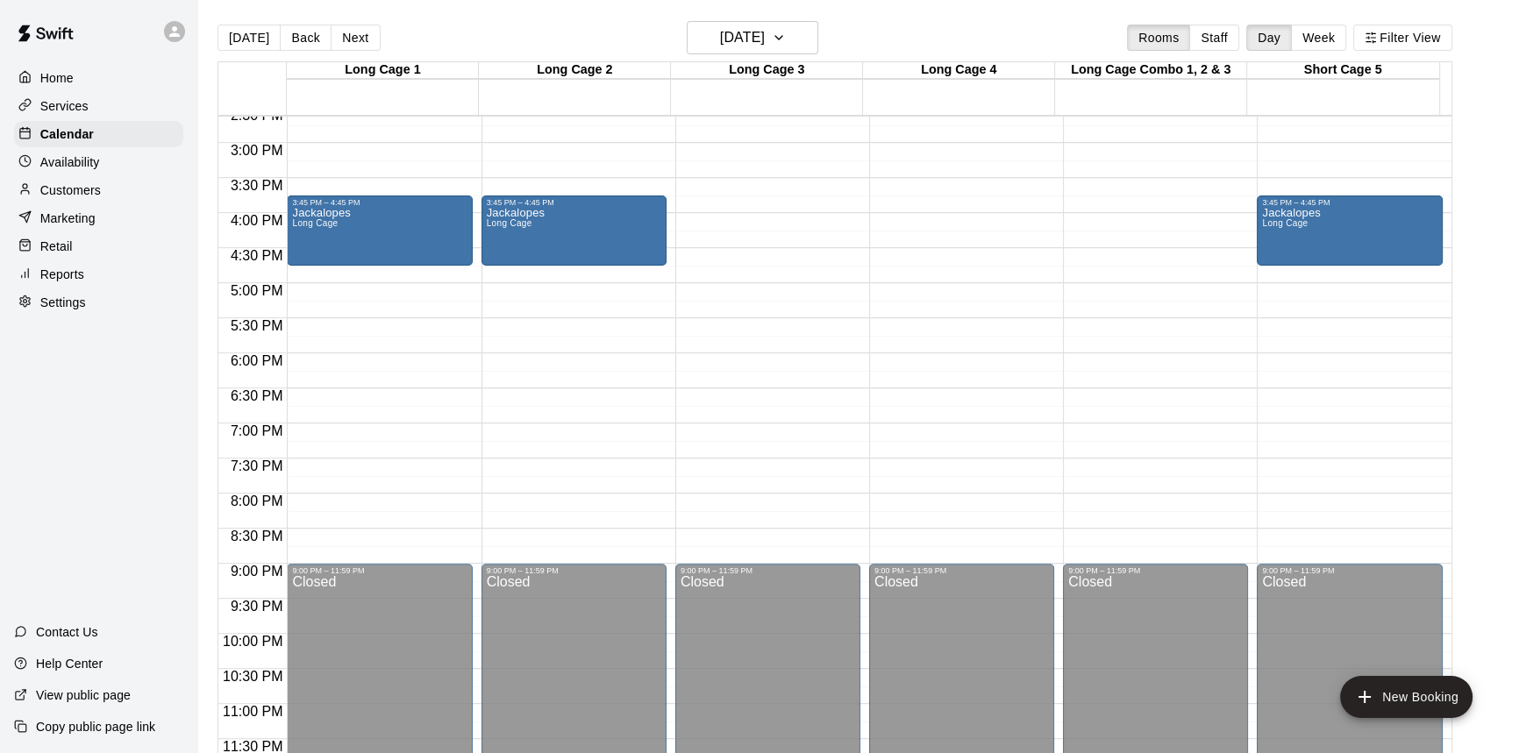
scroll to position [867, 0]
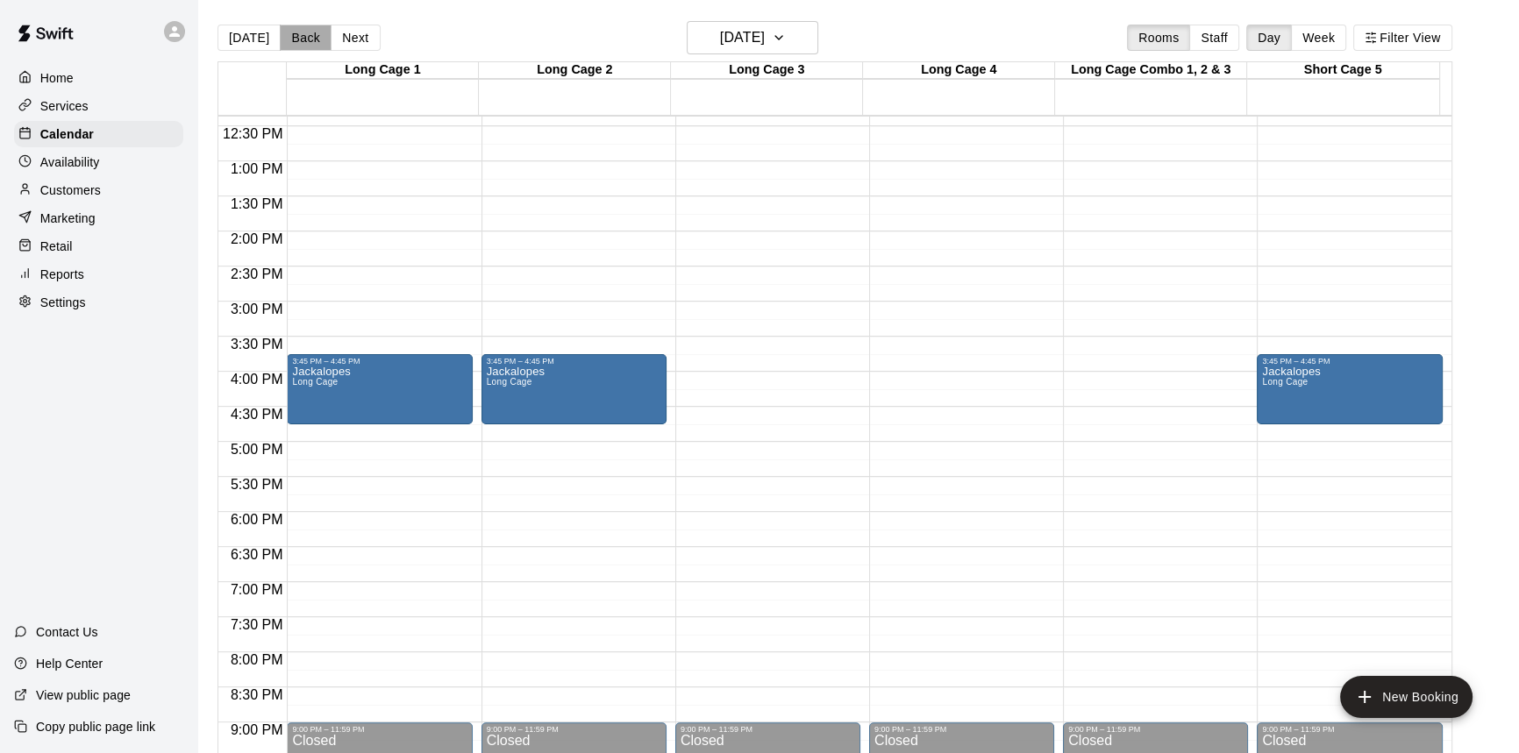
click at [282, 40] on button "Back" at bounding box center [306, 38] width 52 height 26
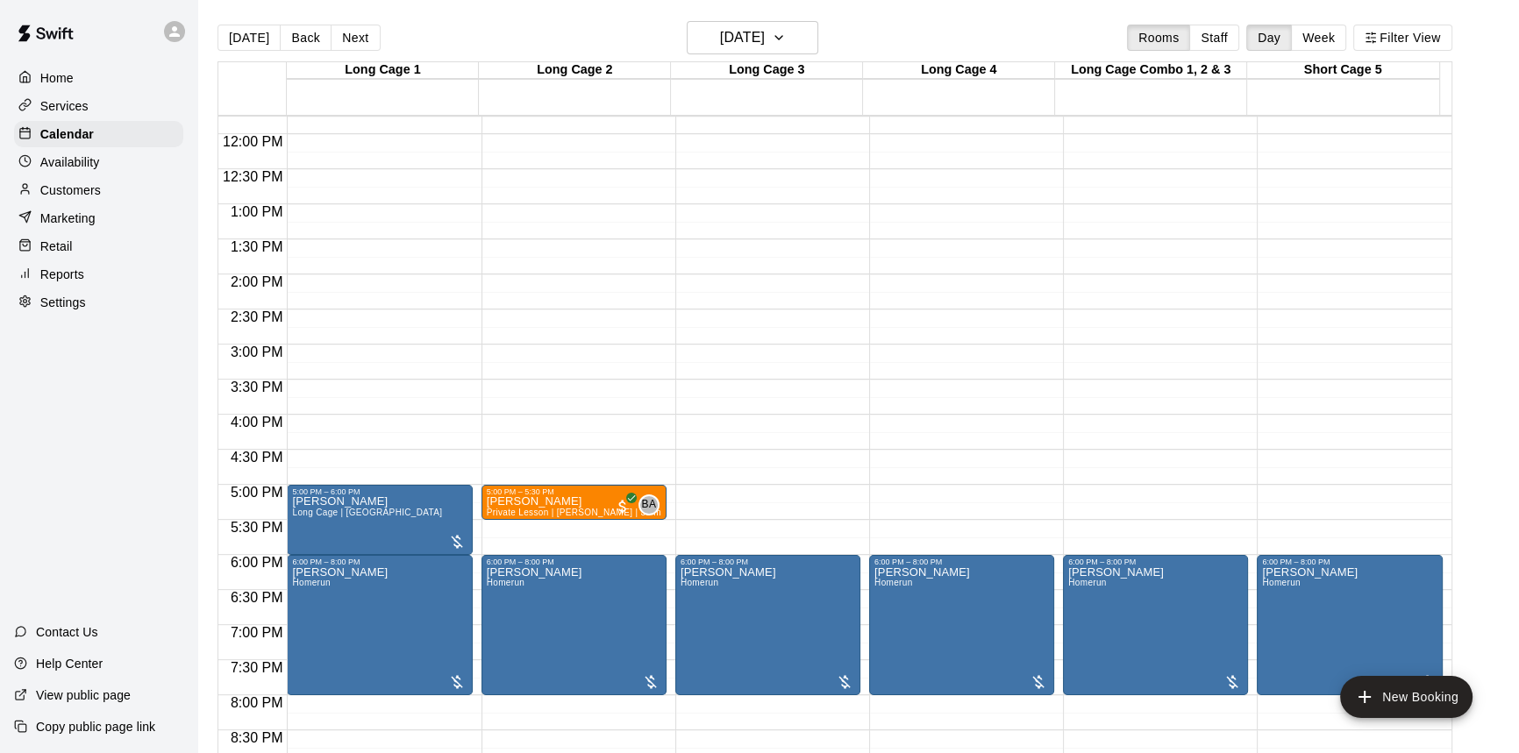
scroll to position [947, 0]
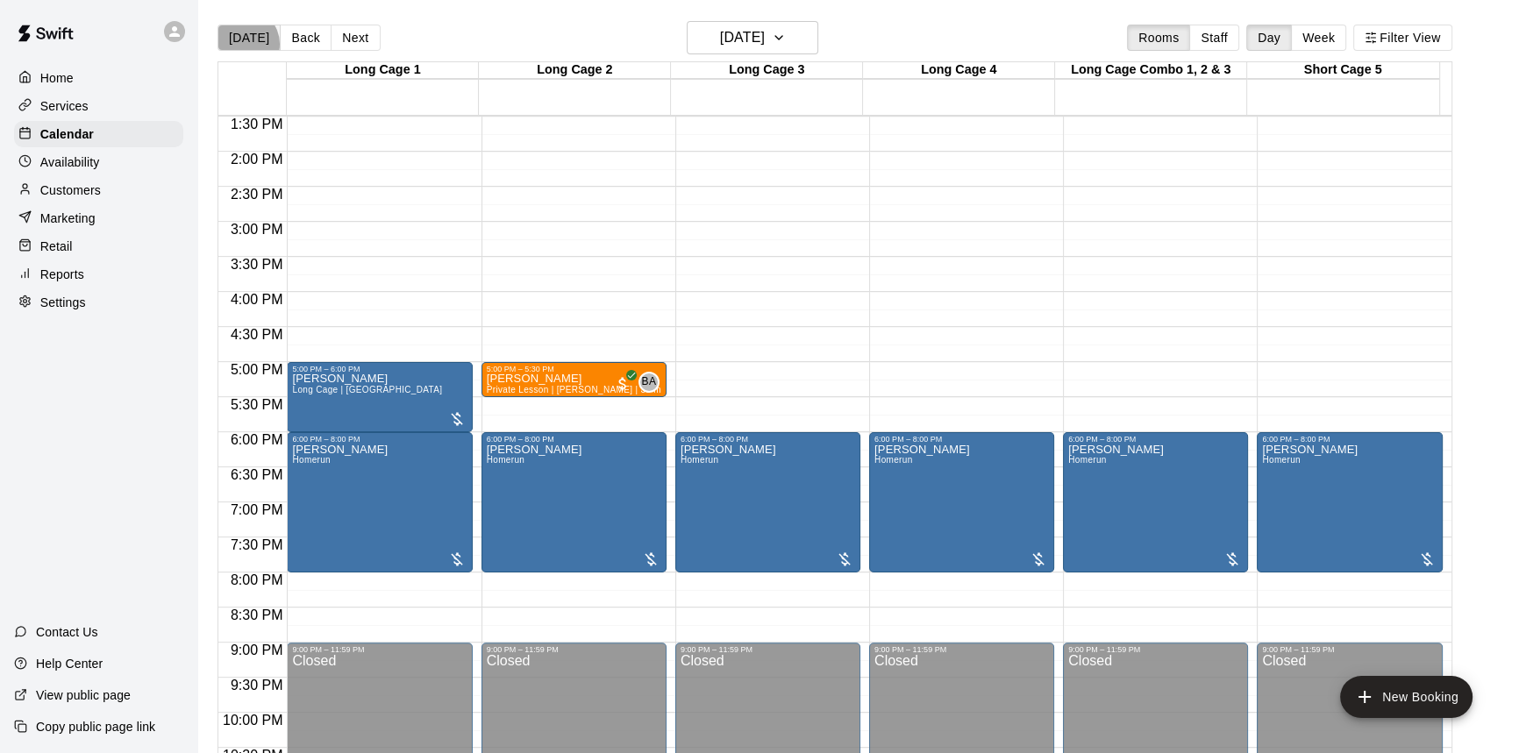
click at [244, 44] on button "[DATE]" at bounding box center [248, 38] width 63 height 26
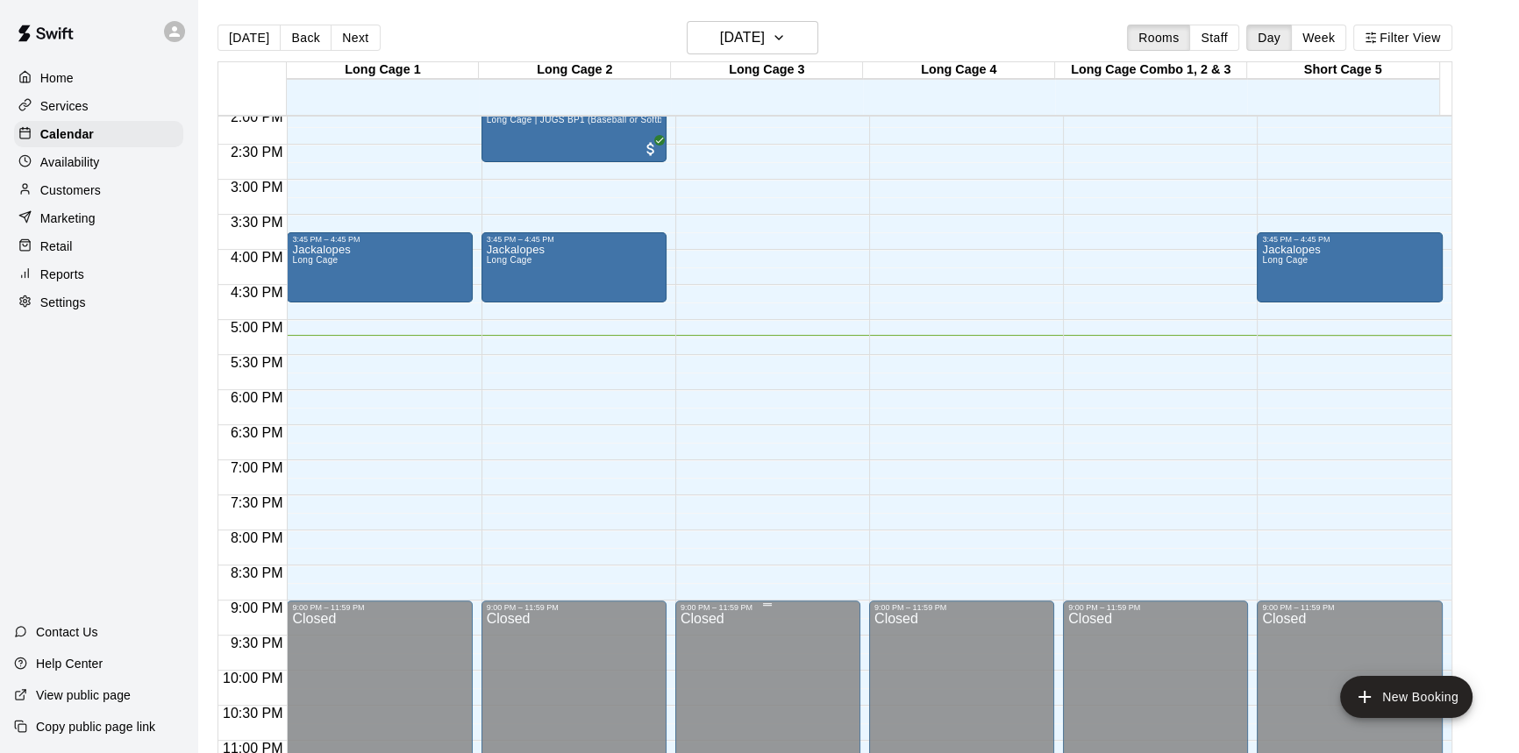
scroll to position [1026, 0]
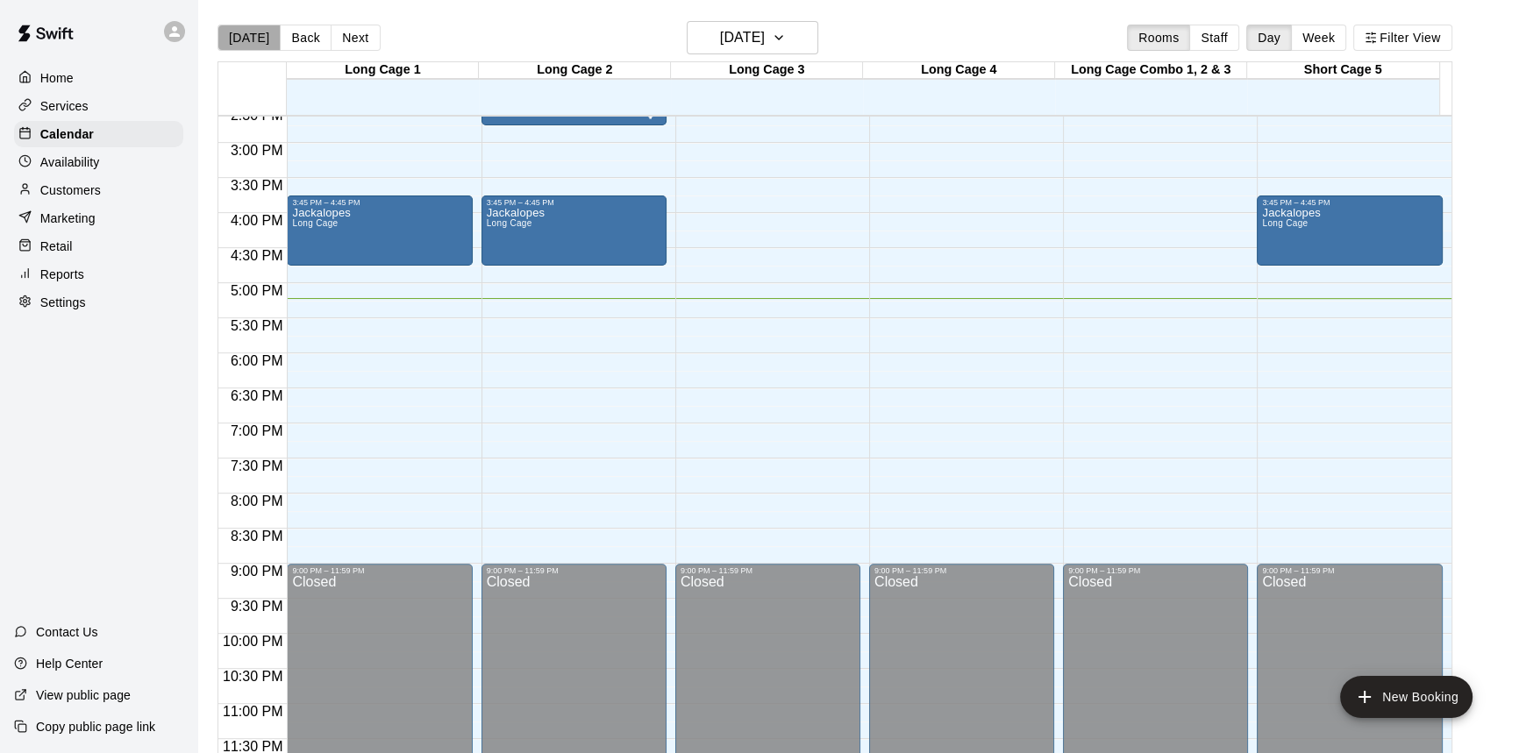
click at [250, 42] on button "[DATE]" at bounding box center [248, 38] width 63 height 26
click at [294, 41] on button "Back" at bounding box center [306, 38] width 52 height 26
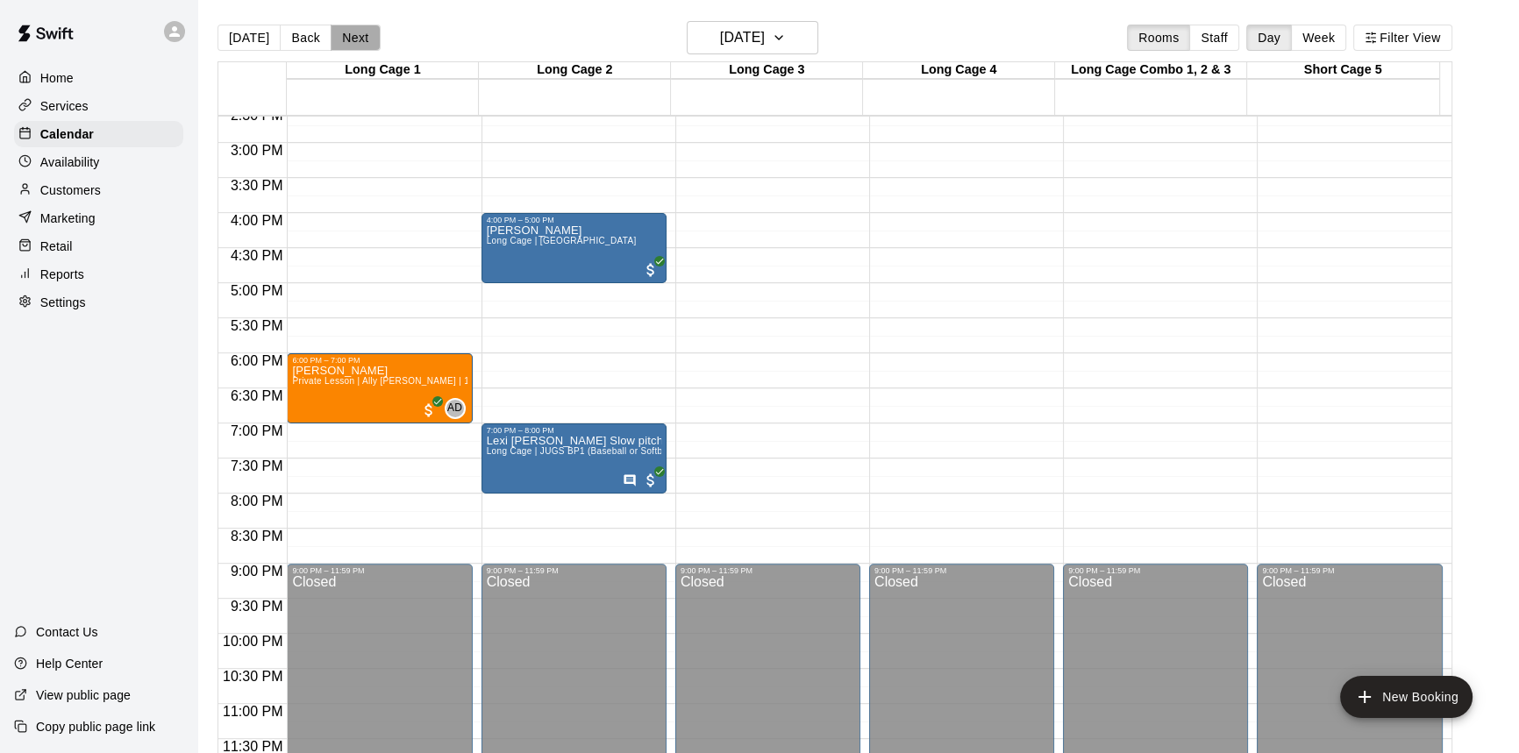
click at [344, 27] on button "Next" at bounding box center [355, 38] width 49 height 26
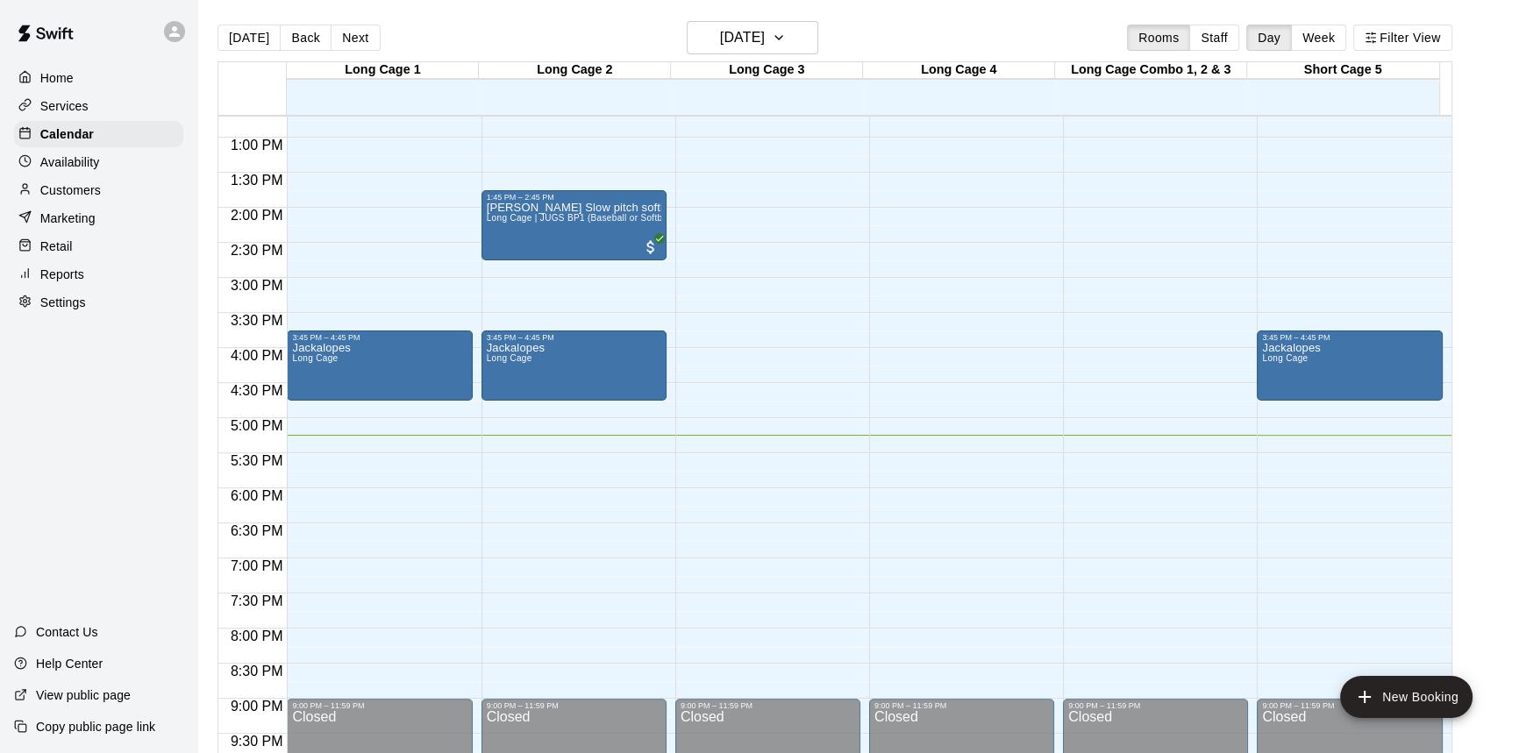
scroll to position [867, 0]
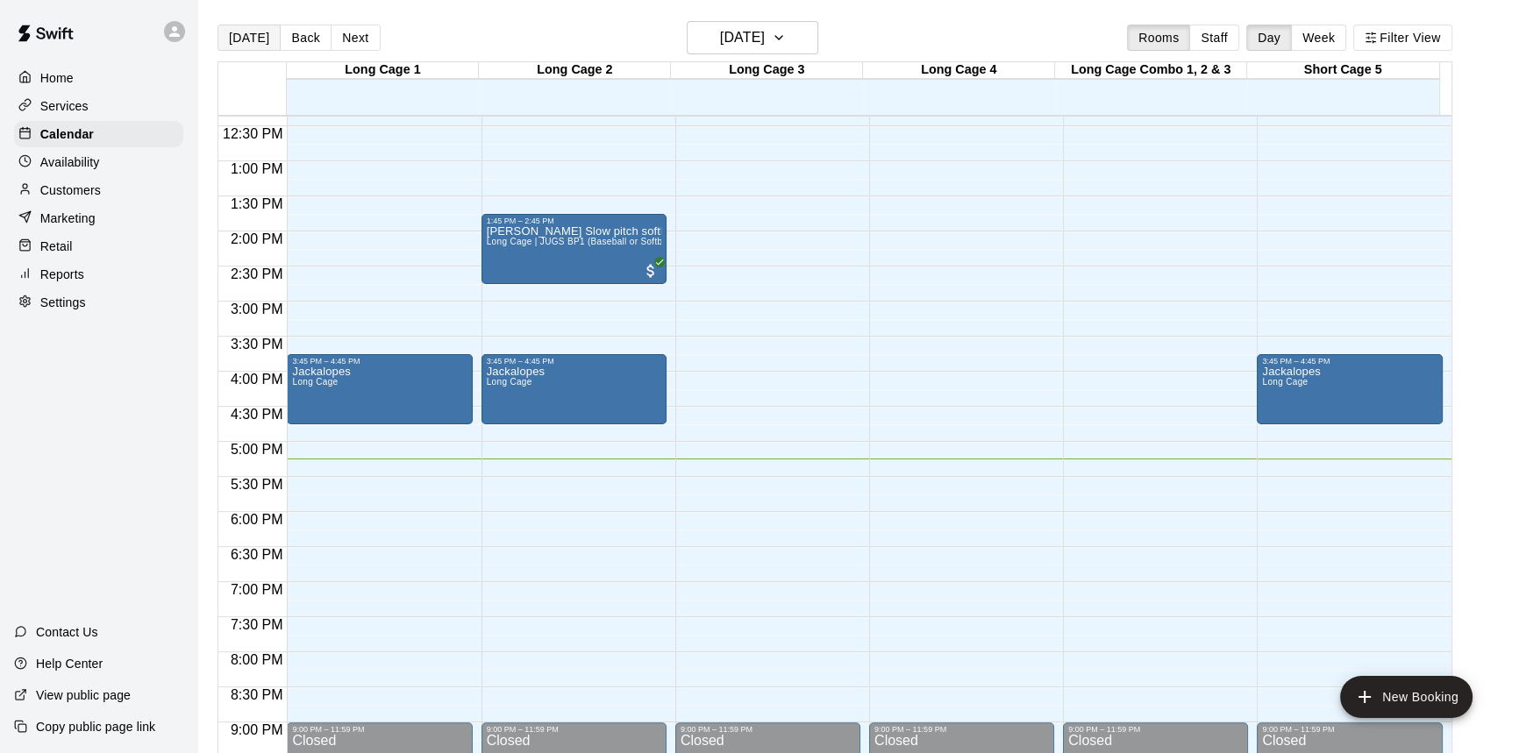
click at [263, 31] on button "[DATE]" at bounding box center [248, 38] width 63 height 26
click at [337, 31] on button "Next" at bounding box center [355, 38] width 49 height 26
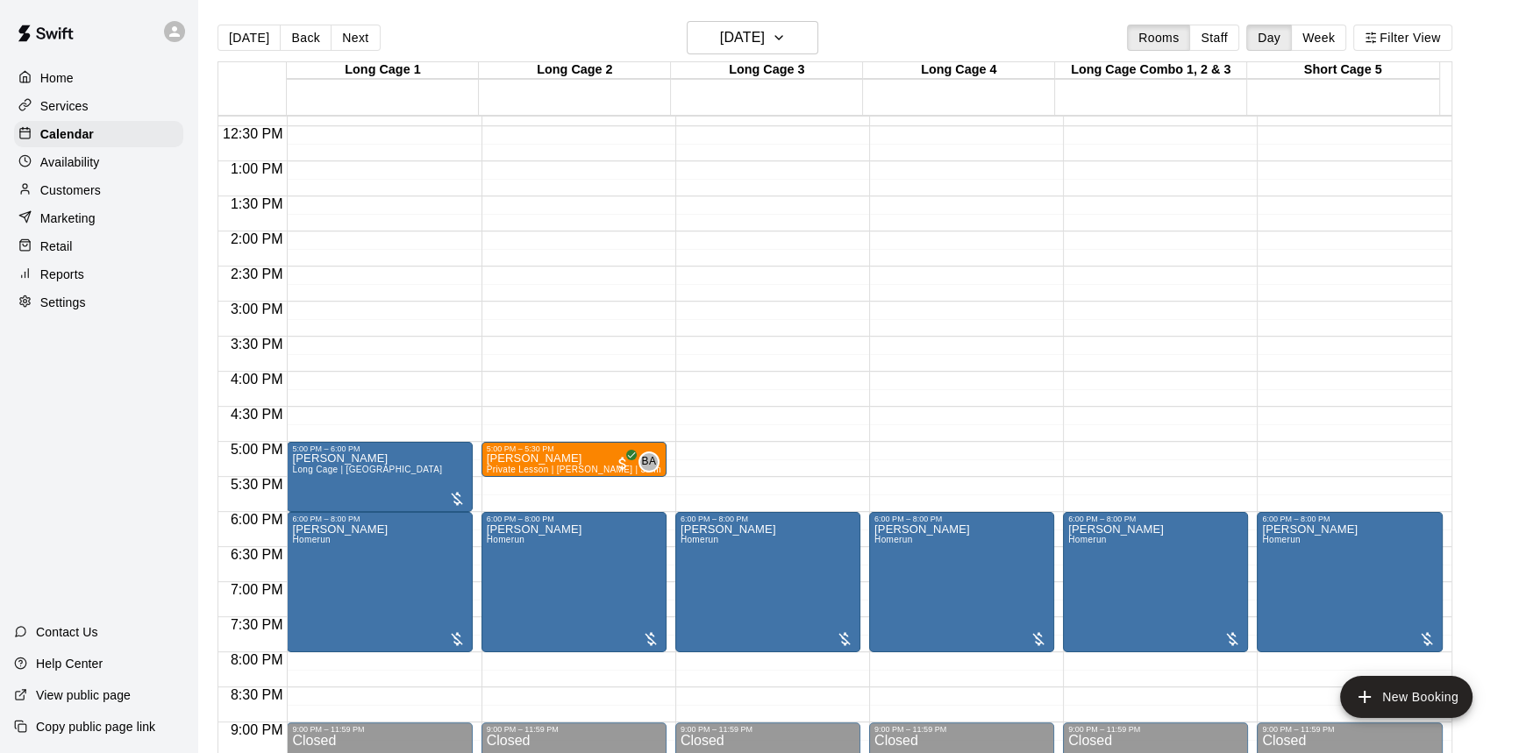
click at [98, 105] on div "Services" at bounding box center [98, 106] width 169 height 26
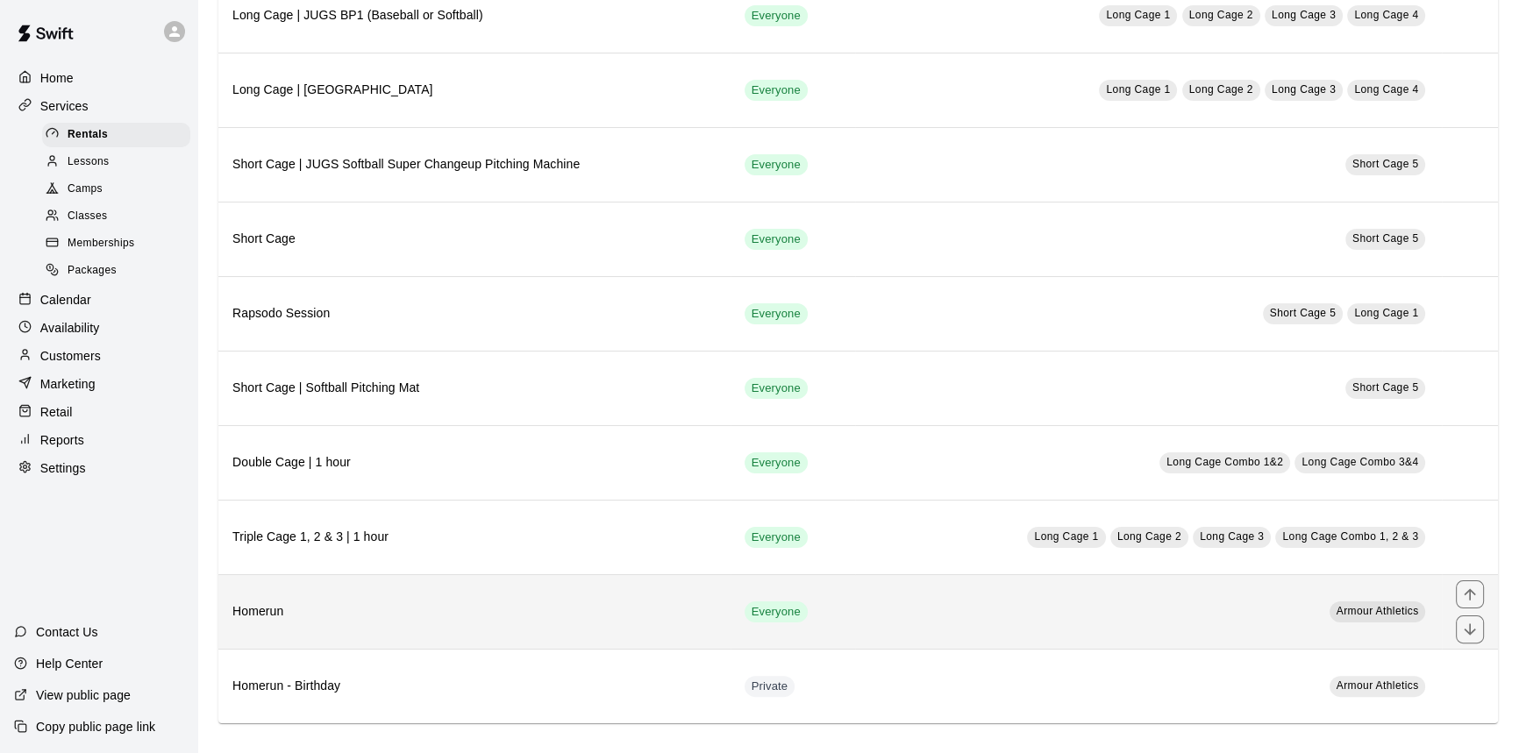
scroll to position [421, 0]
click at [510, 583] on th "Homerun" at bounding box center [474, 610] width 512 height 75
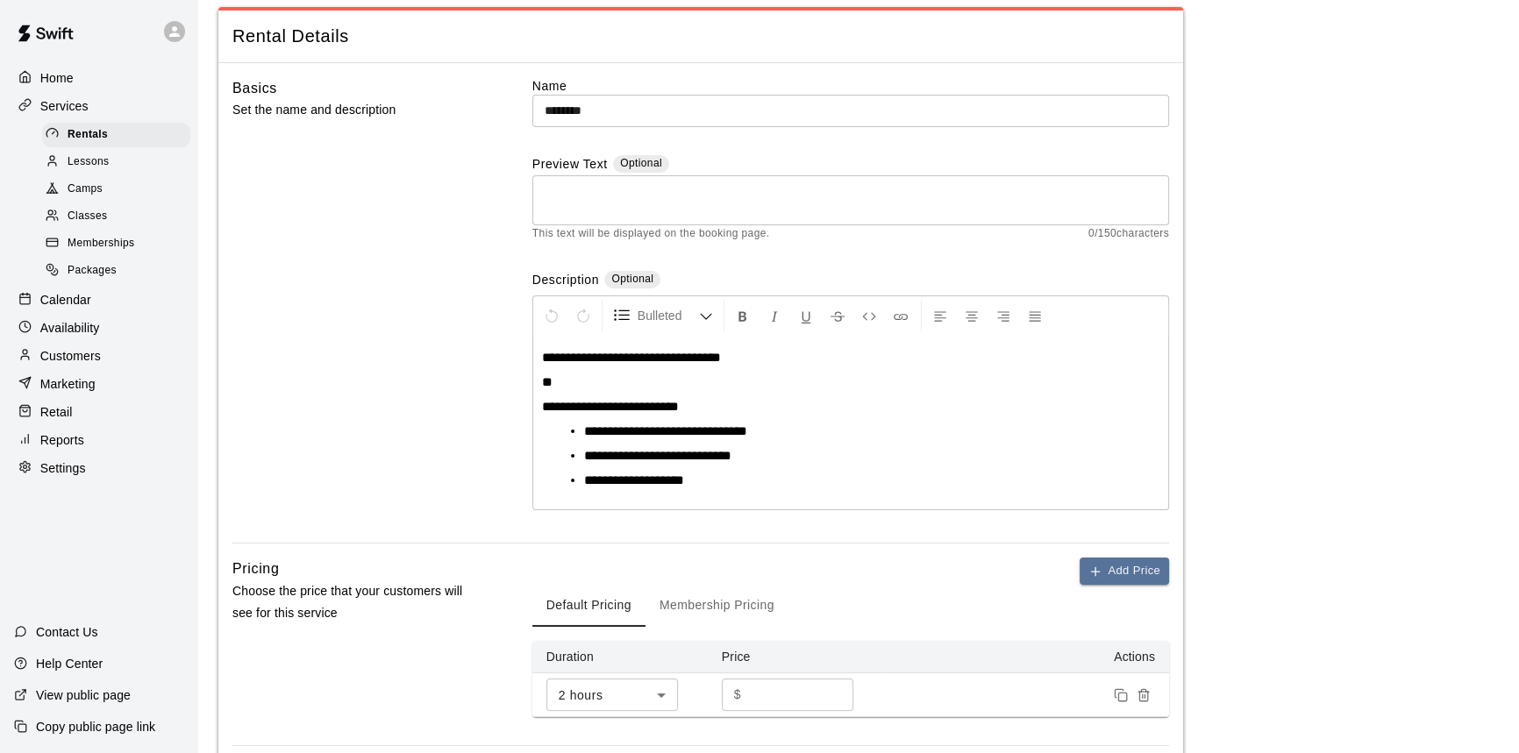
scroll to position [79, 0]
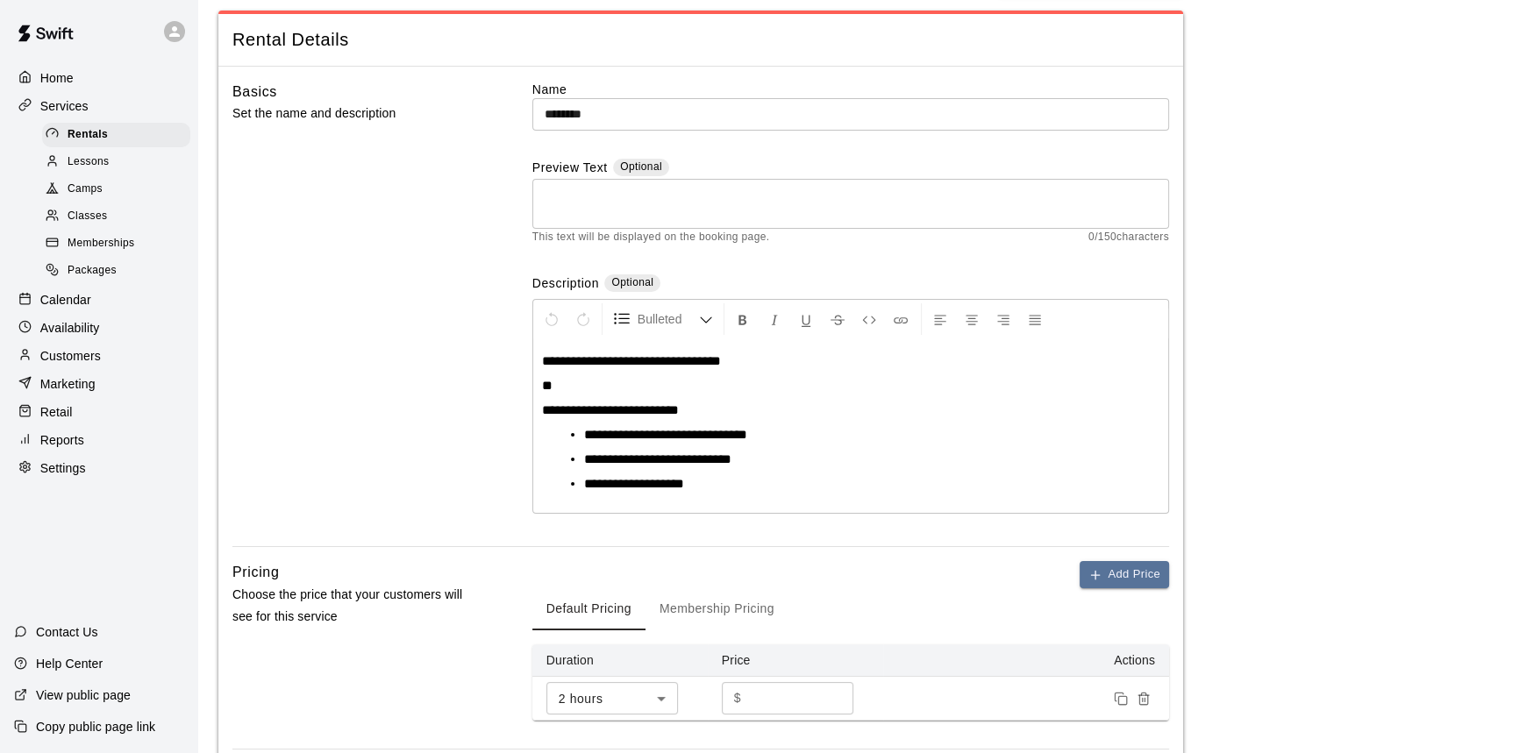
click at [125, 98] on div "Services" at bounding box center [98, 106] width 169 height 26
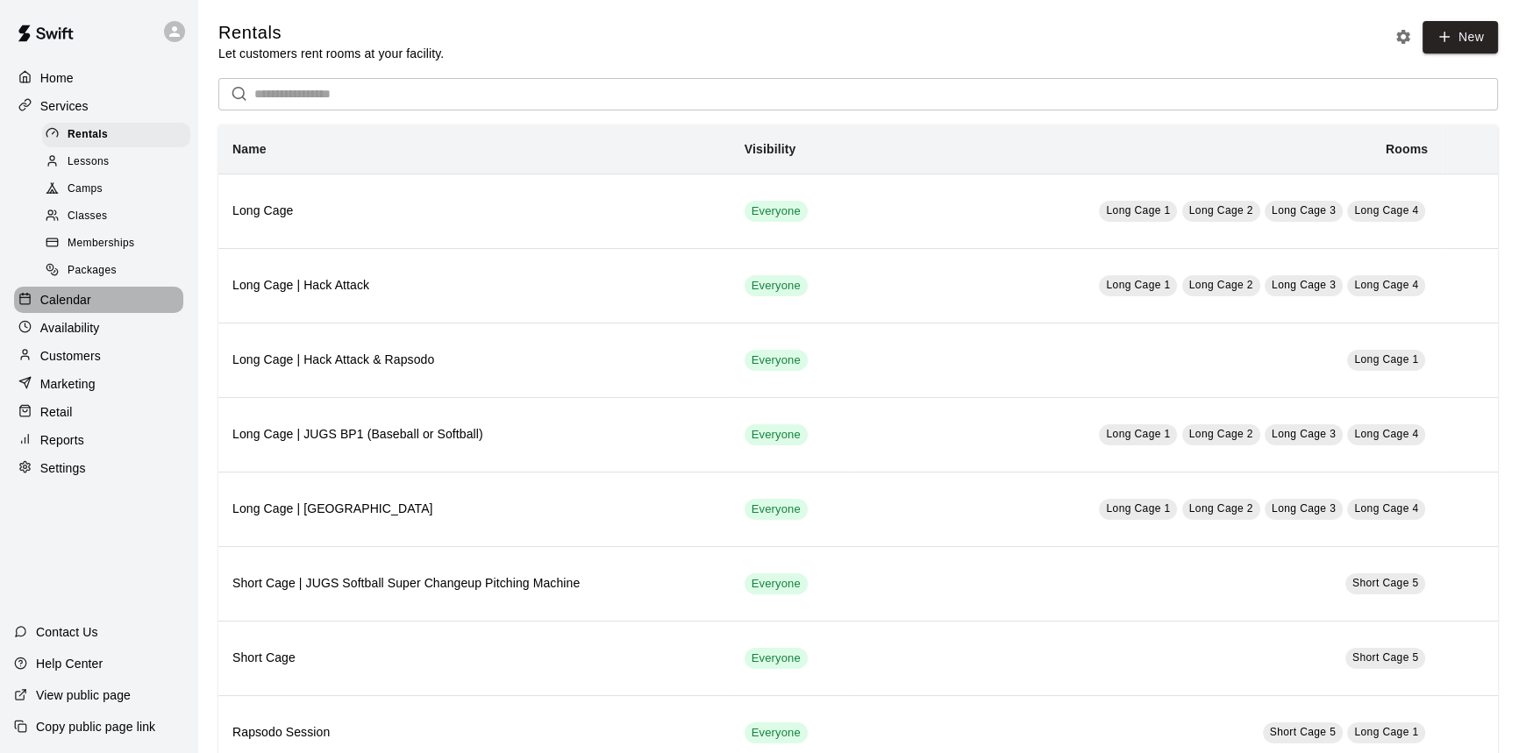
drag, startPoint x: 59, startPoint y: 297, endPoint x: 143, endPoint y: 289, distance: 84.6
click at [61, 296] on div "Calendar" at bounding box center [98, 300] width 169 height 26
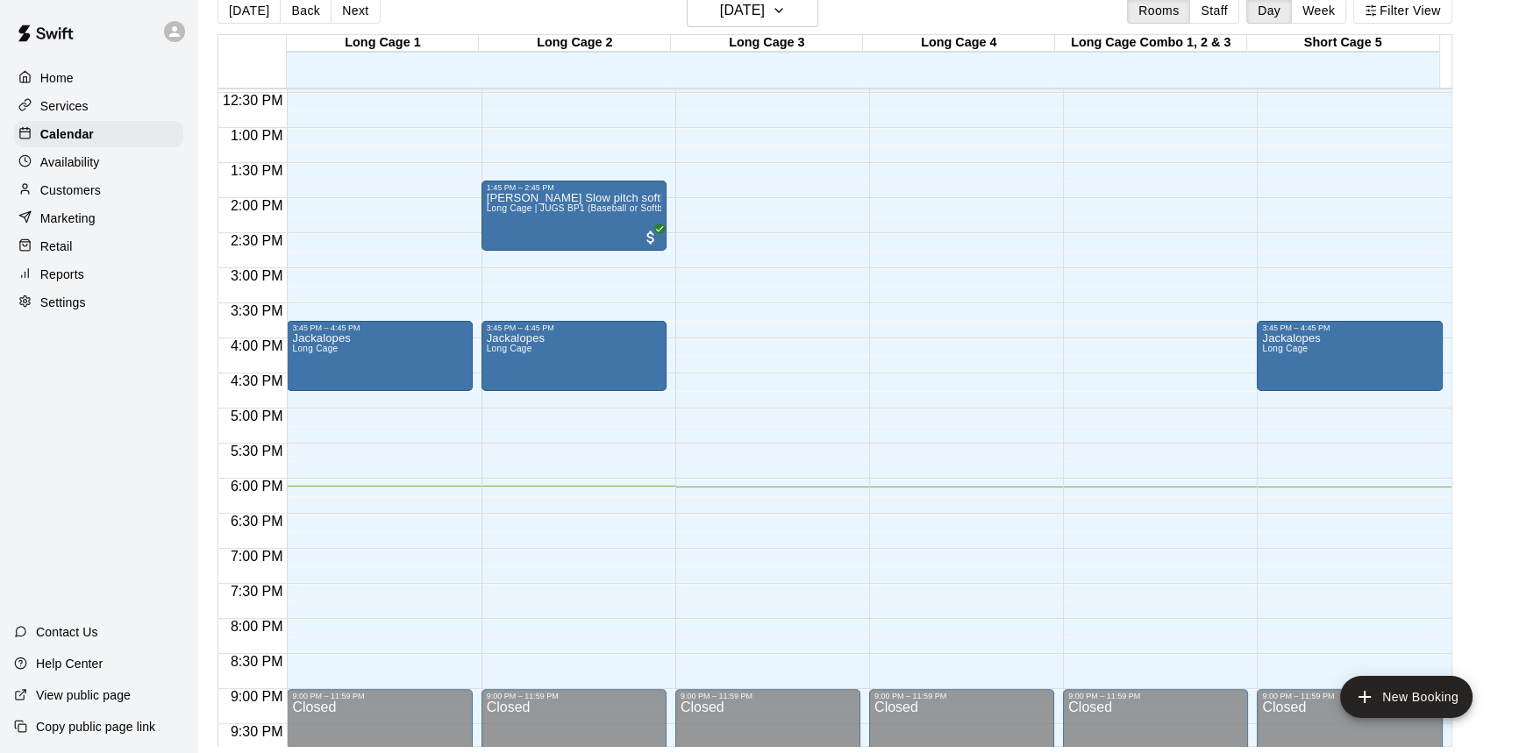
scroll to position [973, 0]
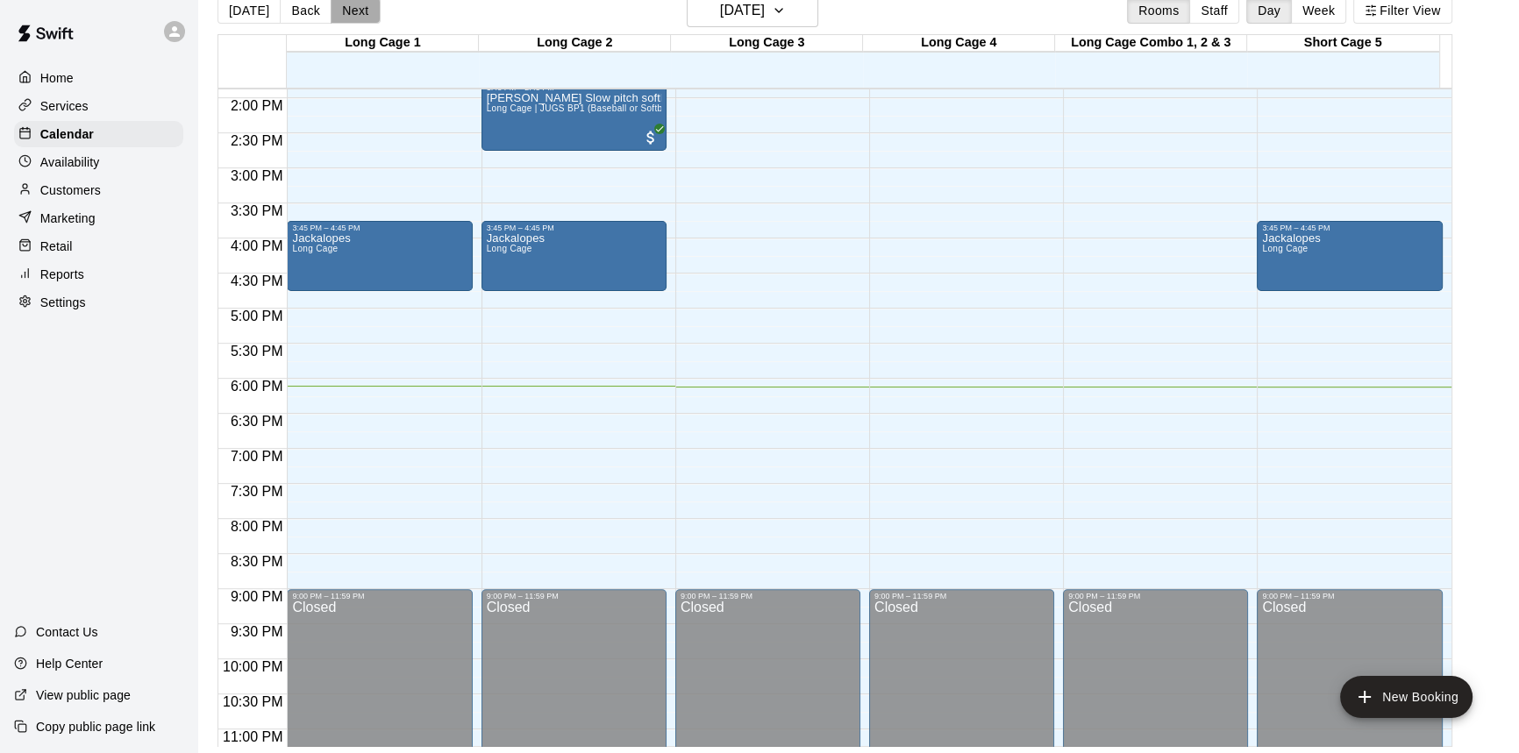
click at [342, 18] on button "Next" at bounding box center [355, 10] width 49 height 26
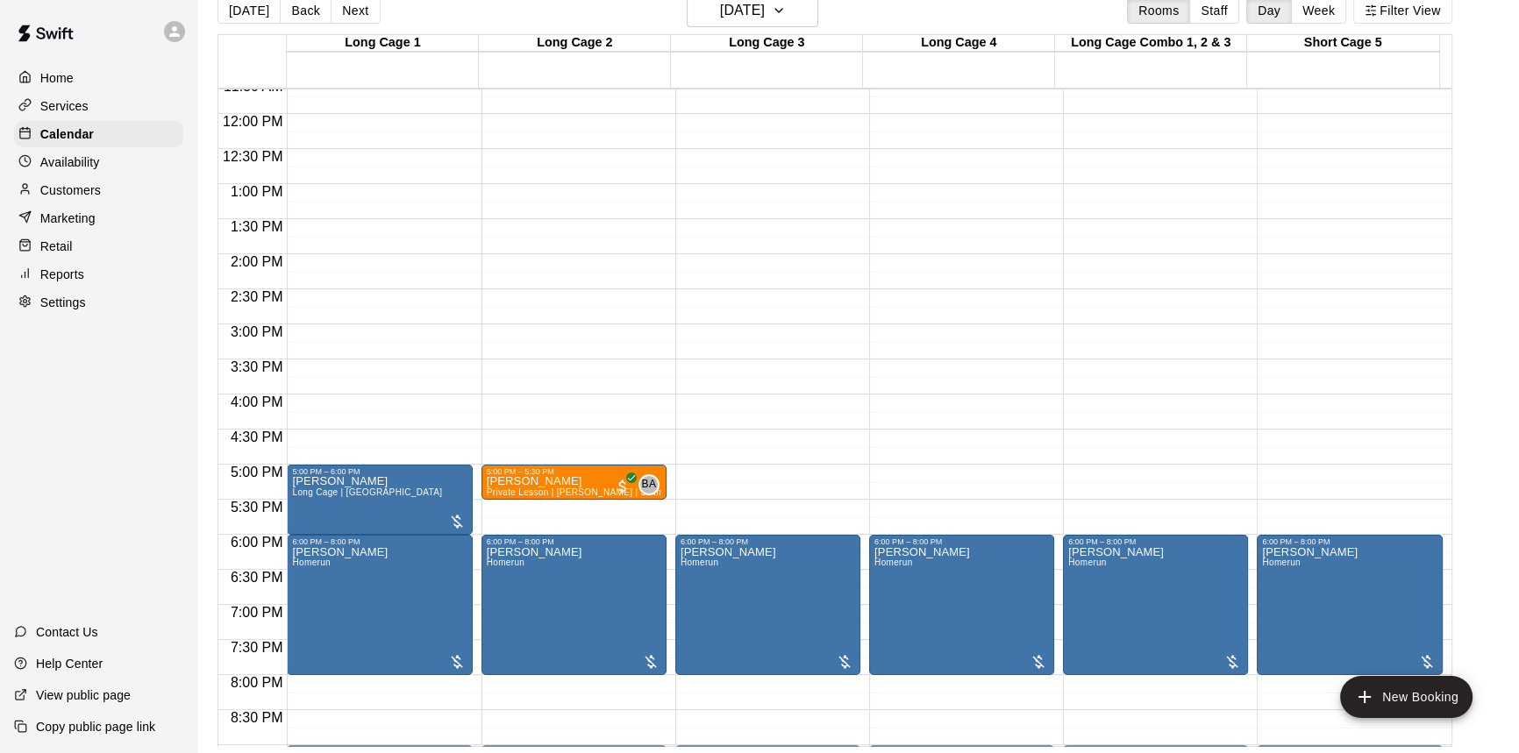
scroll to position [814, 0]
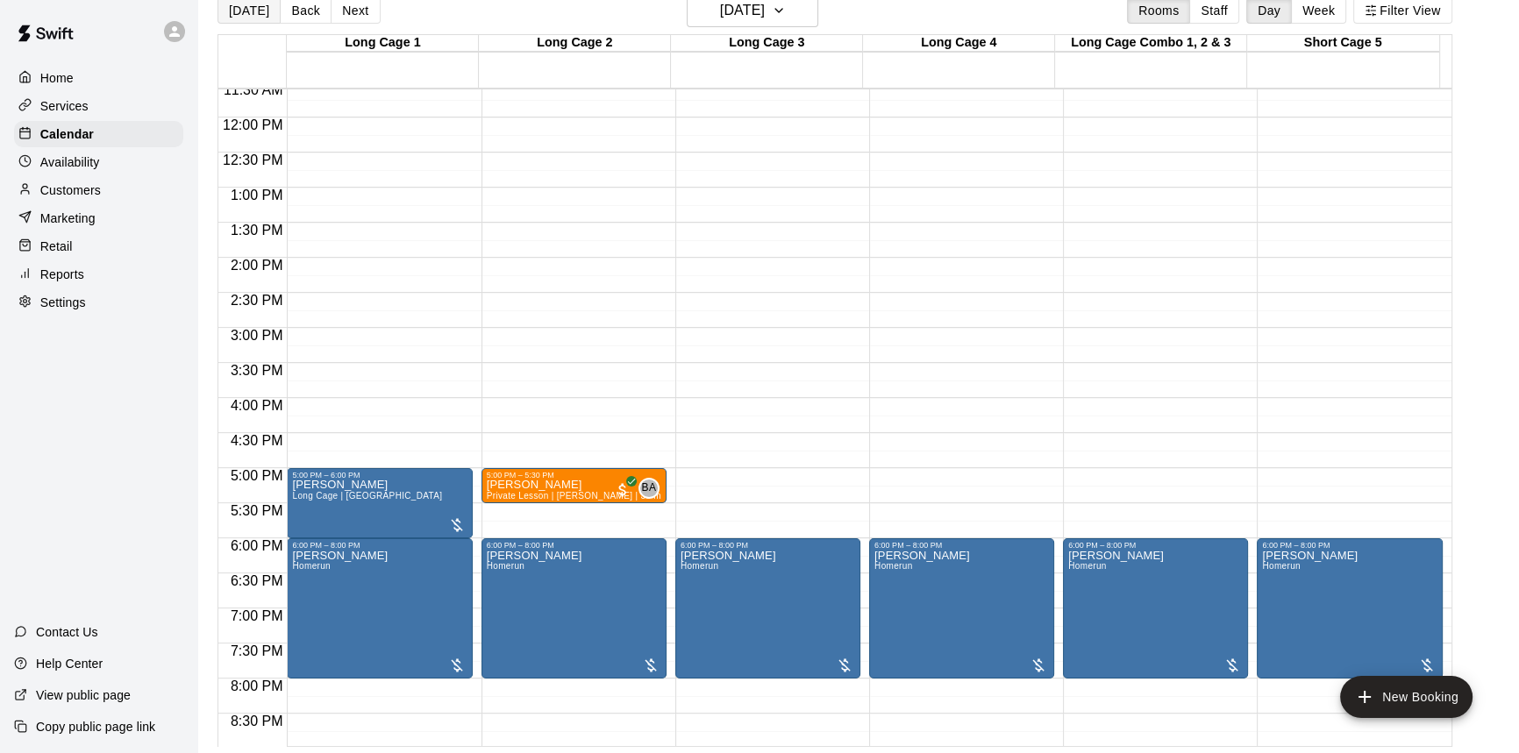
click at [260, 18] on button "[DATE]" at bounding box center [248, 10] width 63 height 26
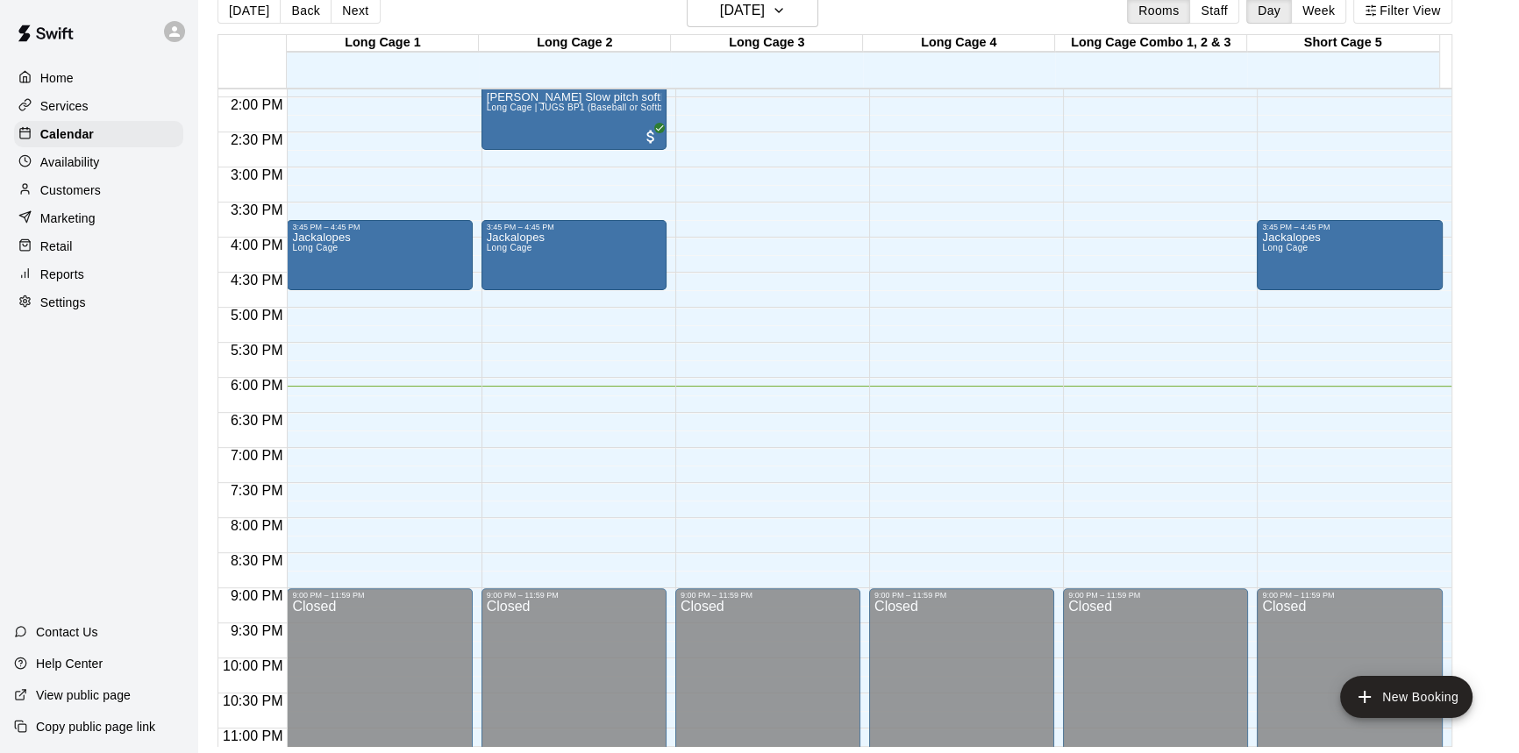
scroll to position [947, 0]
